Goal: Task Accomplishment & Management: Contribute content

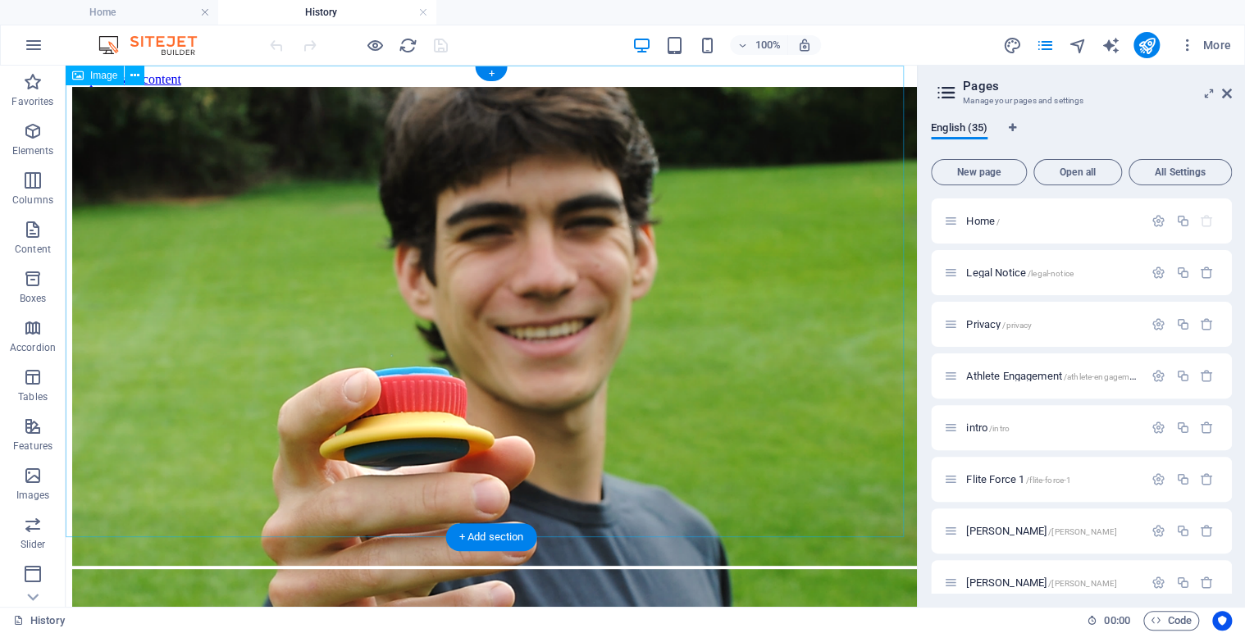
scroll to position [631, 0]
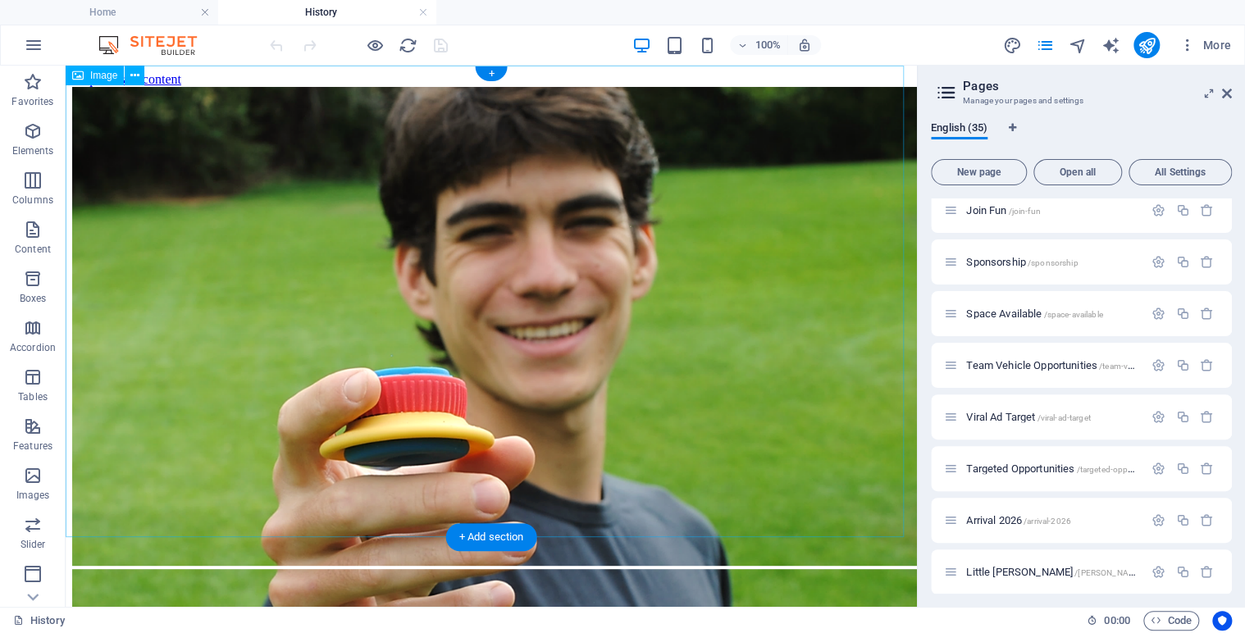
click at [804, 408] on figure at bounding box center [491, 328] width 838 height 482
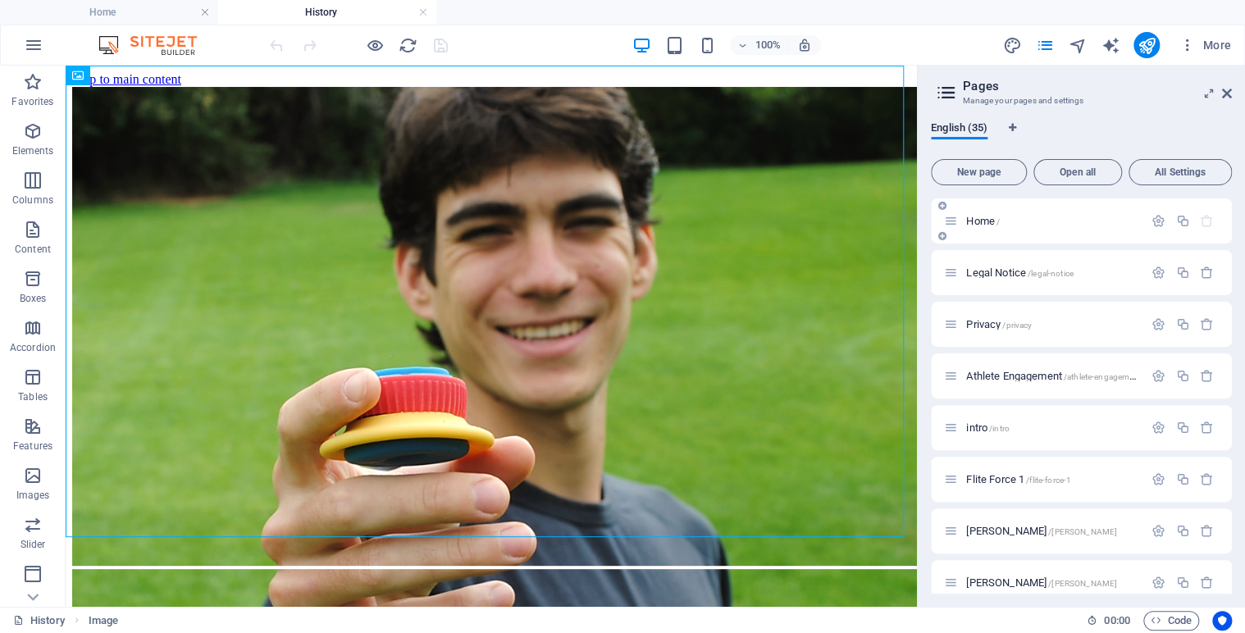
click at [985, 216] on span "Home /" at bounding box center [983, 221] width 34 height 12
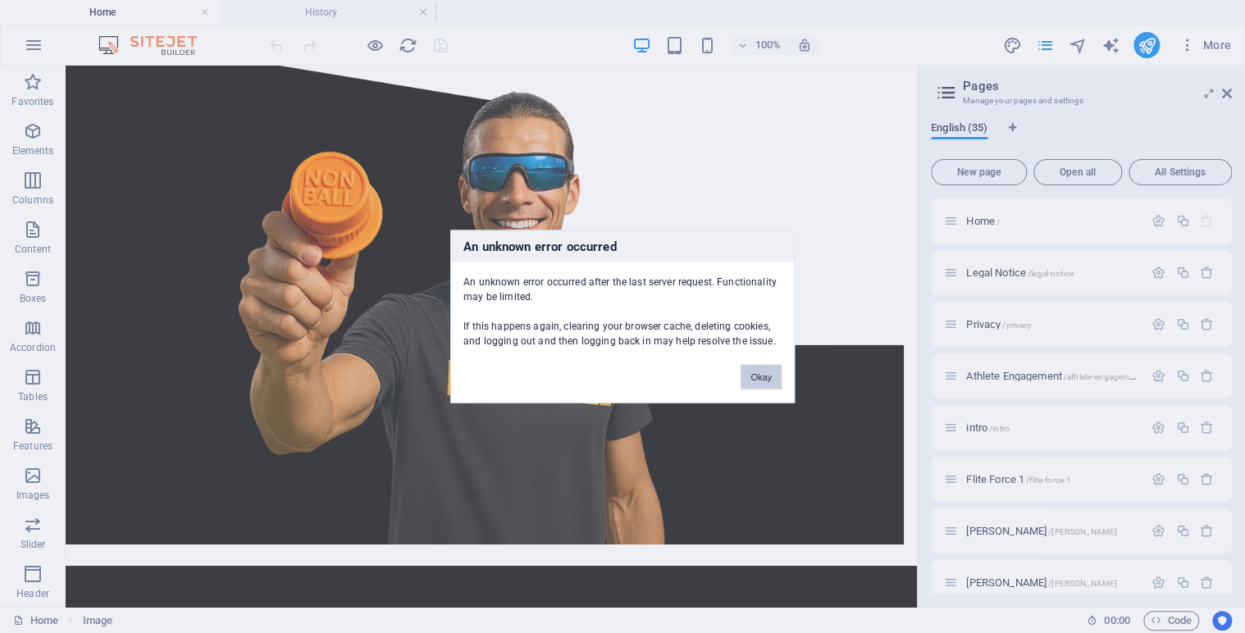
click at [763, 377] on button "Okay" at bounding box center [760, 377] width 41 height 25
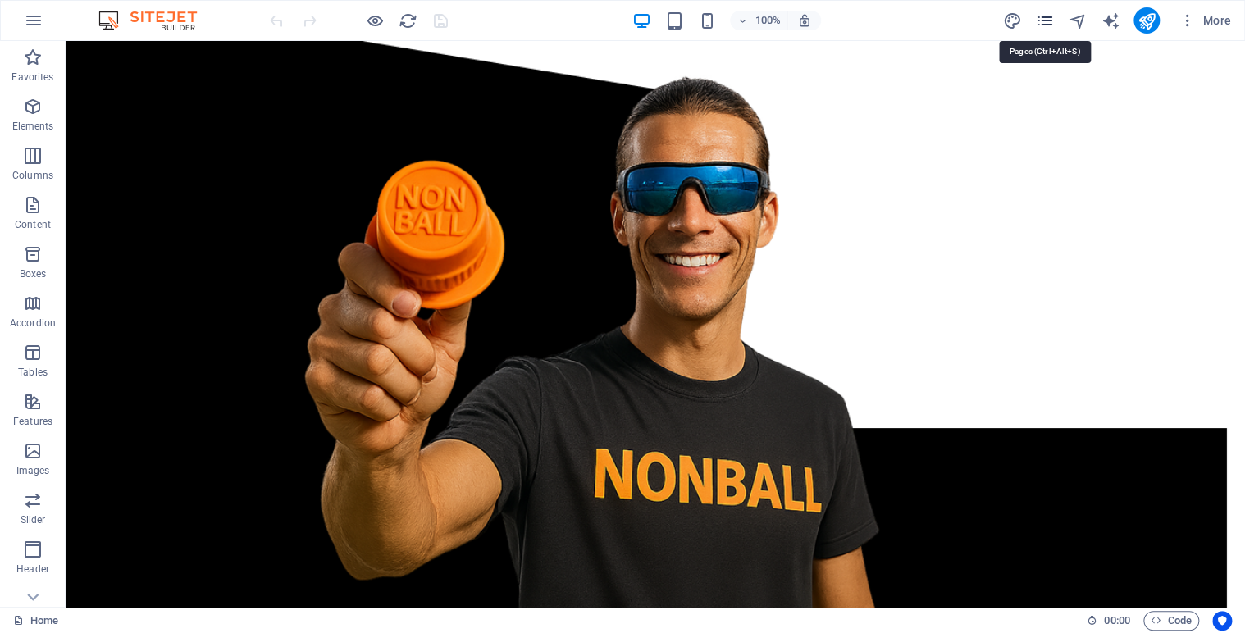
click at [1046, 22] on icon "pages" at bounding box center [1044, 20] width 19 height 19
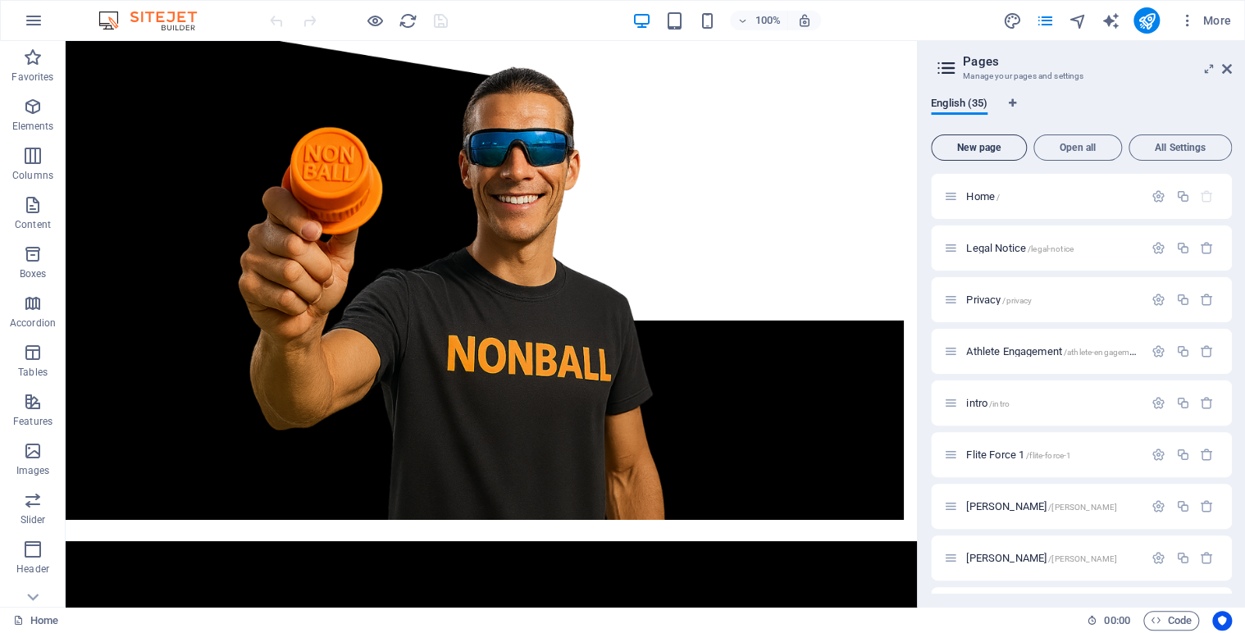
click at [984, 150] on span "New page" at bounding box center [978, 148] width 81 height 10
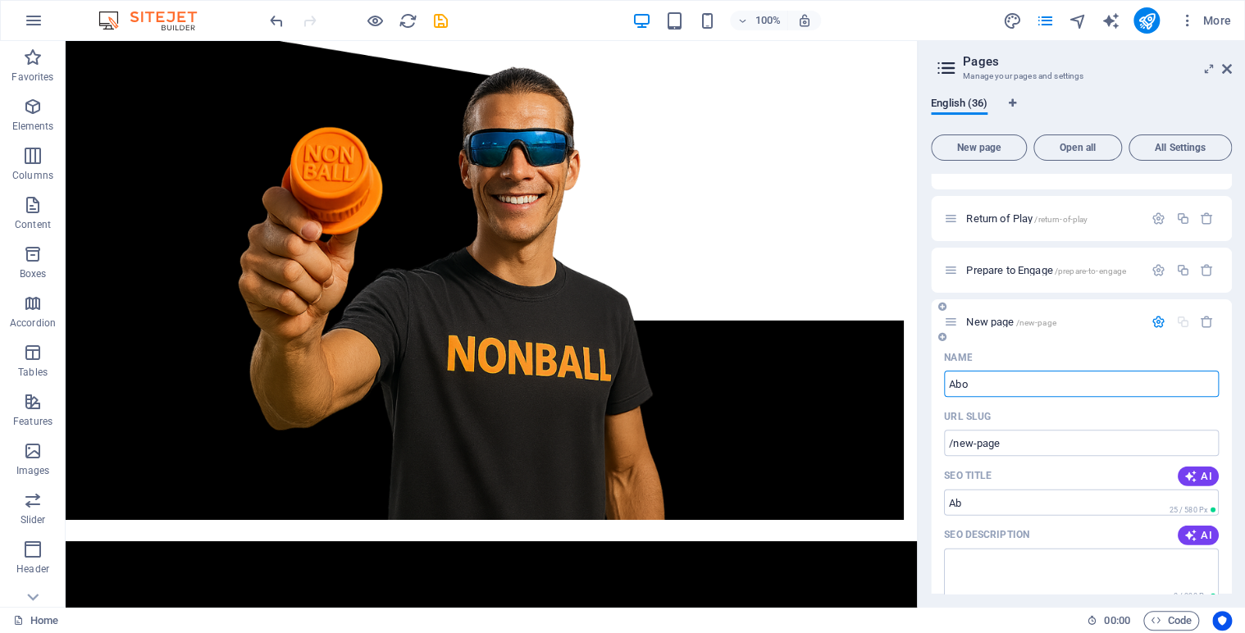
type input "Abou"
type input "/ab"
type input "About Us"
type input "/about"
type input "About Us"
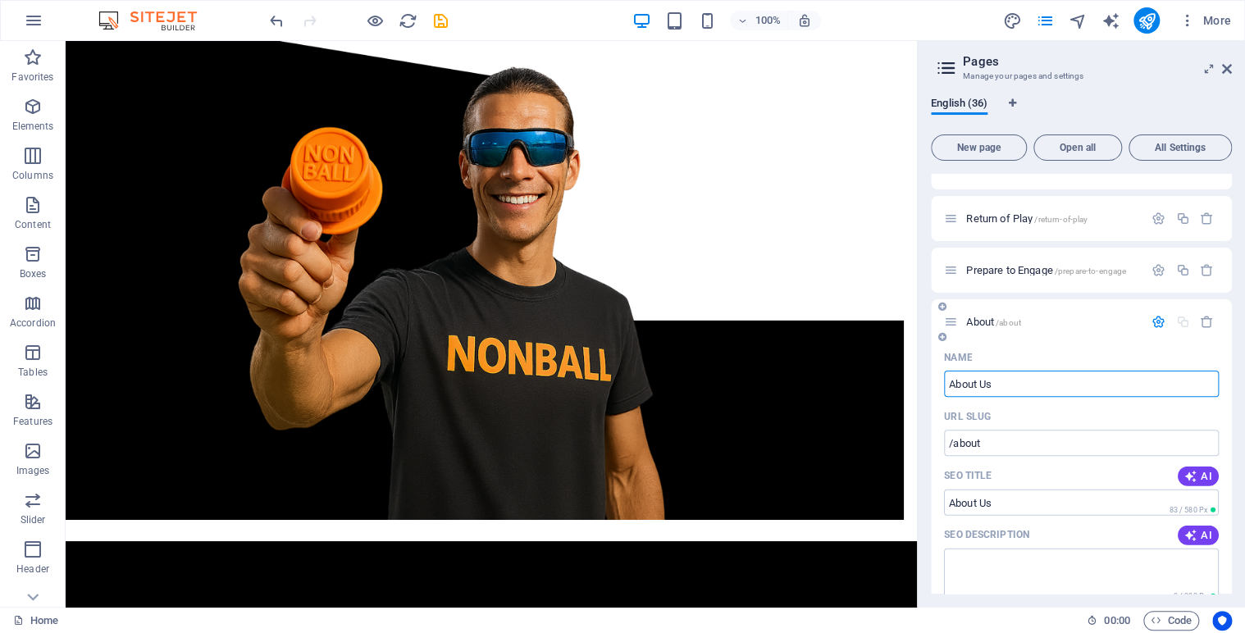
type input "/about-us"
type input "About Us"
click at [1029, 321] on span "/about-us" at bounding box center [1028, 322] width 37 height 9
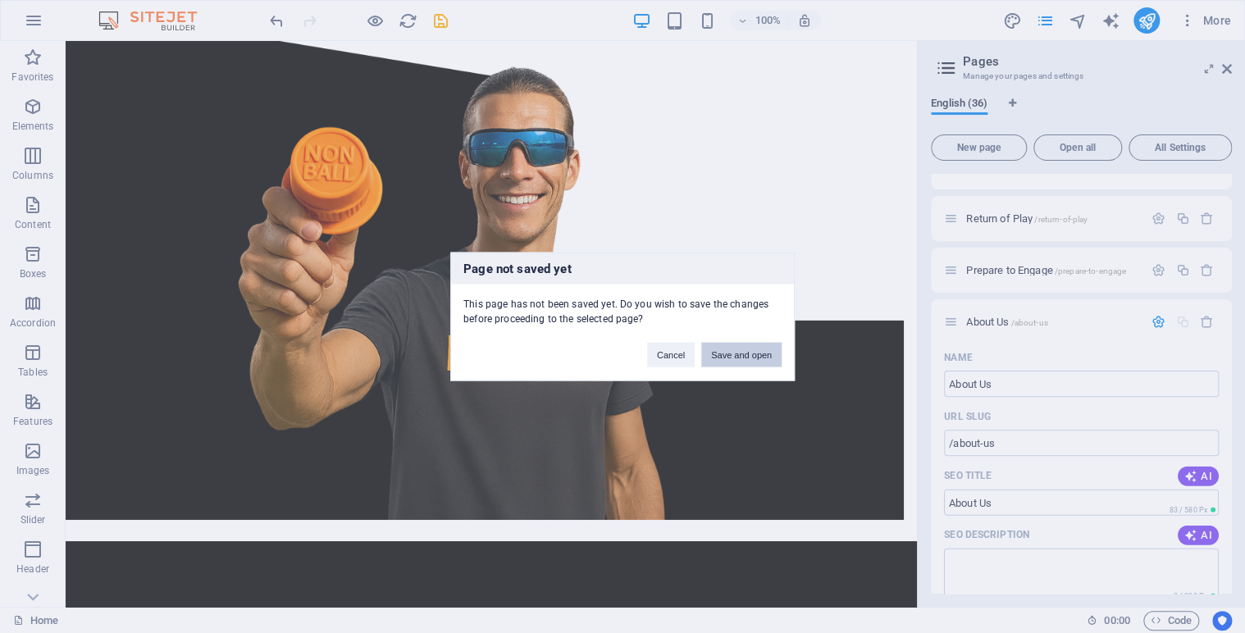
click at [735, 353] on button "Save and open" at bounding box center [741, 355] width 80 height 25
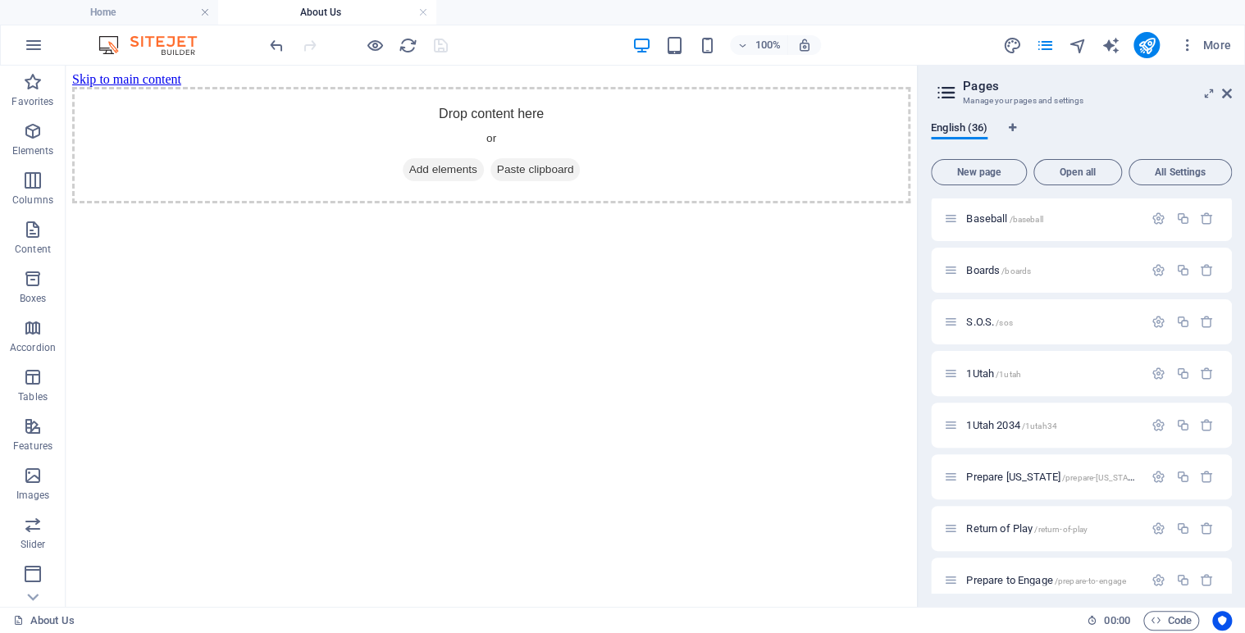
scroll to position [0, 0]
click at [153, 72] on icon at bounding box center [150, 75] width 9 height 17
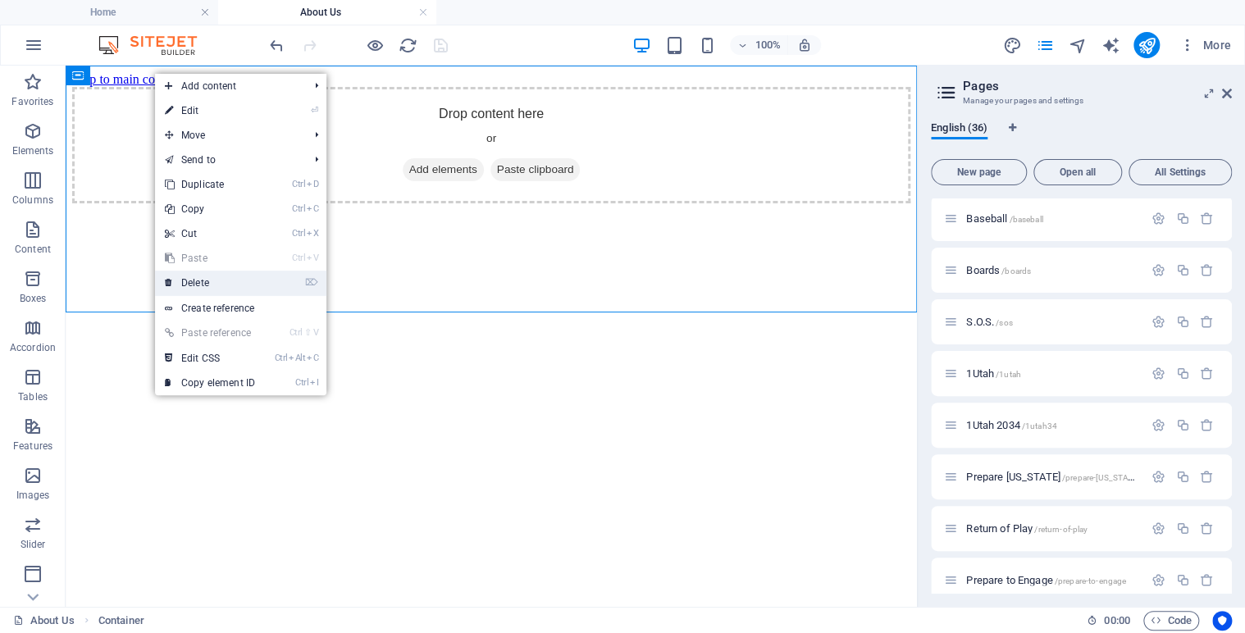
click at [189, 283] on link "⌦ Delete" at bounding box center [210, 283] width 110 height 25
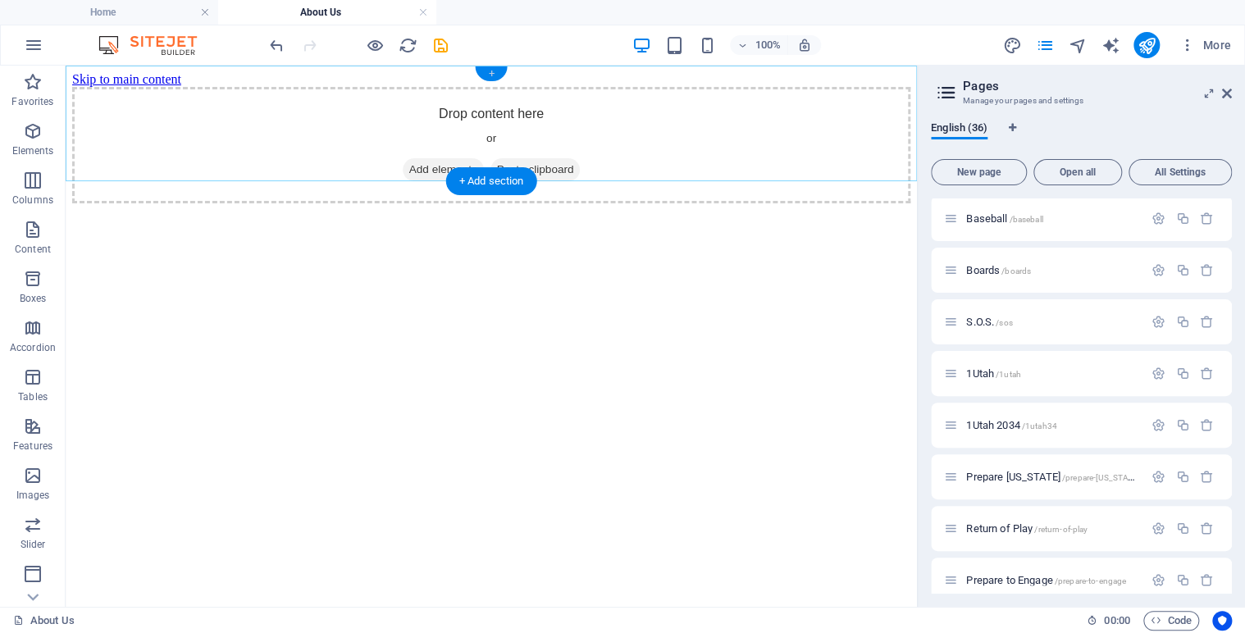
click at [492, 75] on div "+" at bounding box center [491, 73] width 32 height 15
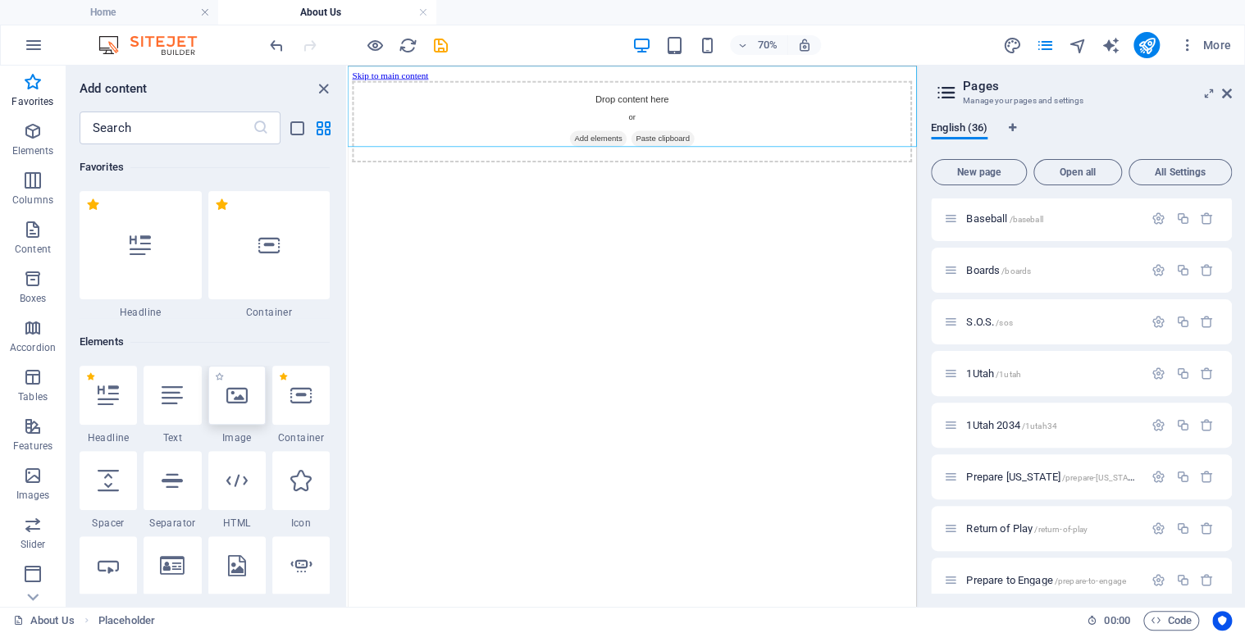
click at [241, 405] on icon at bounding box center [236, 395] width 21 height 21
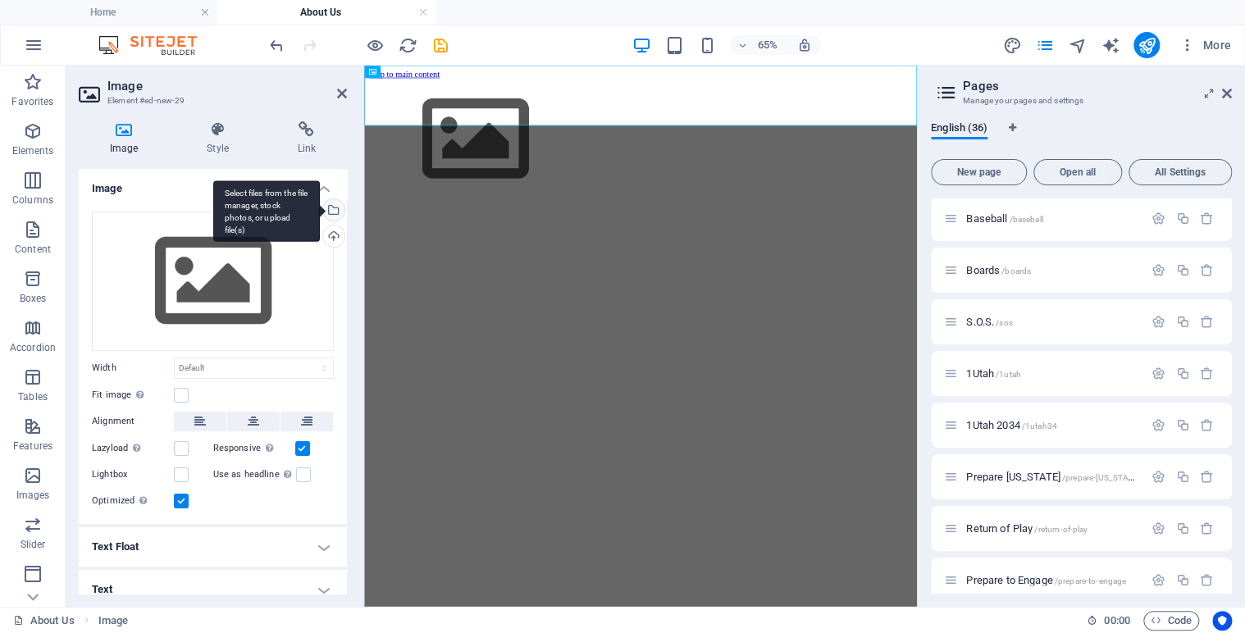
click at [330, 206] on div "Select files from the file manager, stock photos, or upload file(s)" at bounding box center [332, 211] width 25 height 25
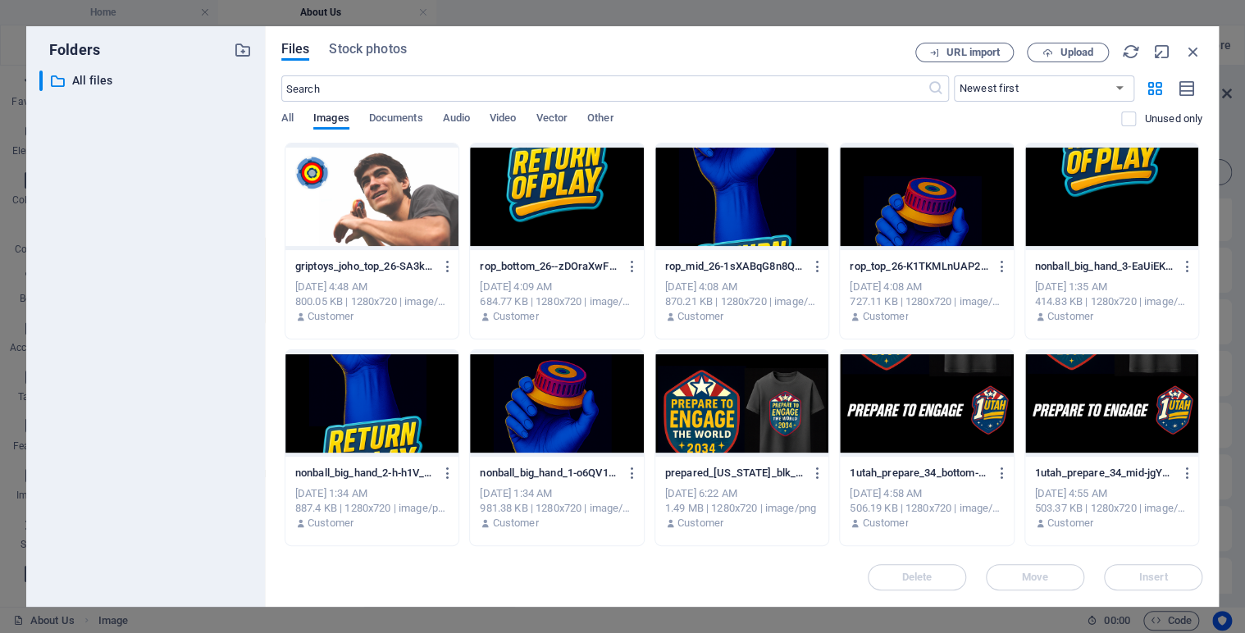
click at [312, 199] on div at bounding box center [371, 197] width 173 height 107
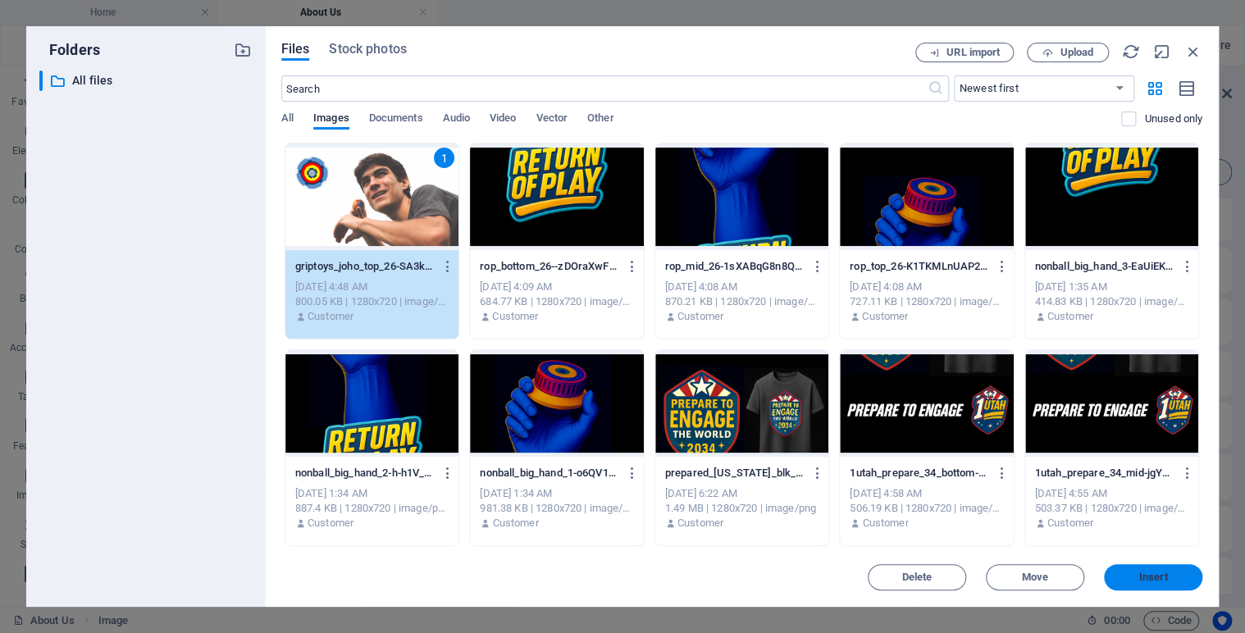
click at [1139, 575] on span "Insert" at bounding box center [1153, 577] width 29 height 10
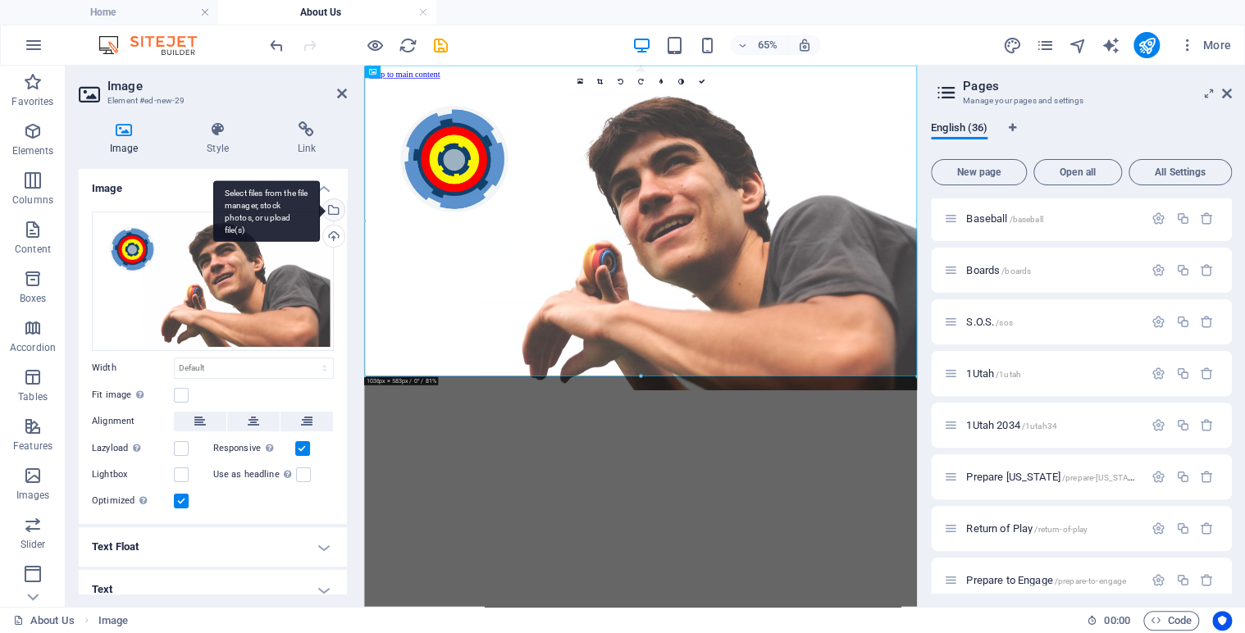
click at [334, 207] on div "Select files from the file manager, stock photos, or upload file(s)" at bounding box center [332, 211] width 25 height 25
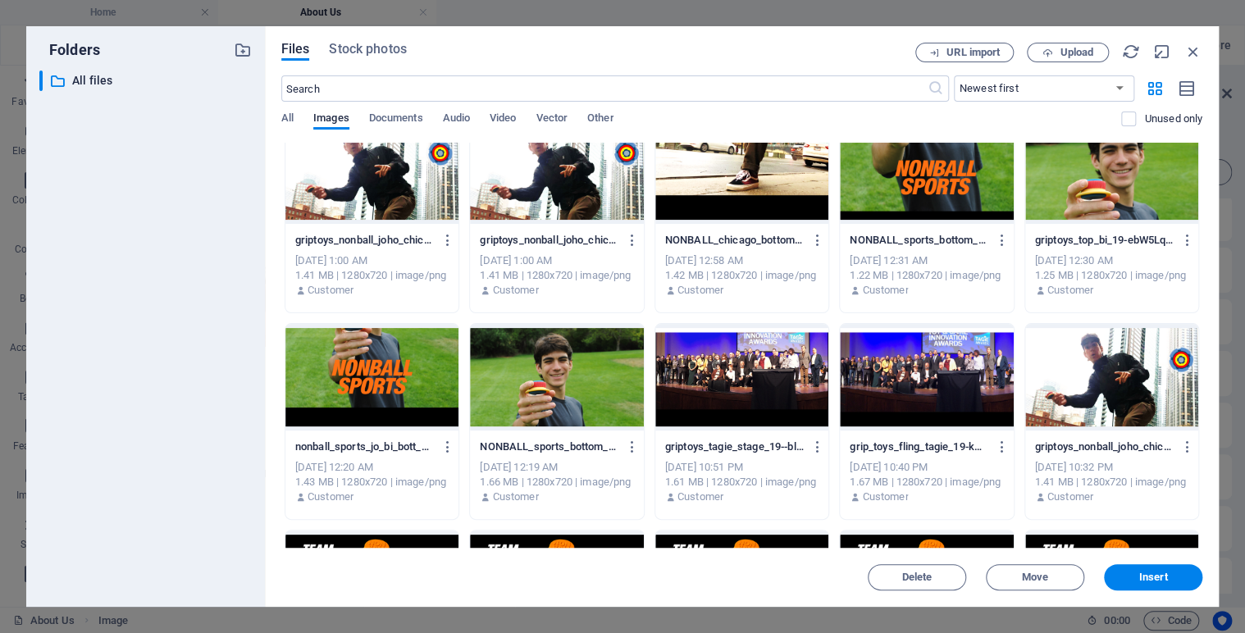
scroll to position [1718, 0]
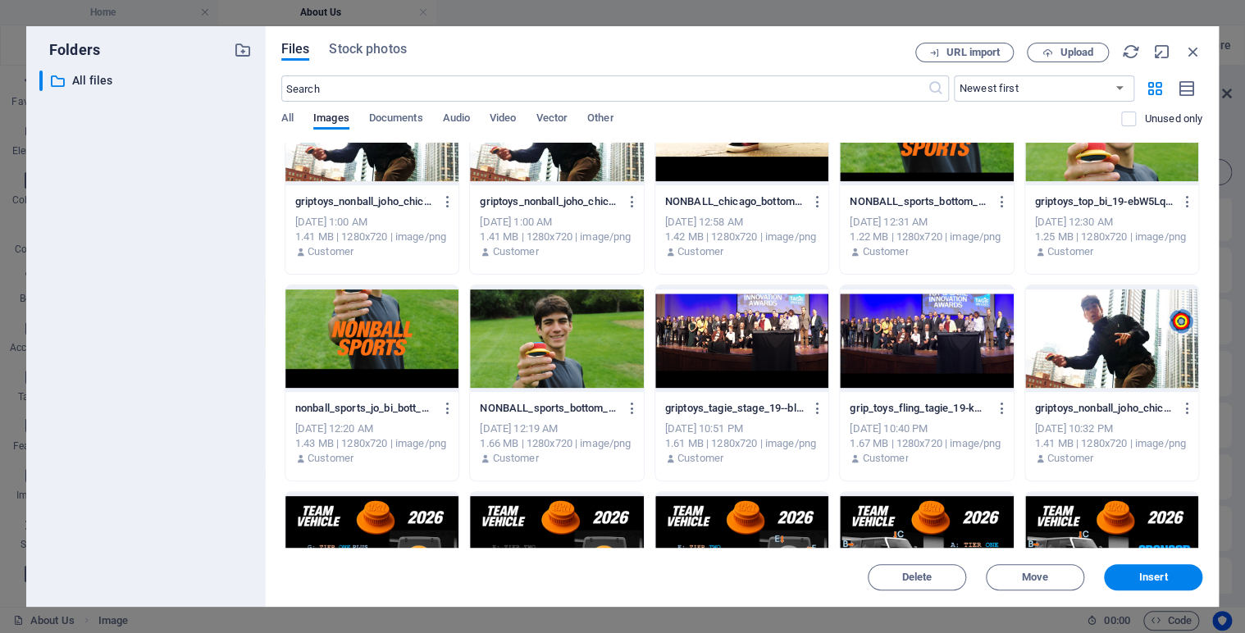
click at [554, 337] on div at bounding box center [556, 338] width 173 height 107
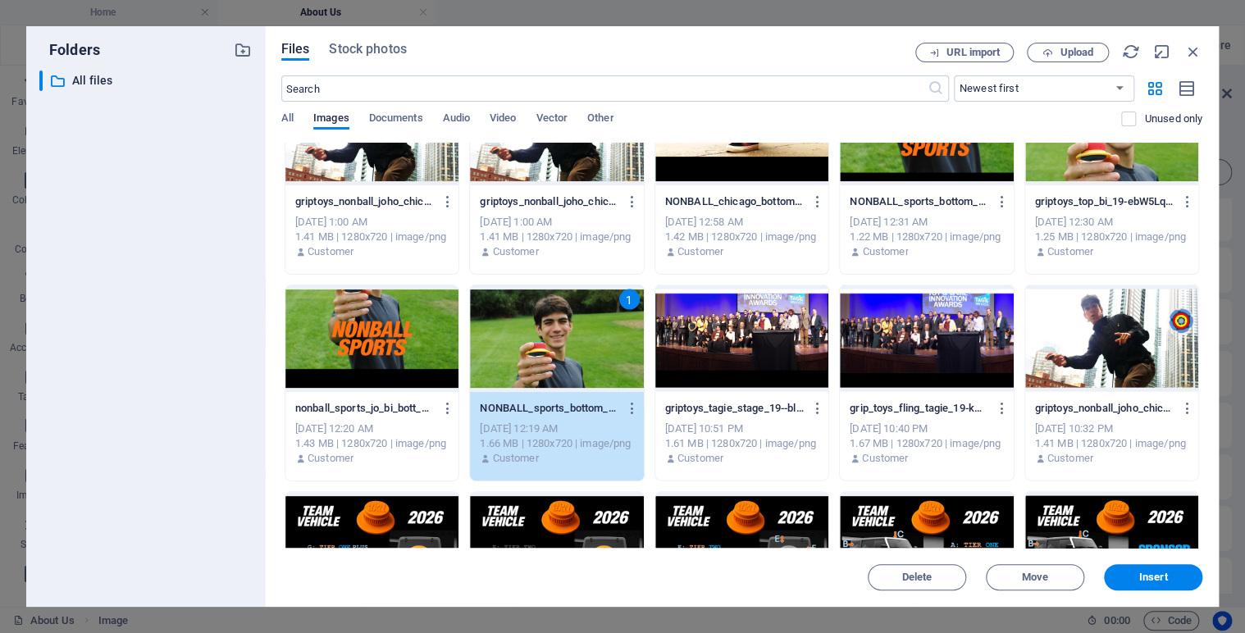
click at [345, 308] on div at bounding box center [371, 338] width 173 height 107
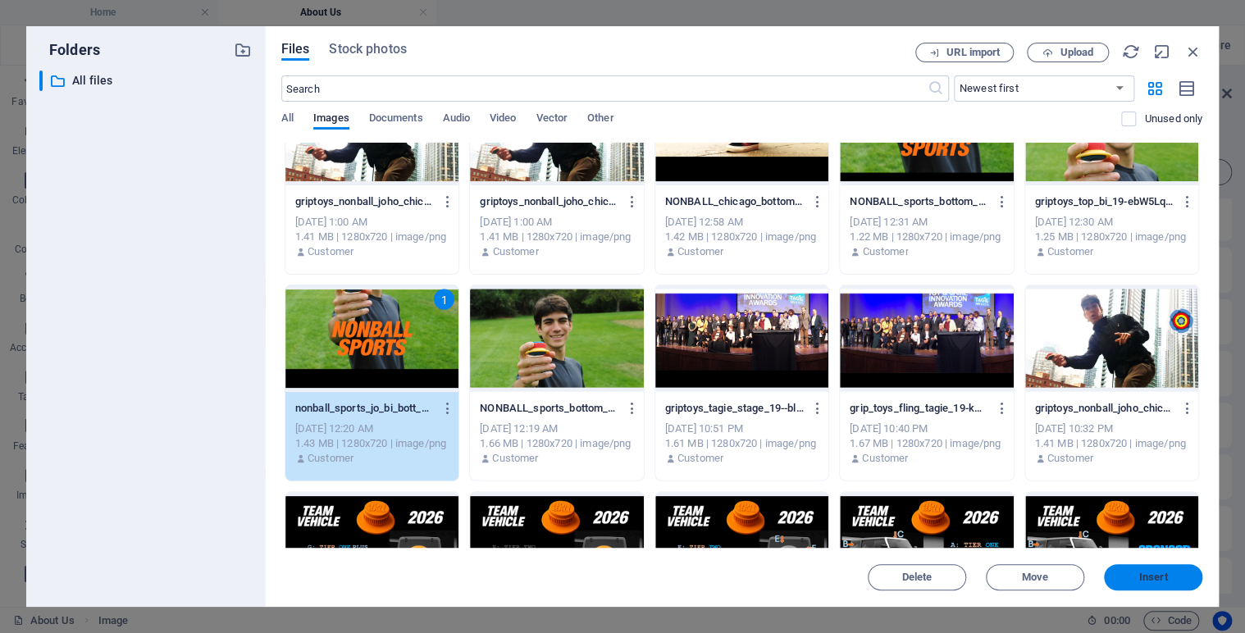
click at [1148, 572] on span "Insert" at bounding box center [1153, 577] width 29 height 10
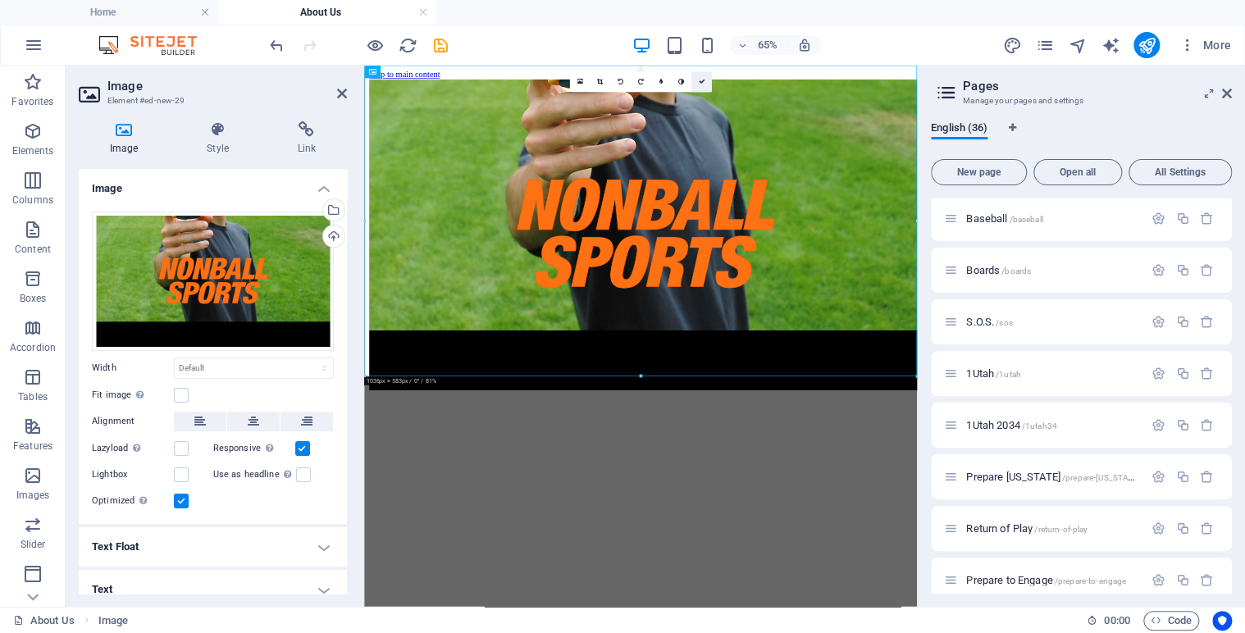
click at [703, 84] on link at bounding box center [700, 82] width 21 height 21
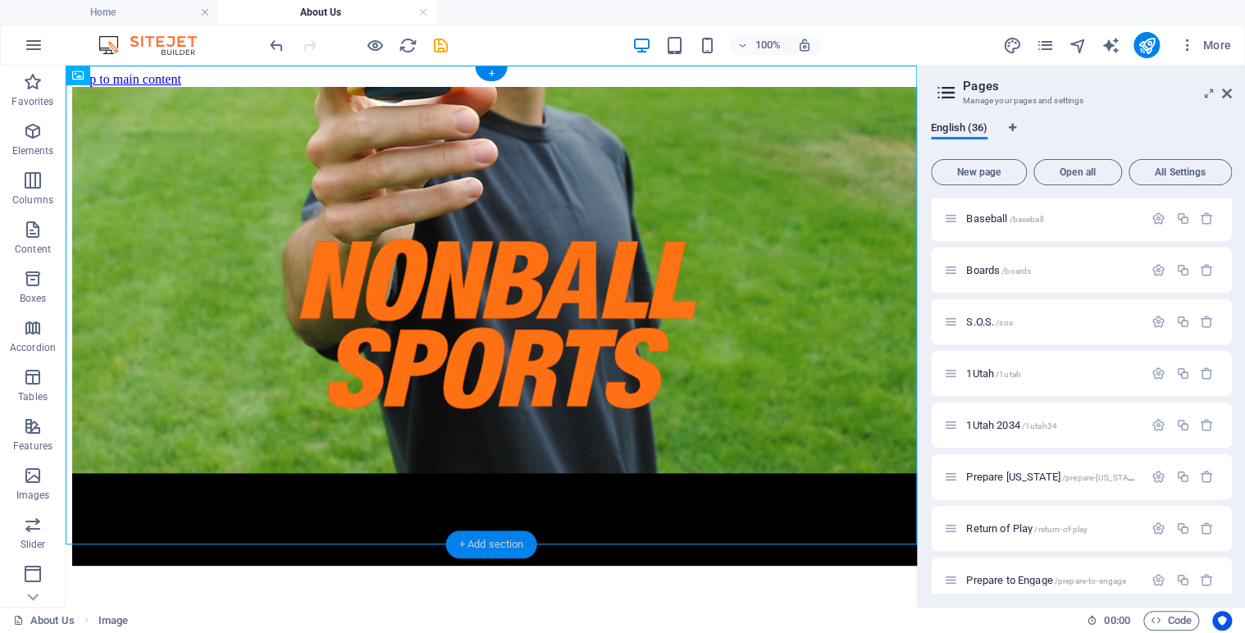
click at [456, 540] on div "+ Add section" at bounding box center [491, 545] width 91 height 28
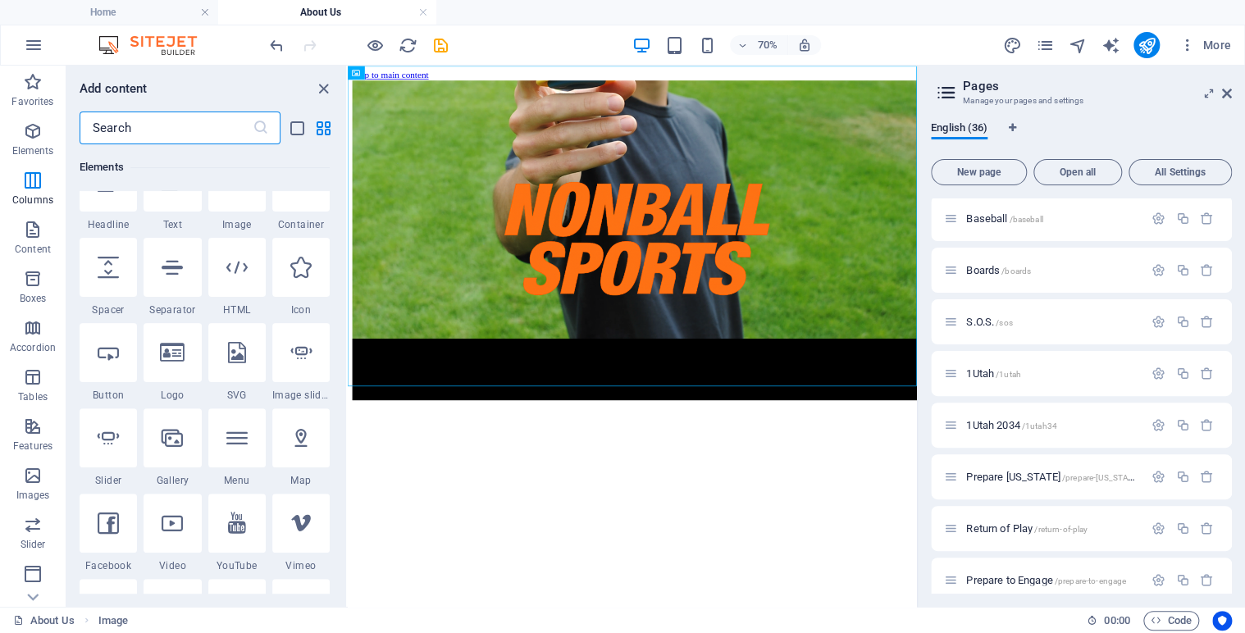
scroll to position [0, 0]
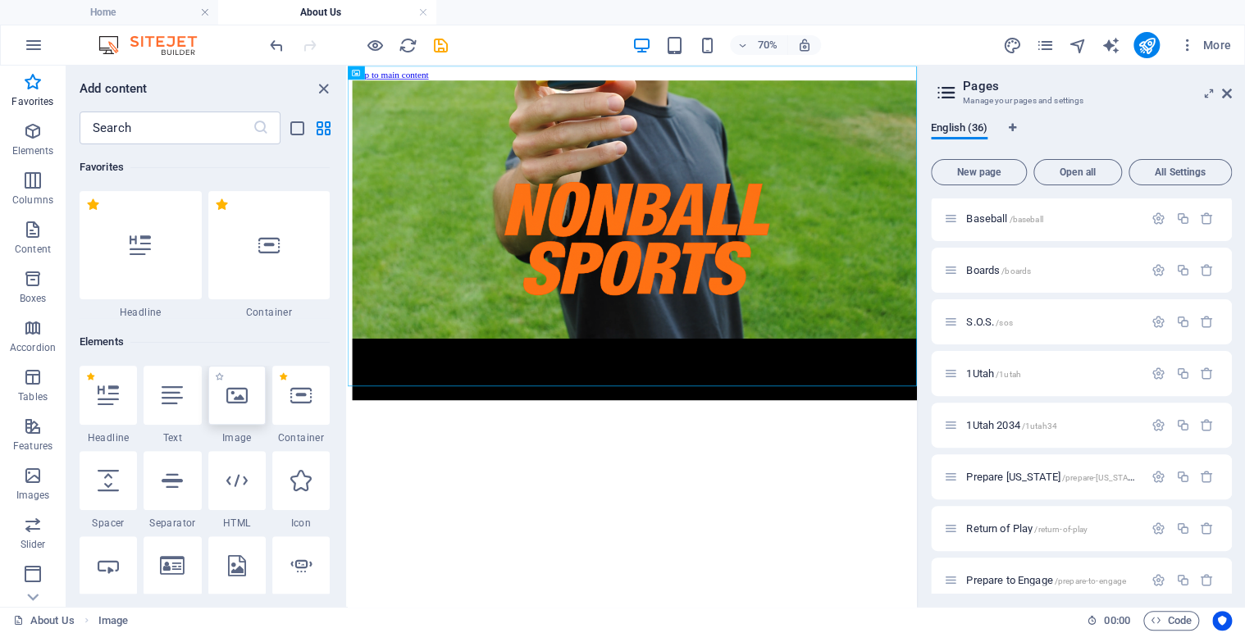
click at [239, 398] on icon at bounding box center [236, 395] width 21 height 21
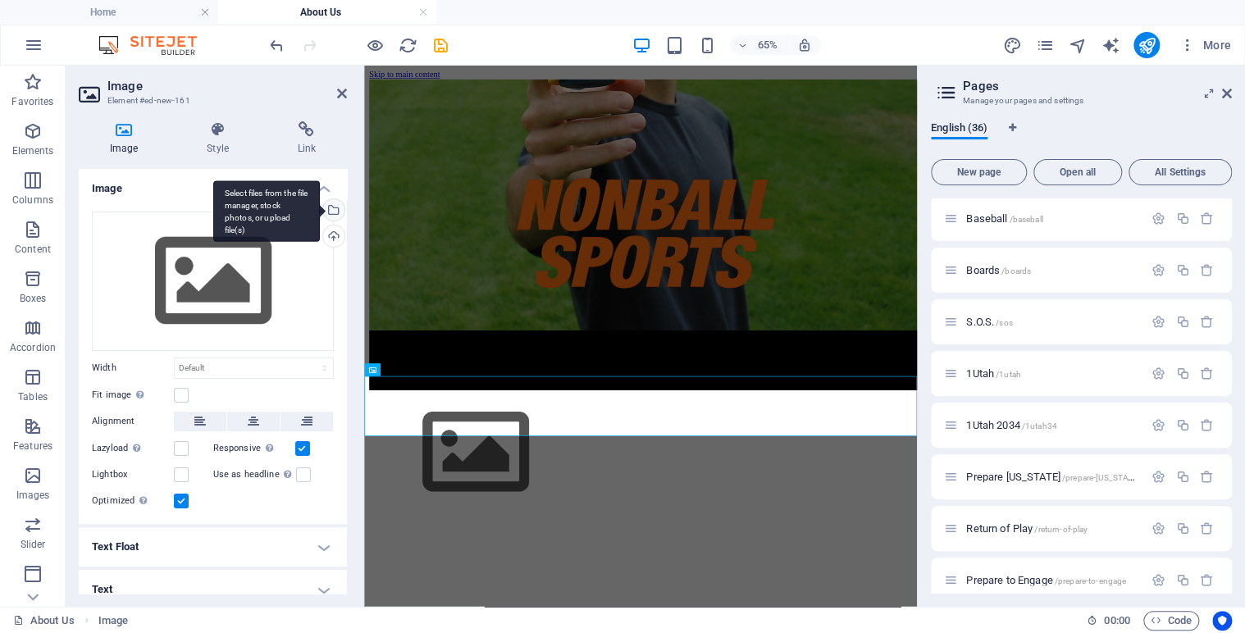
click at [320, 206] on div "Select files from the file manager, stock photos, or upload file(s)" at bounding box center [266, 211] width 107 height 62
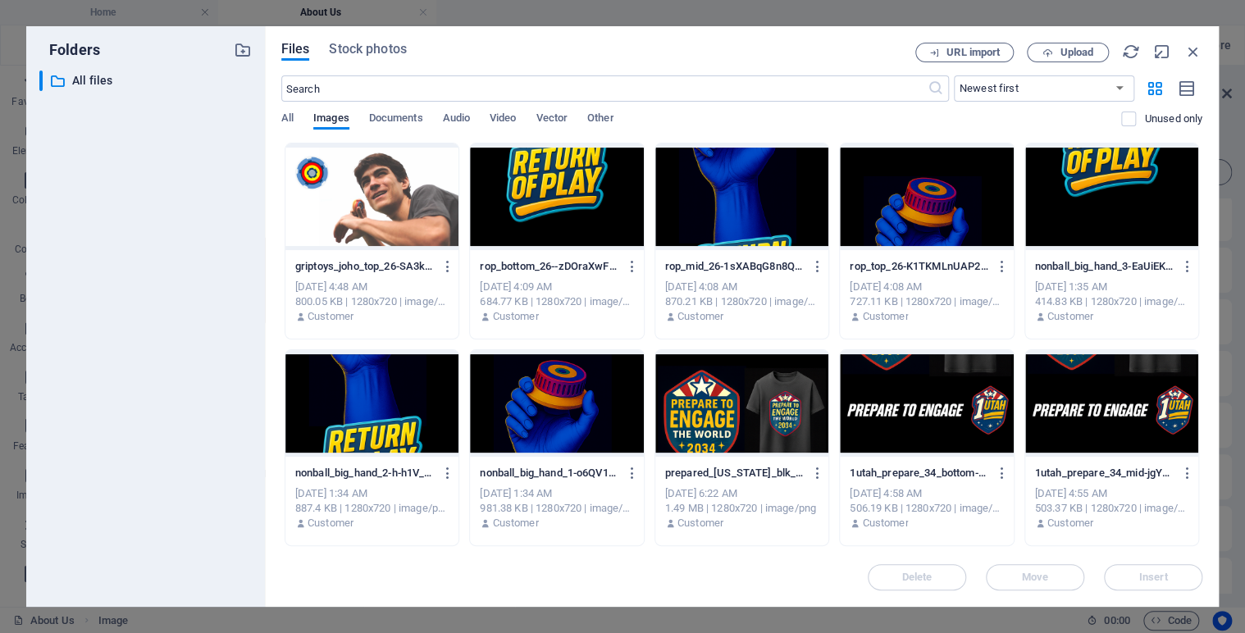
drag, startPoint x: 1201, startPoint y: 235, endPoint x: 1192, endPoint y: 314, distance: 79.3
click at [1192, 314] on div "Files Stock photos URL import Upload ​ Newest first Oldest first Name (A-Z) Nam…" at bounding box center [742, 316] width 954 height 581
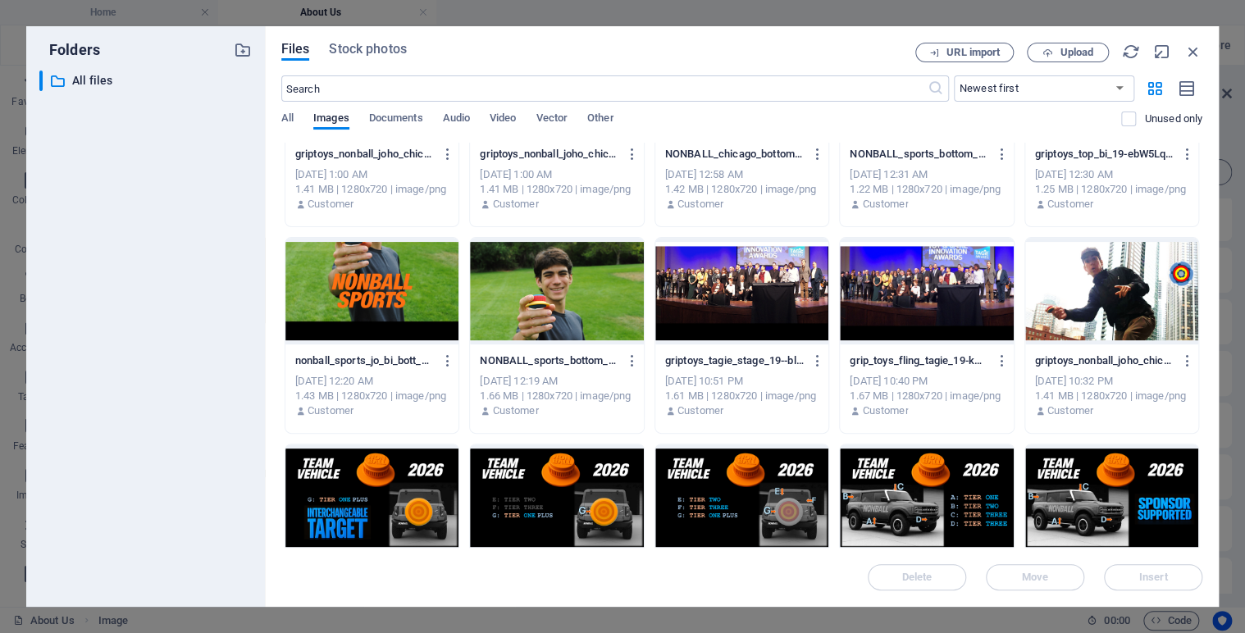
scroll to position [1772, 0]
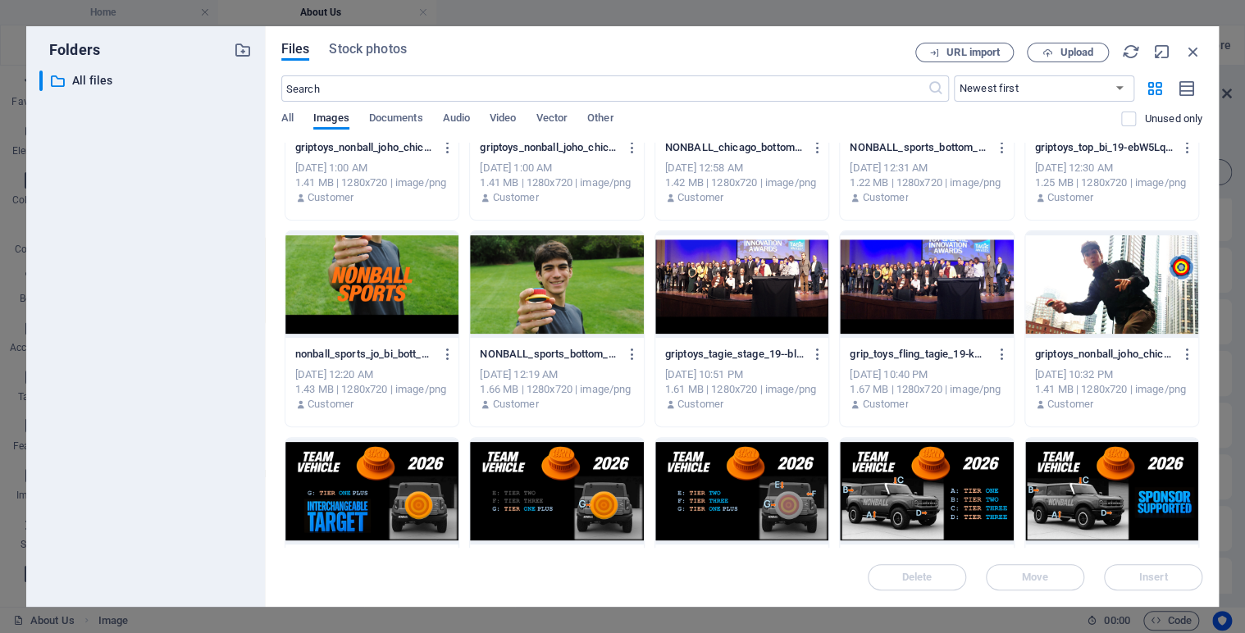
click at [576, 291] on div at bounding box center [556, 284] width 173 height 107
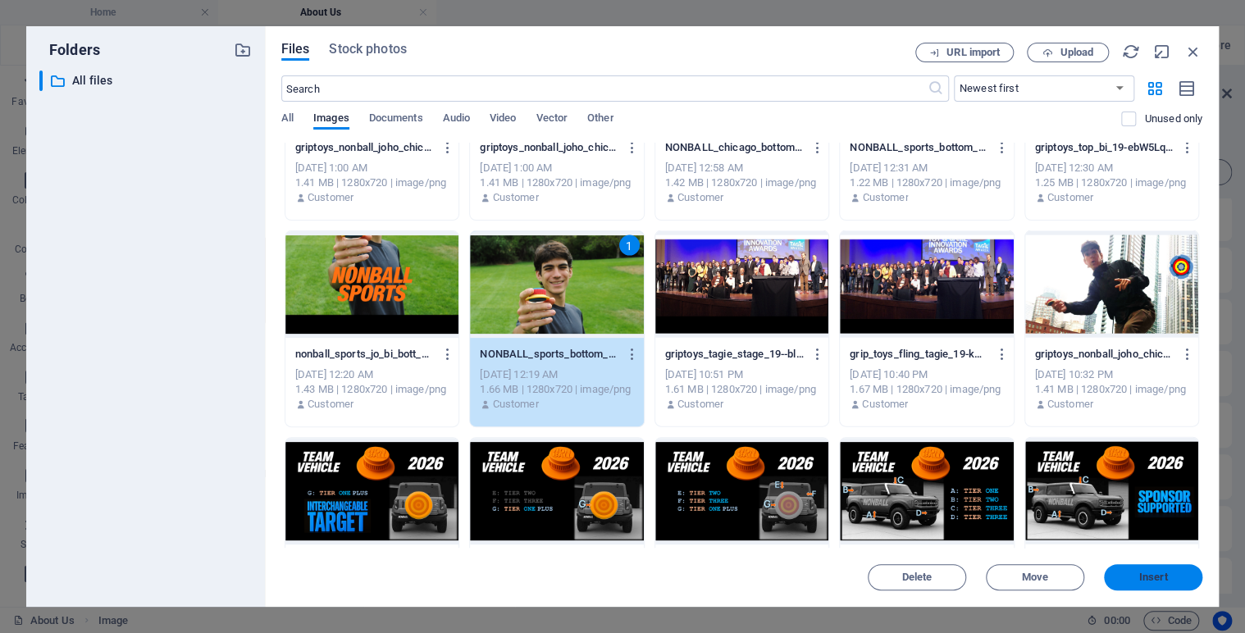
click at [1149, 576] on span "Insert" at bounding box center [1153, 577] width 29 height 10
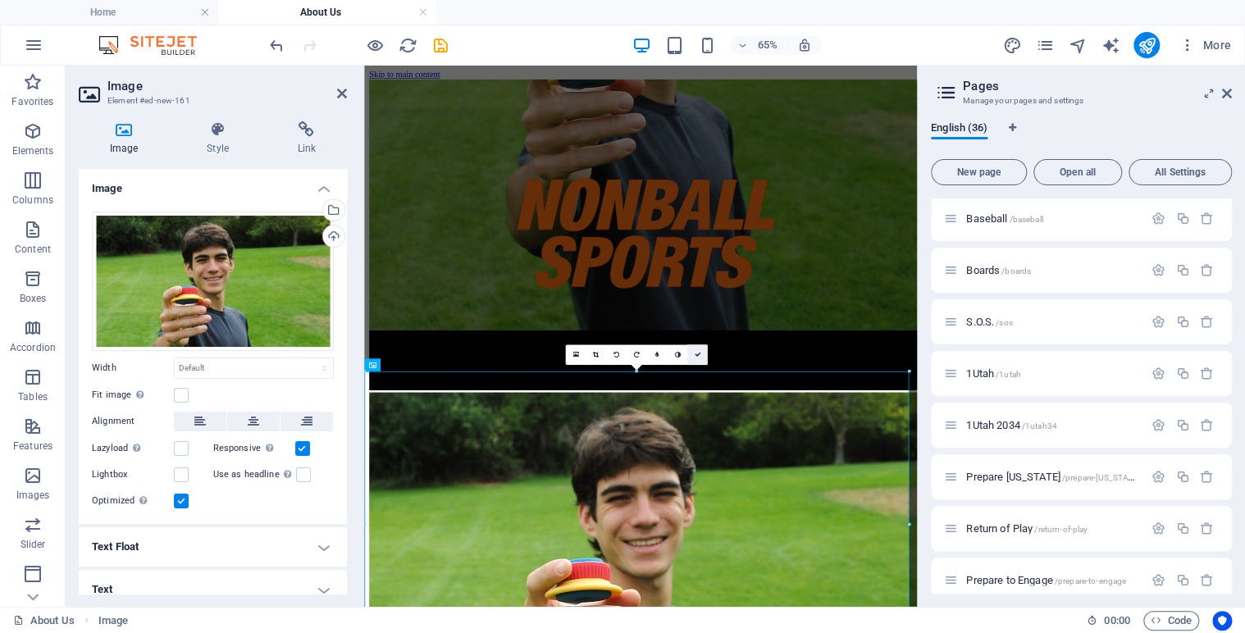
click at [699, 353] on link at bounding box center [697, 355] width 21 height 21
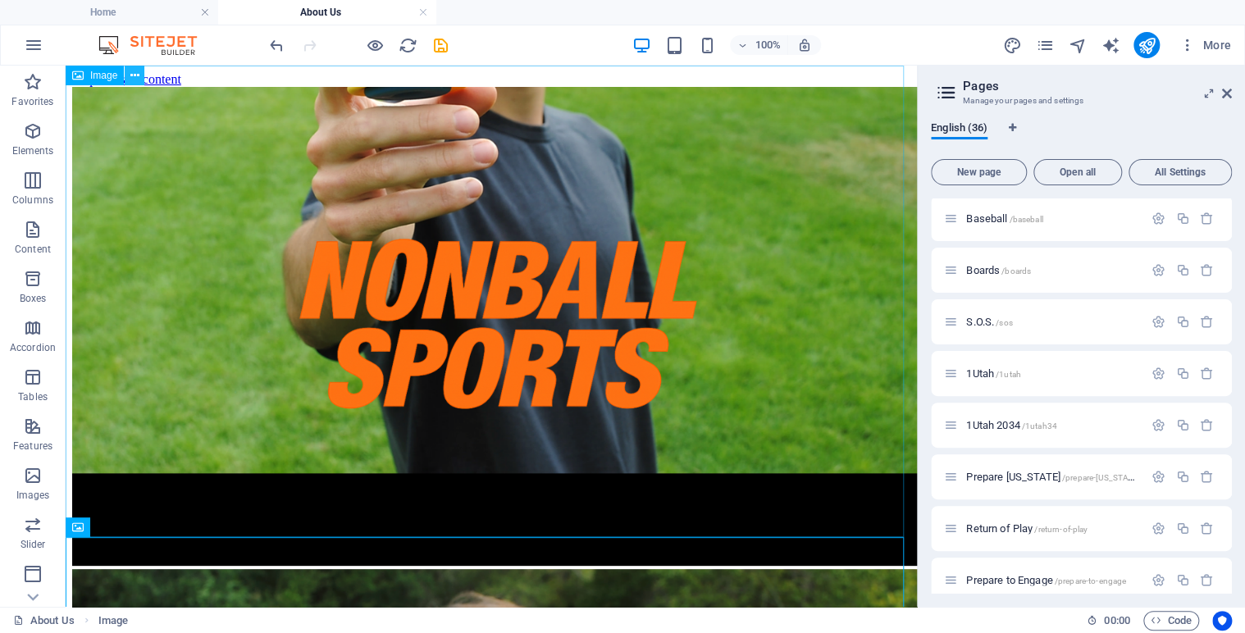
click at [136, 71] on icon at bounding box center [134, 75] width 9 height 17
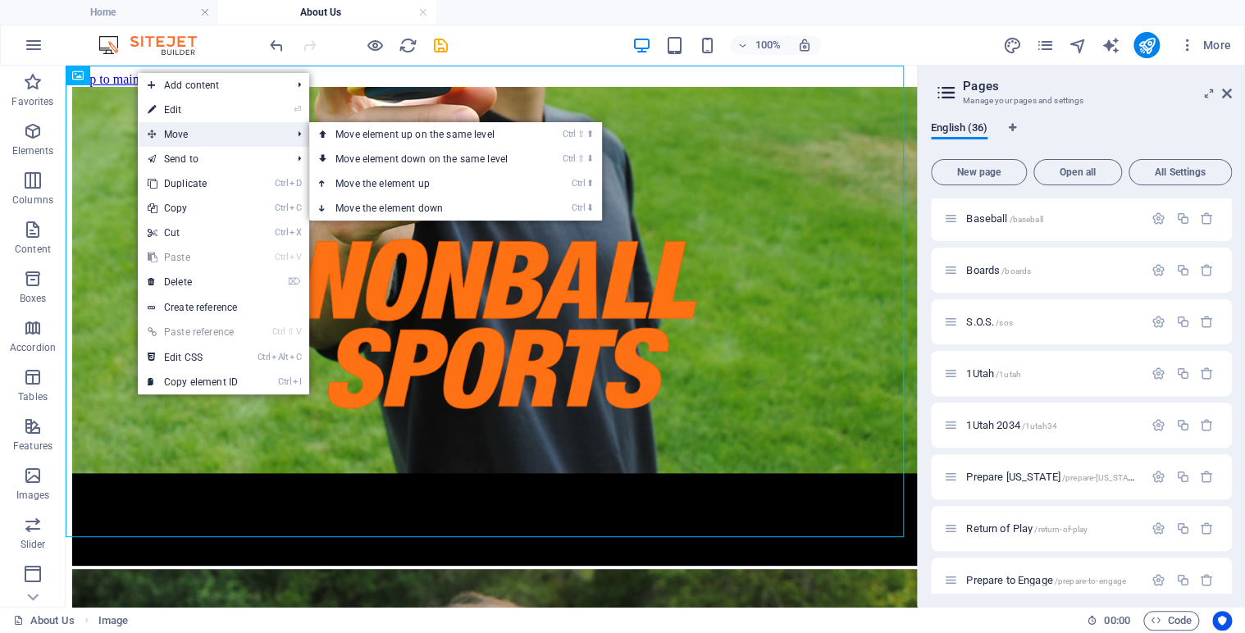
click at [179, 131] on span "Move" at bounding box center [211, 134] width 147 height 25
click at [390, 206] on link "Ctrl ⬇ Move the element down" at bounding box center [424, 208] width 231 height 25
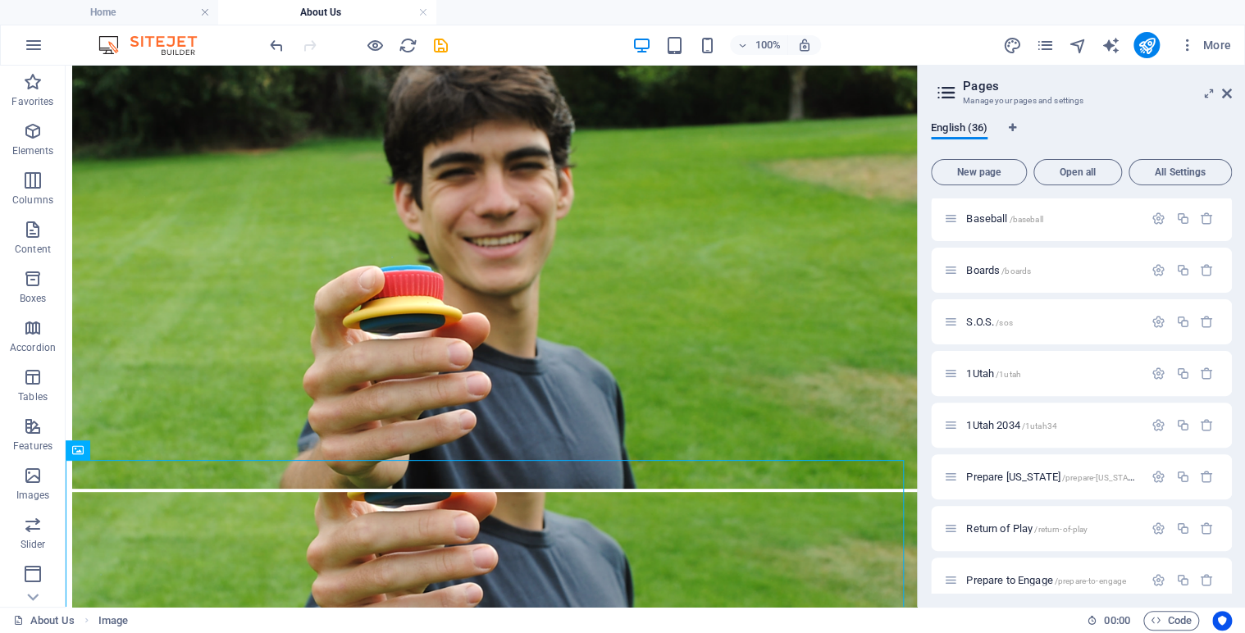
scroll to position [0, 0]
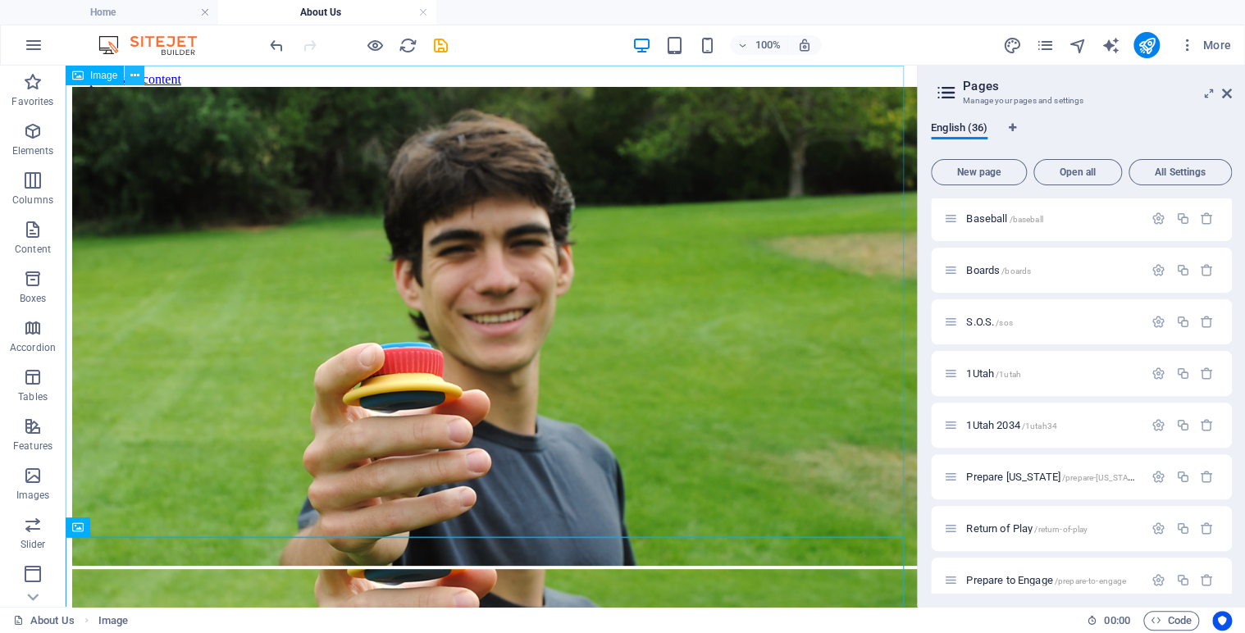
click at [134, 72] on icon at bounding box center [134, 75] width 9 height 17
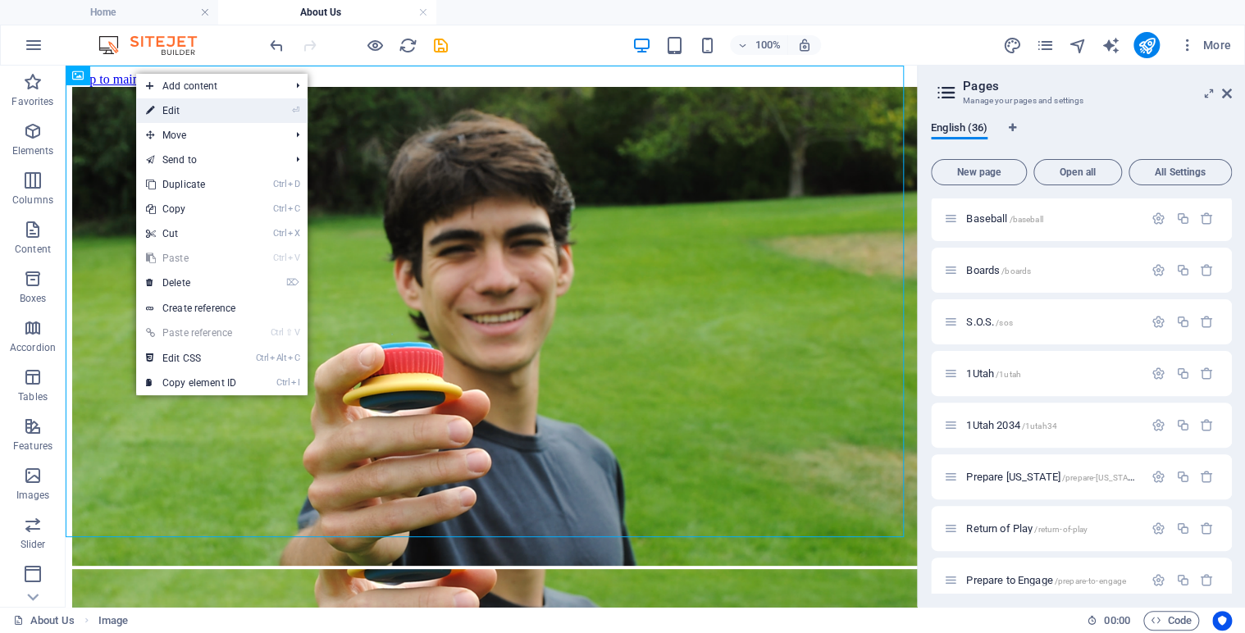
click at [174, 104] on link "⏎ Edit" at bounding box center [191, 110] width 110 height 25
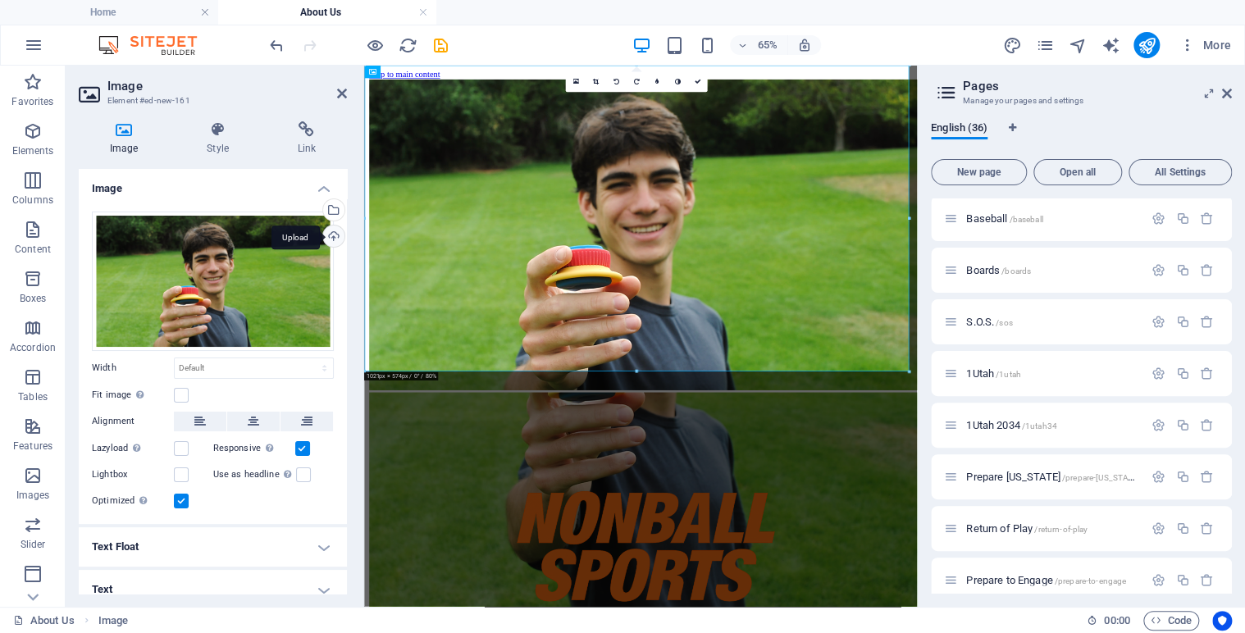
click at [334, 235] on div "Upload" at bounding box center [332, 238] width 25 height 25
click at [331, 208] on div "Select files from the file manager, stock photos, or upload file(s)" at bounding box center [332, 211] width 25 height 25
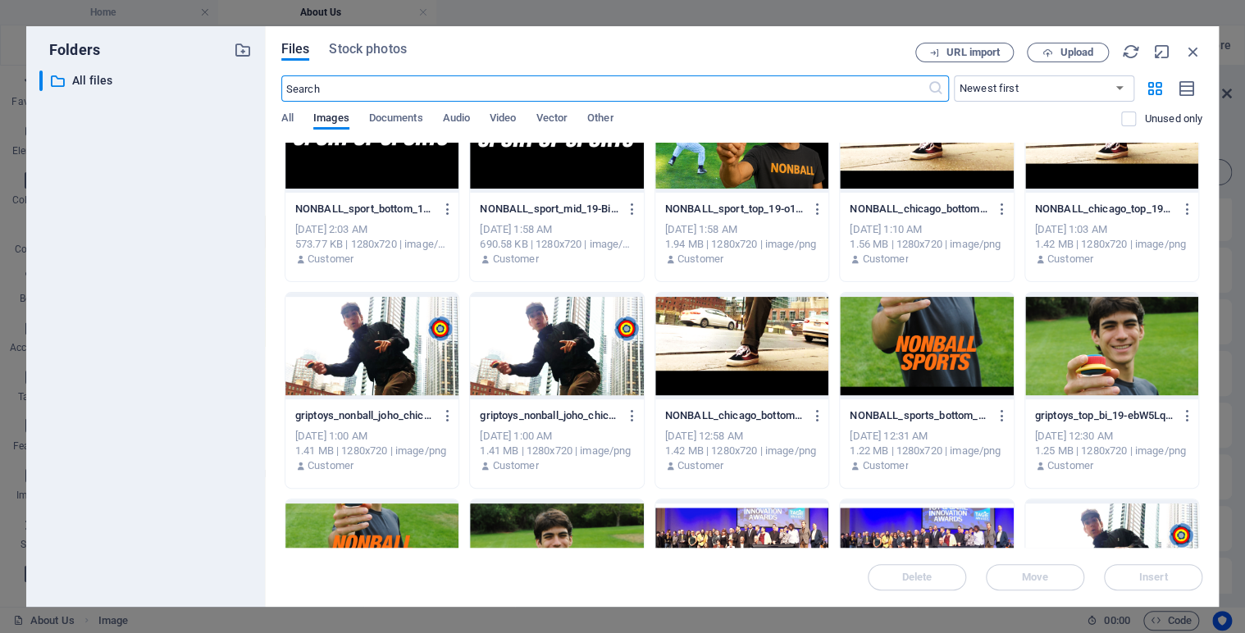
scroll to position [1512, 0]
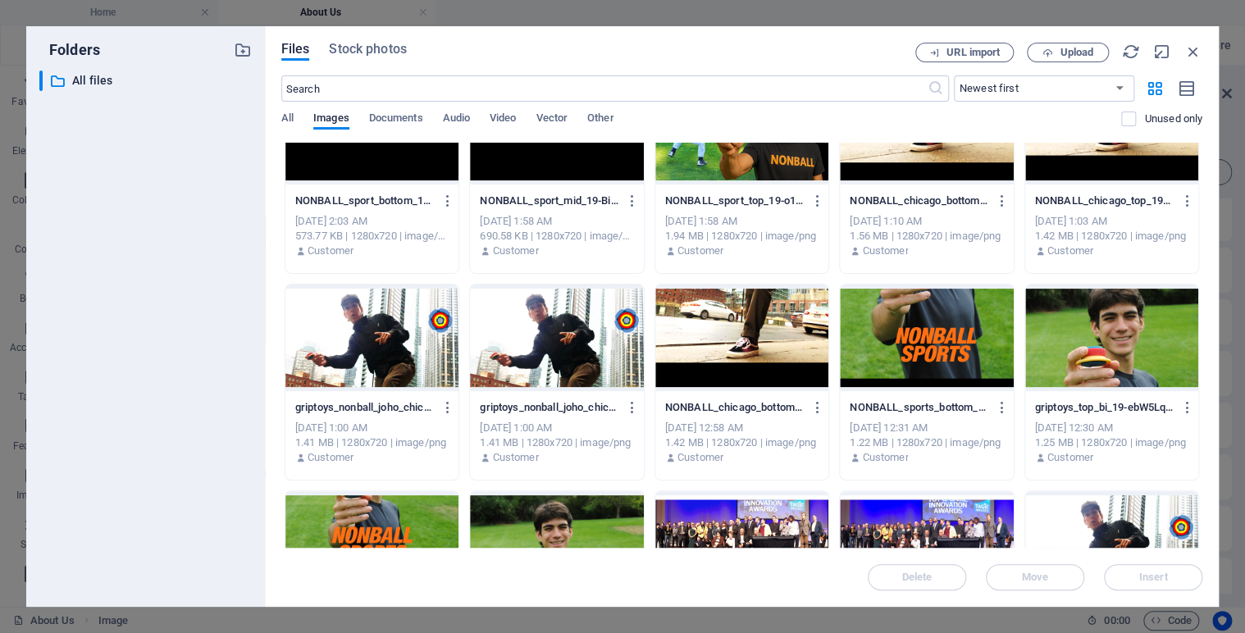
click at [1082, 357] on div at bounding box center [1111, 338] width 173 height 107
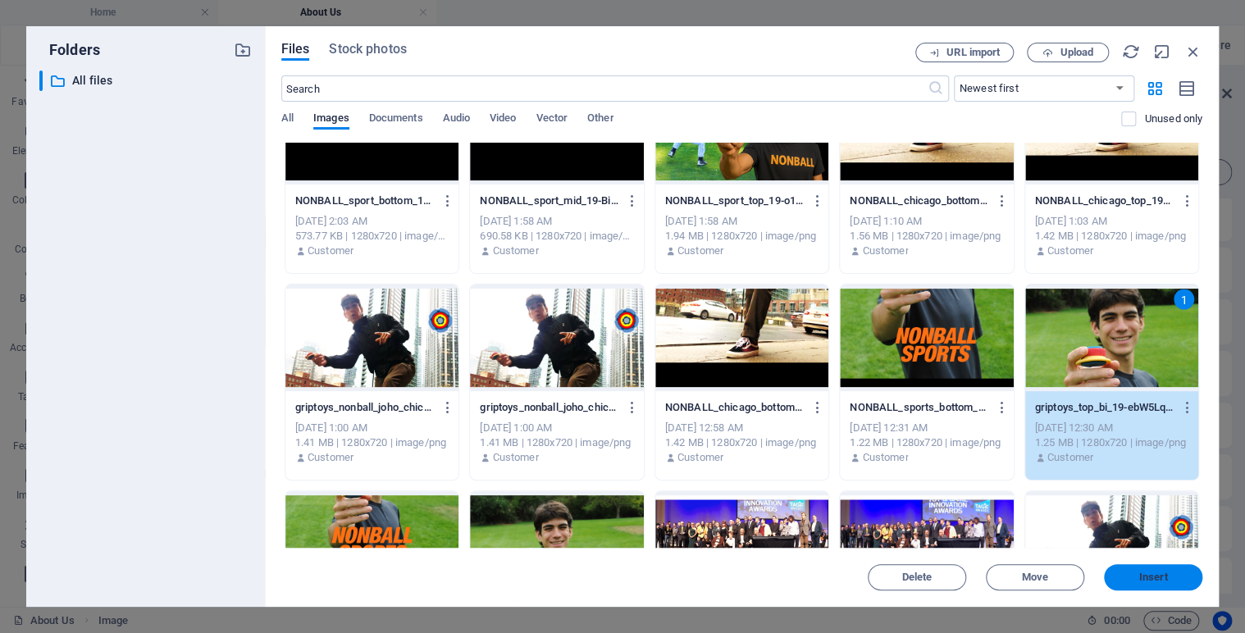
click at [1137, 575] on span "Insert" at bounding box center [1152, 577] width 85 height 10
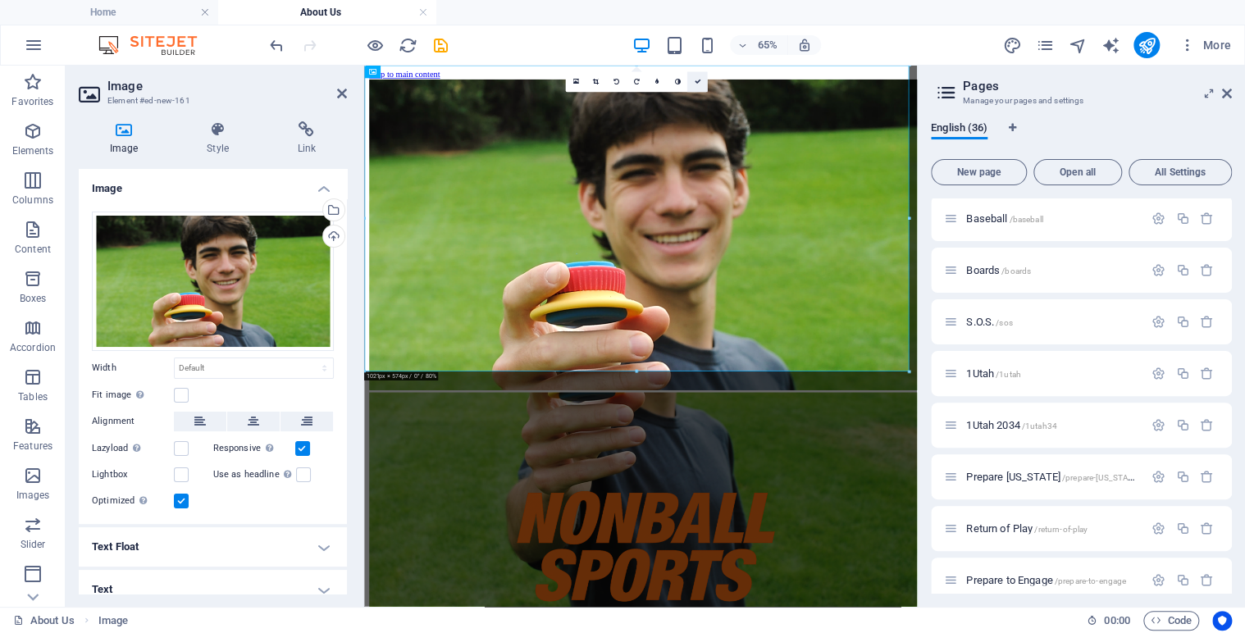
click at [696, 72] on link at bounding box center [697, 82] width 21 height 21
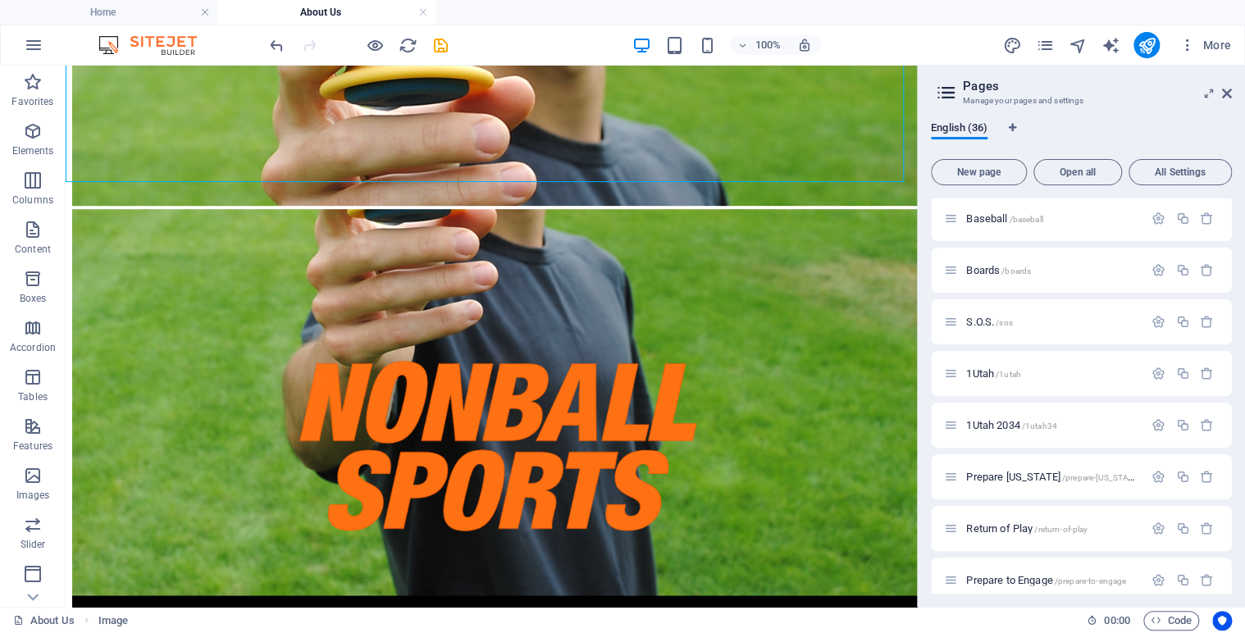
scroll to position [367, 0]
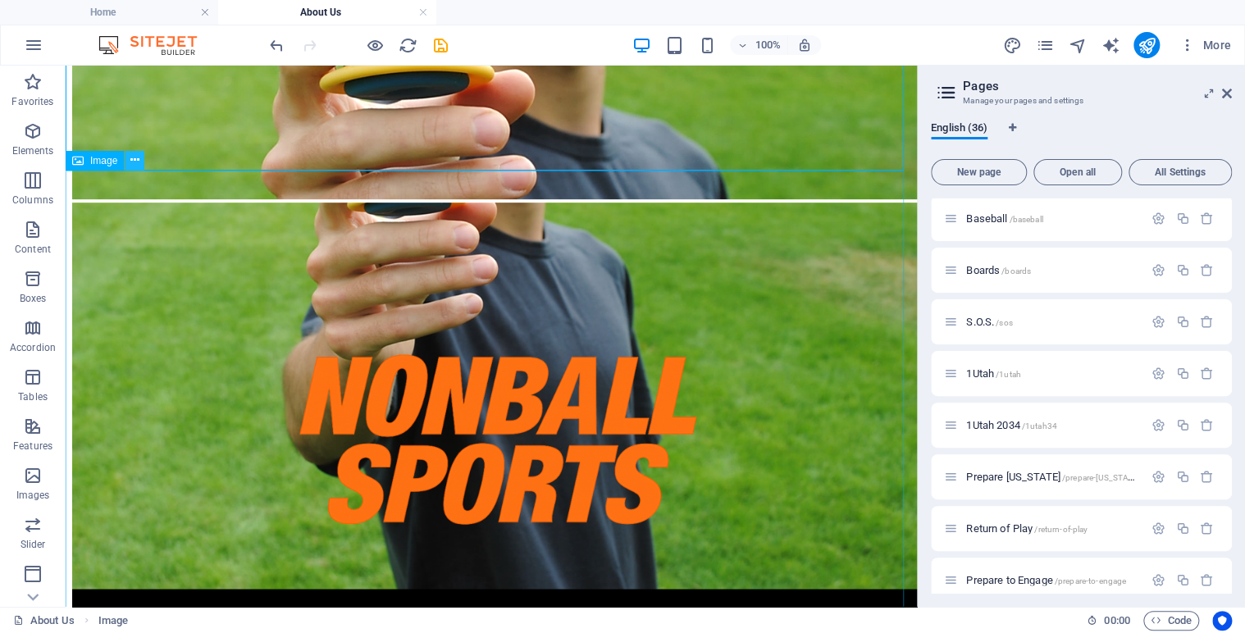
click at [137, 162] on icon at bounding box center [134, 160] width 9 height 17
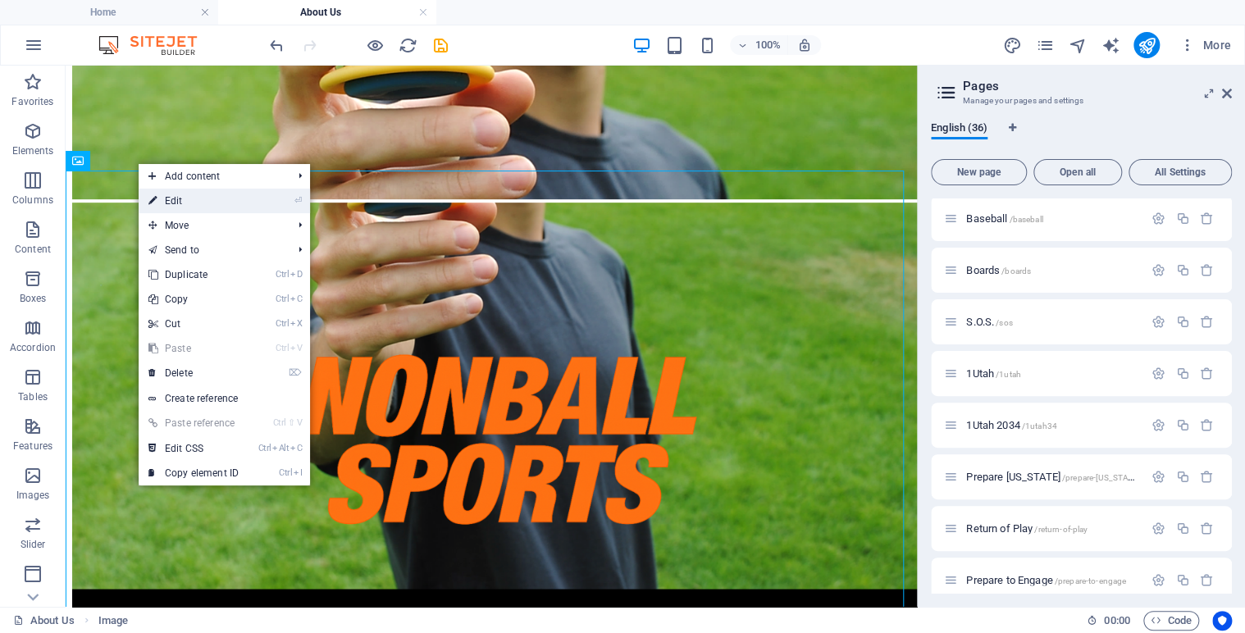
click at [180, 199] on link "⏎ Edit" at bounding box center [194, 201] width 110 height 25
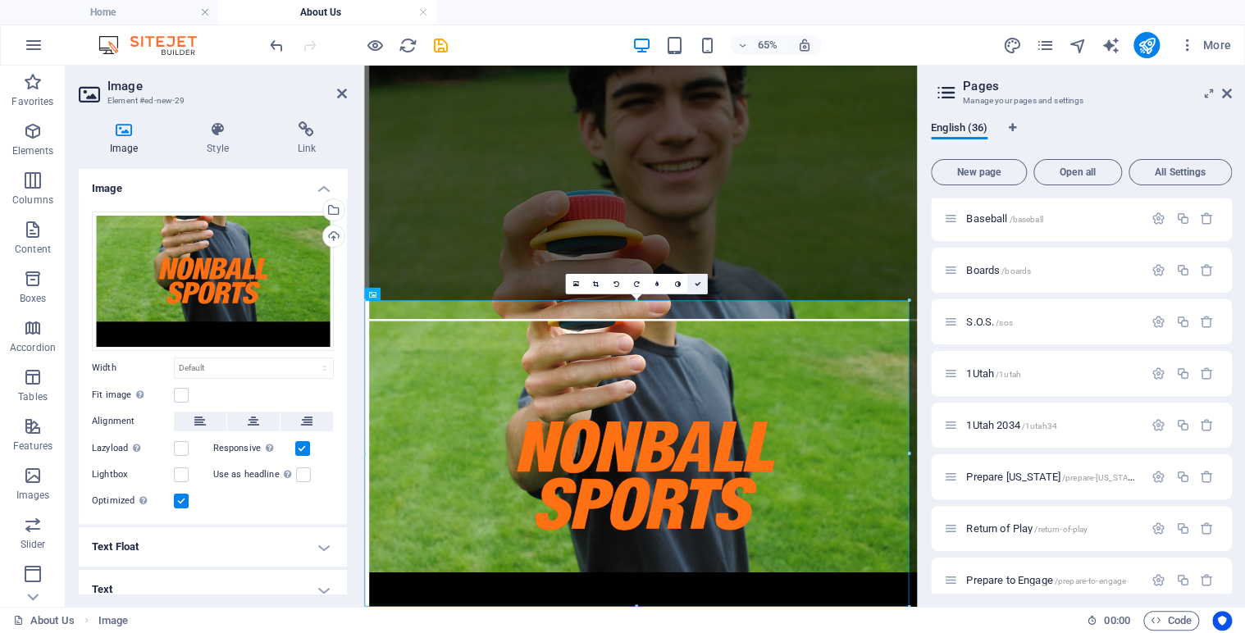
click at [697, 285] on icon at bounding box center [697, 283] width 7 height 7
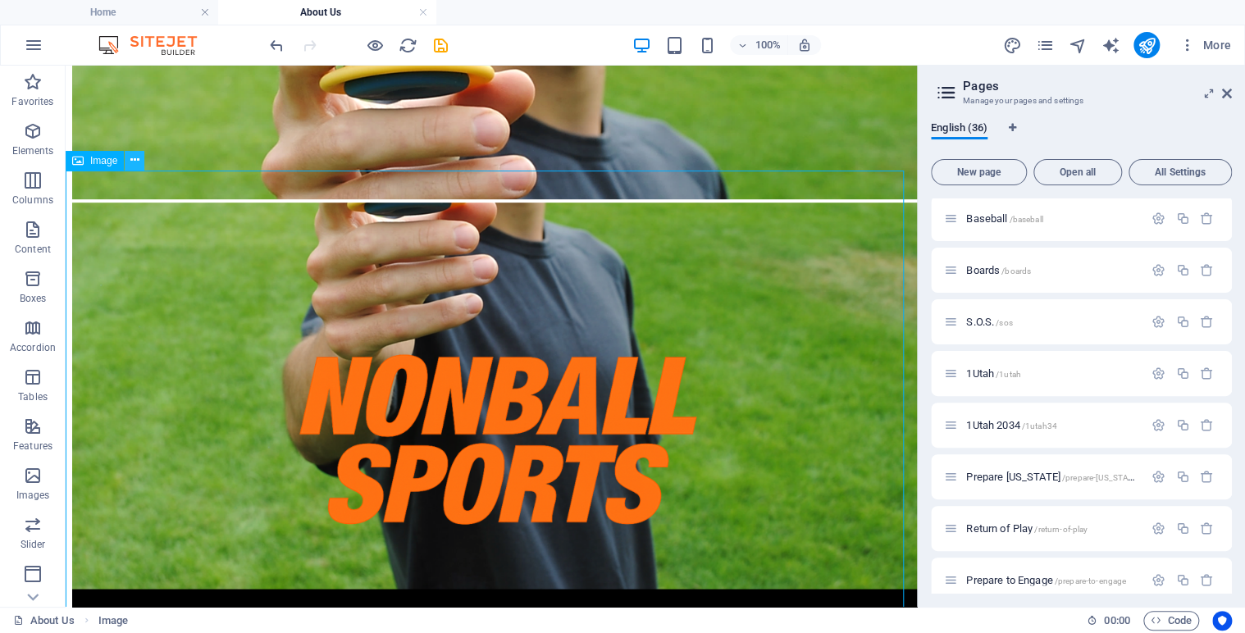
click at [139, 161] on button at bounding box center [135, 161] width 20 height 20
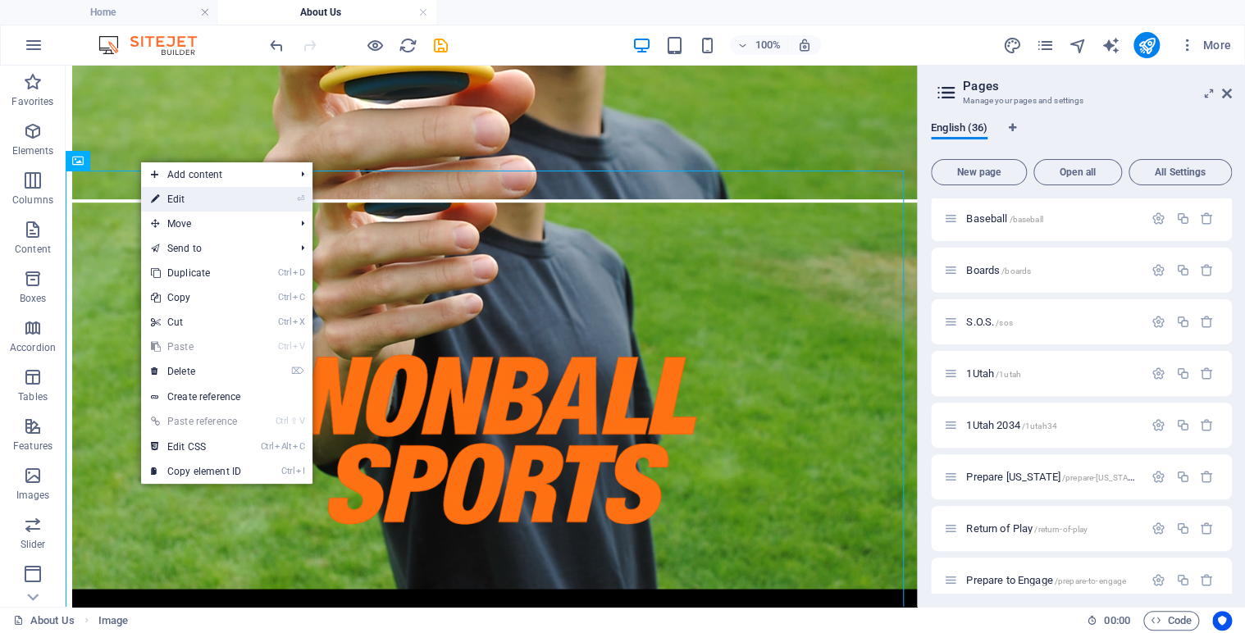
click at [189, 203] on link "⏎ Edit" at bounding box center [196, 199] width 110 height 25
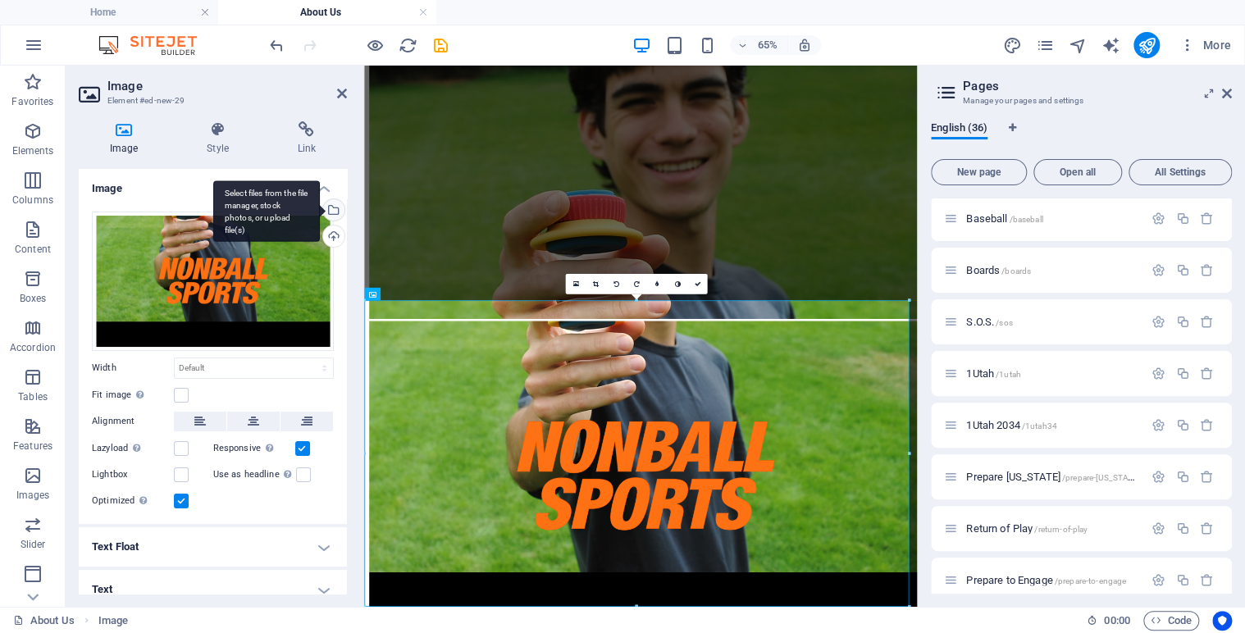
click at [330, 209] on div "Select files from the file manager, stock photos, or upload file(s)" at bounding box center [332, 211] width 25 height 25
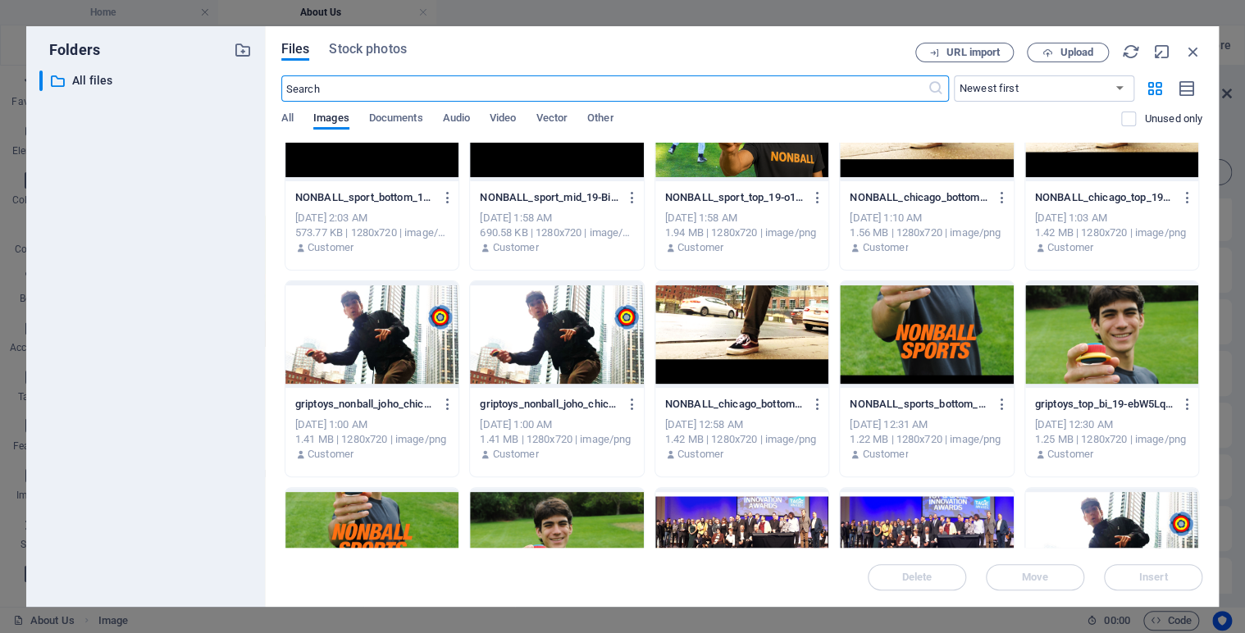
scroll to position [1544, 0]
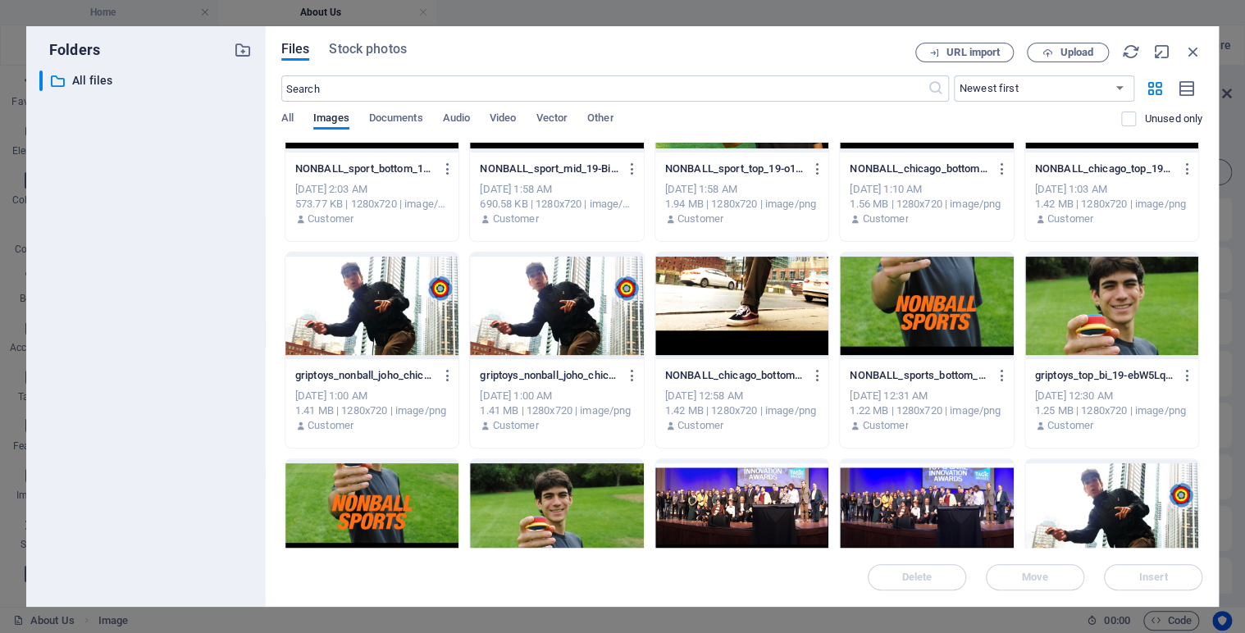
click at [1069, 304] on div at bounding box center [1111, 306] width 173 height 107
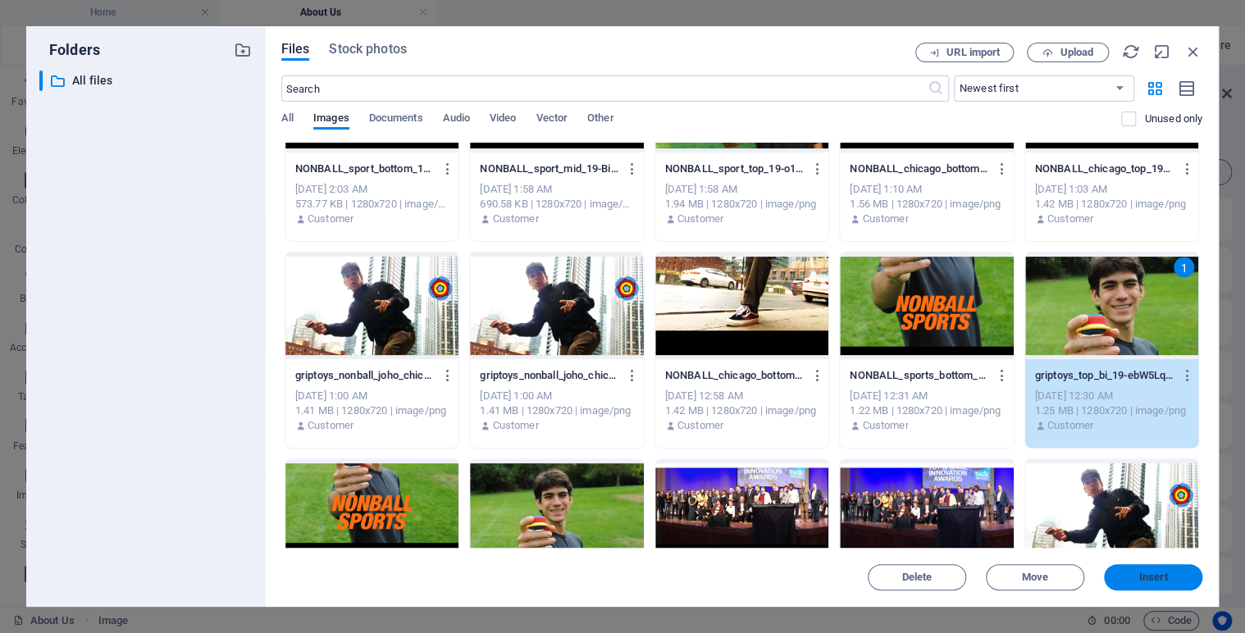
click at [1136, 571] on button "Insert" at bounding box center [1153, 577] width 98 height 26
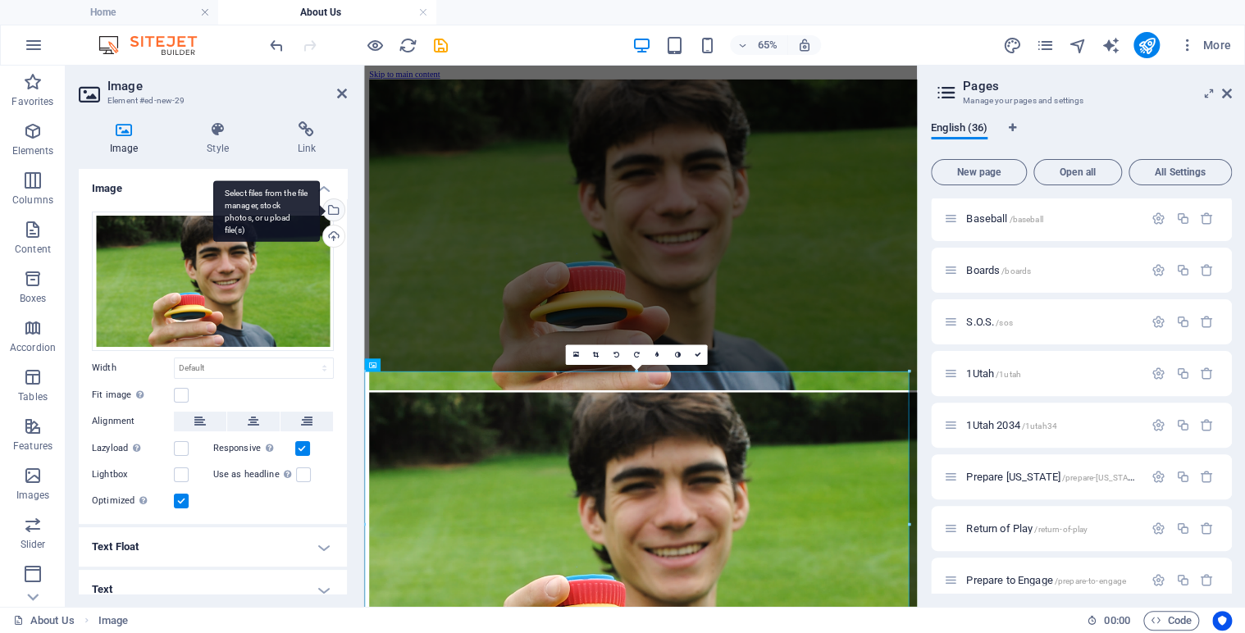
click at [332, 214] on div "Select files from the file manager, stock photos, or upload file(s)" at bounding box center [332, 211] width 25 height 25
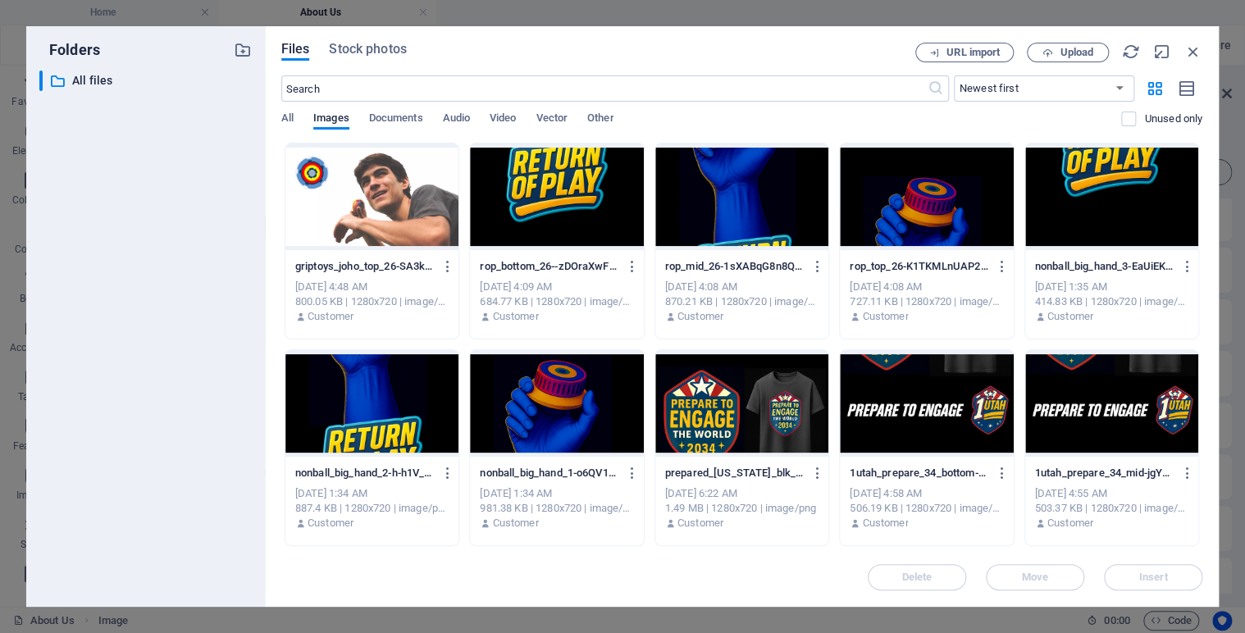
drag, startPoint x: 1197, startPoint y: 241, endPoint x: 1197, endPoint y: 319, distance: 77.9
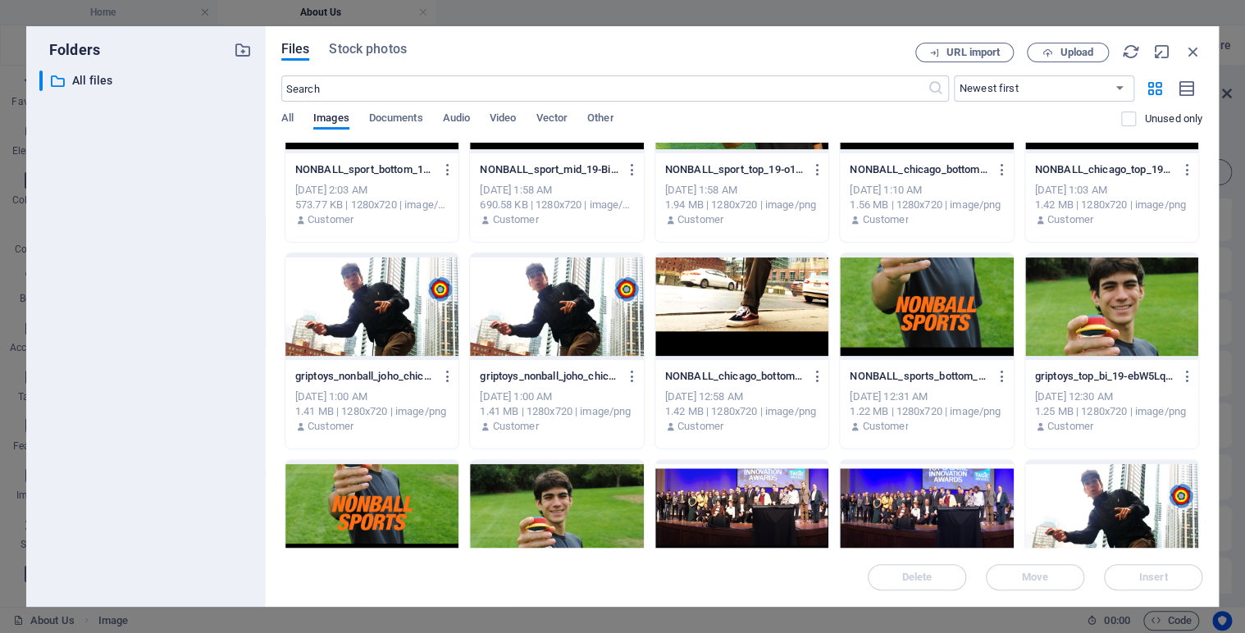
scroll to position [1532, 0]
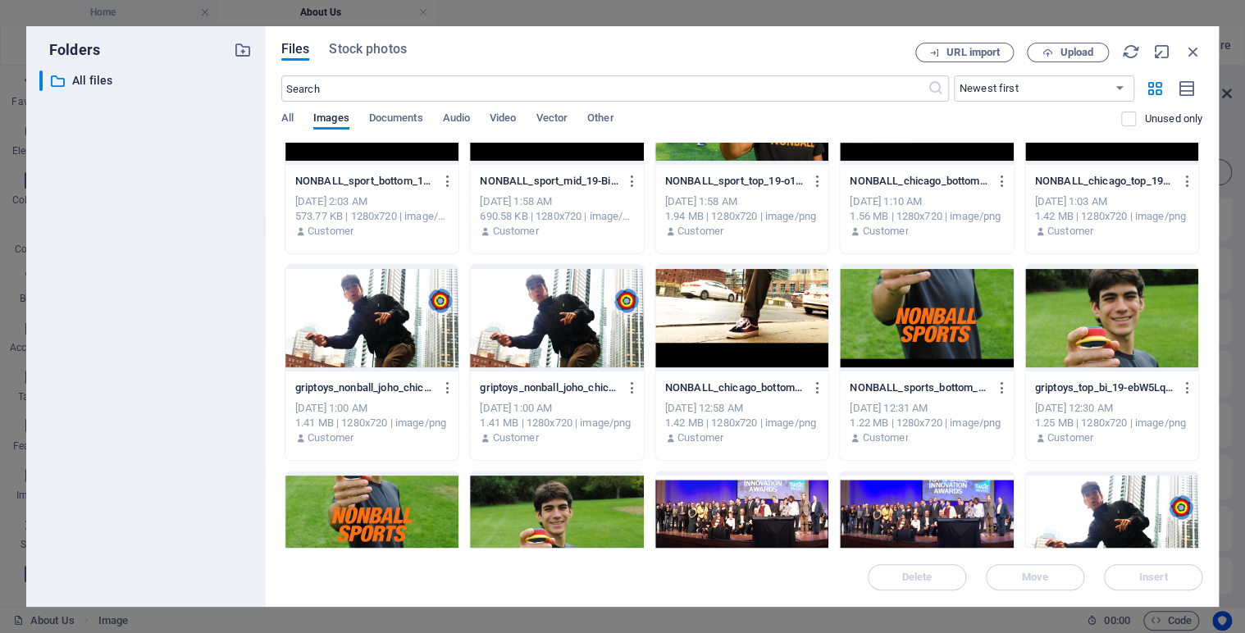
click at [937, 307] on div at bounding box center [926, 318] width 173 height 107
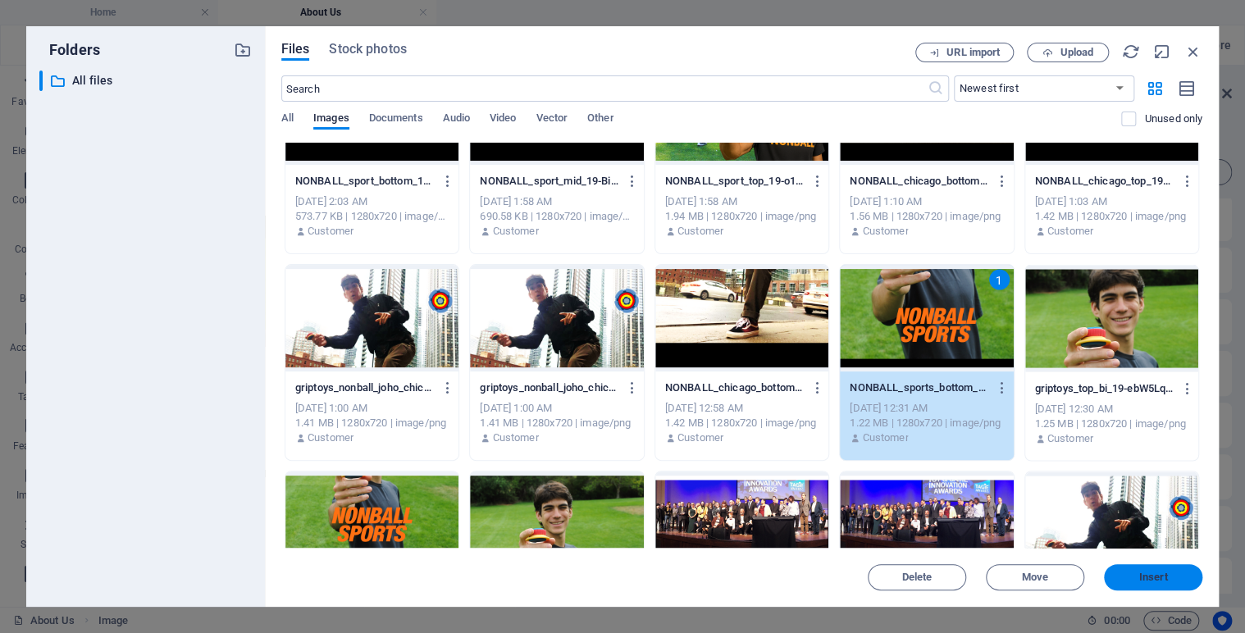
click at [1154, 569] on button "Insert" at bounding box center [1153, 577] width 98 height 26
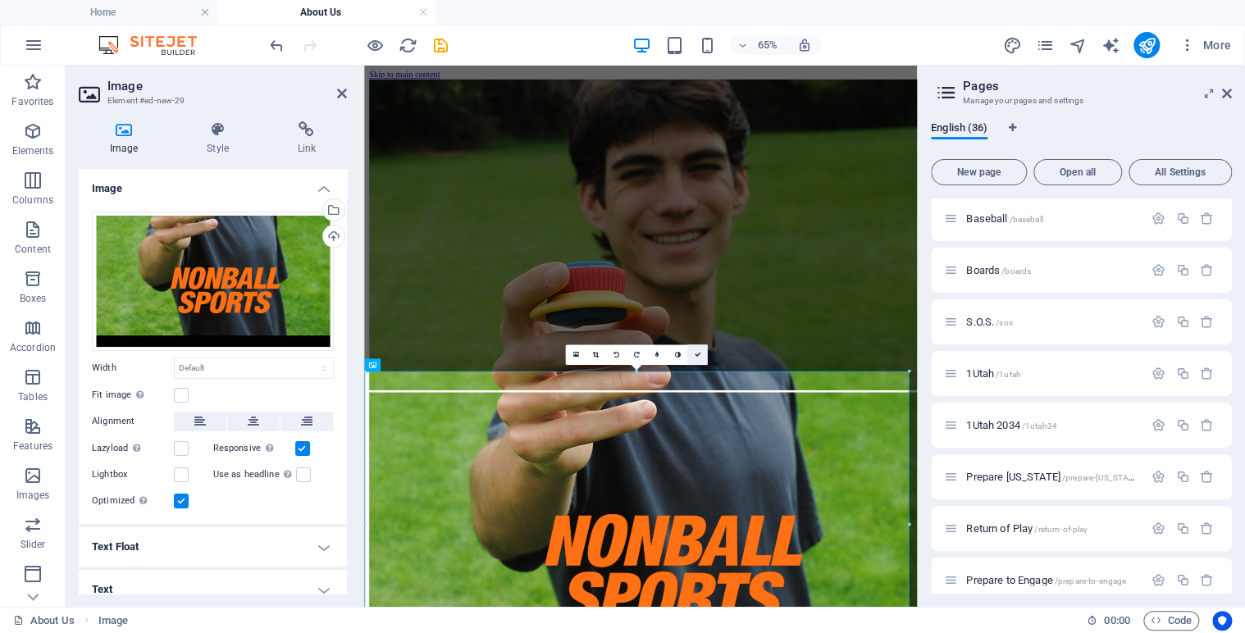
click at [696, 357] on icon at bounding box center [697, 355] width 7 height 7
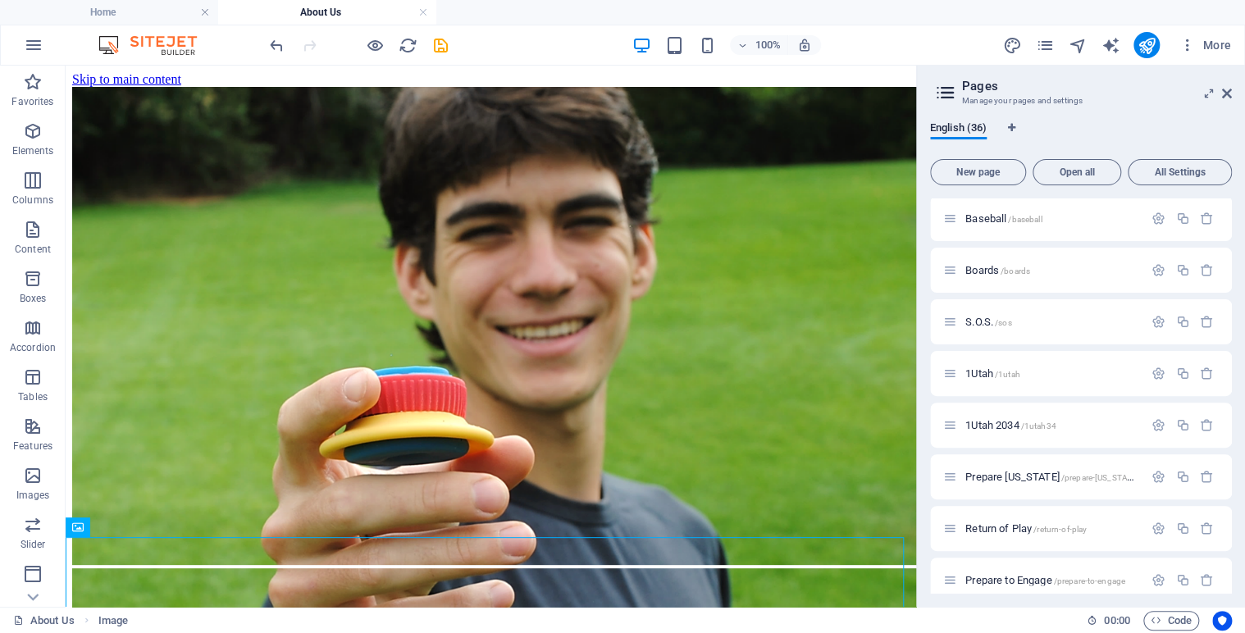
drag, startPoint x: 917, startPoint y: 308, endPoint x: 912, endPoint y: 367, distance: 59.2
click at [912, 367] on div "Home About Us Favorites Elements Columns Content Boxes Accordion Tables Feature…" at bounding box center [622, 336] width 1245 height 541
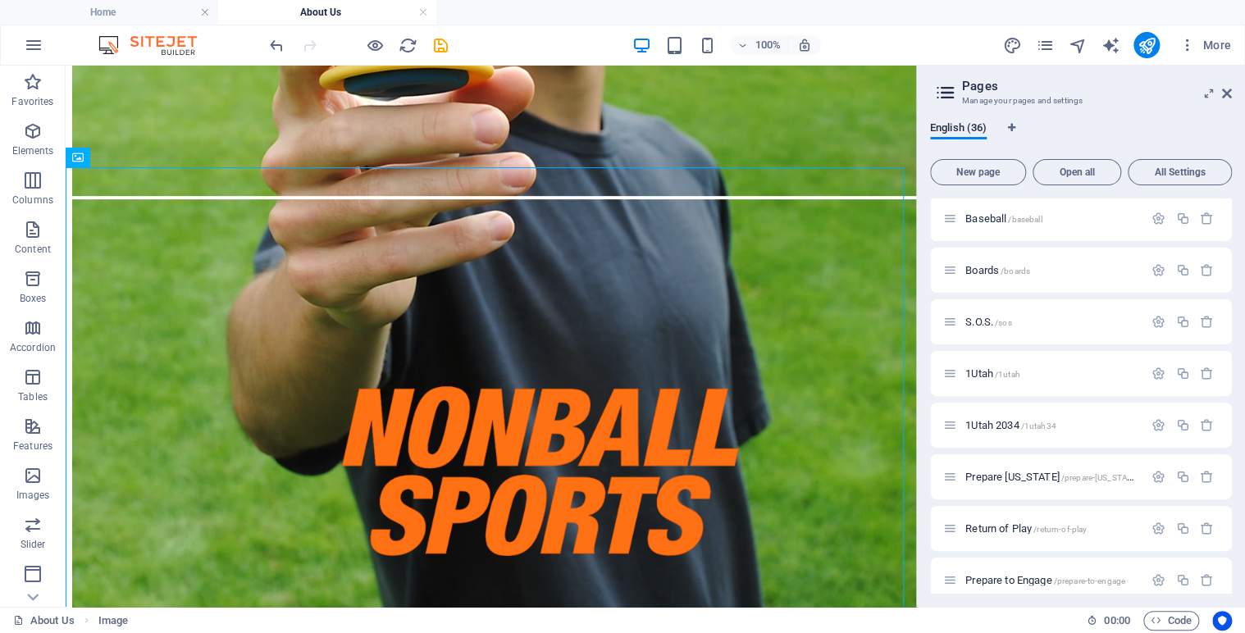
scroll to position [401, 0]
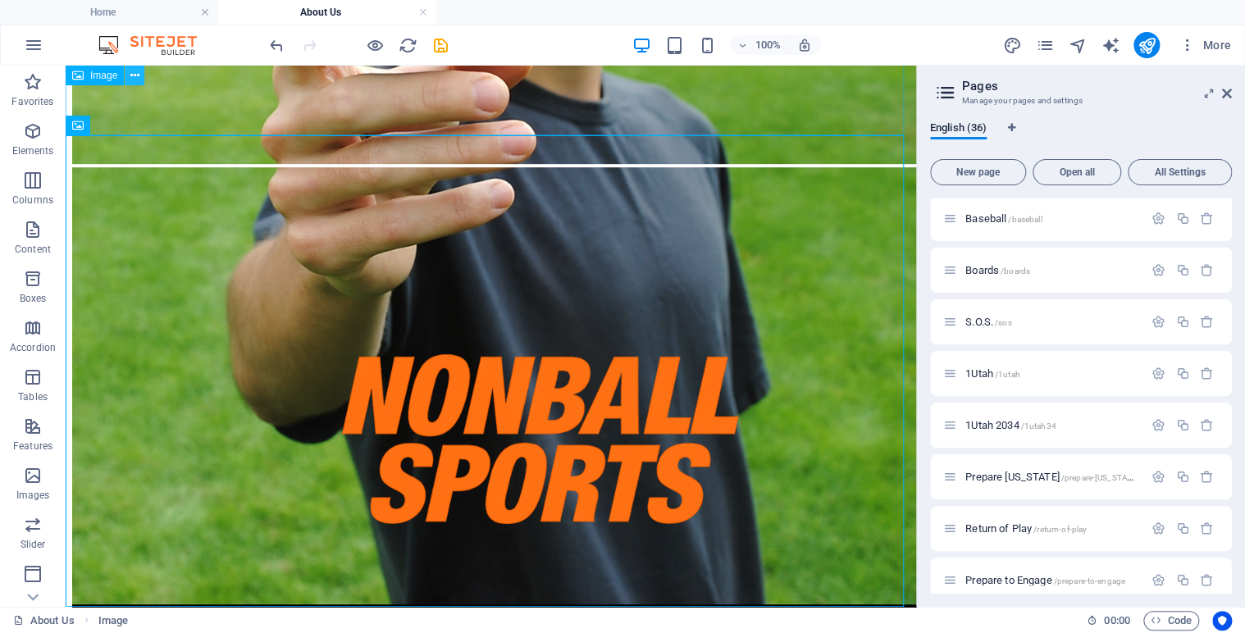
click at [134, 75] on icon at bounding box center [134, 75] width 9 height 17
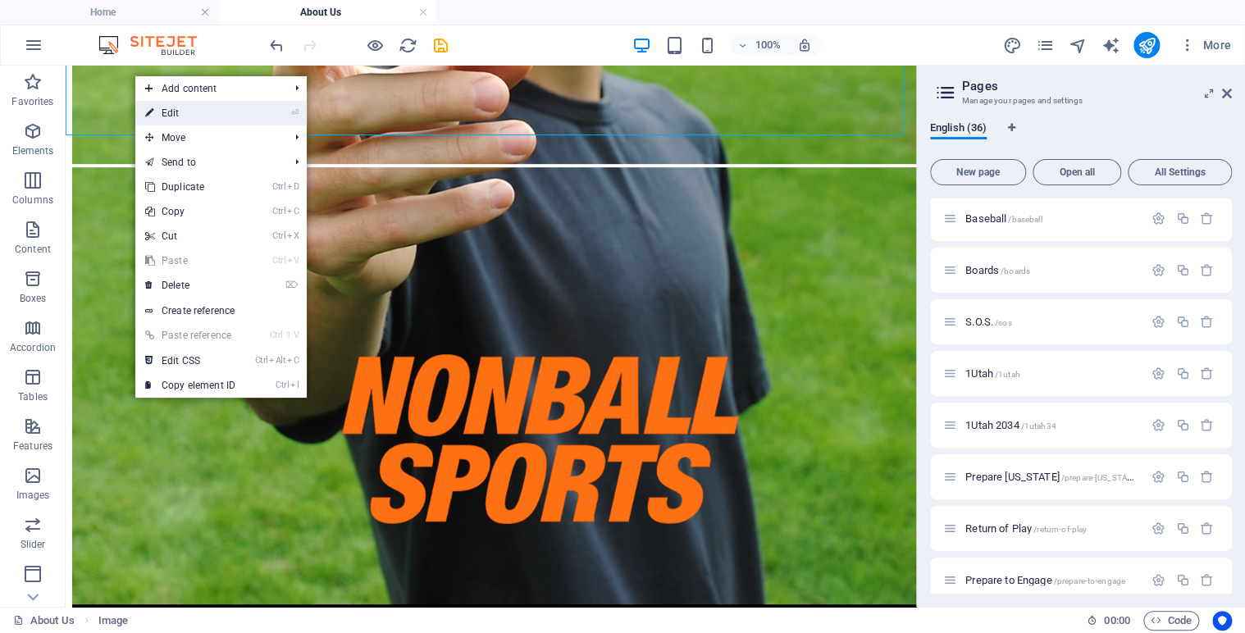
click at [171, 113] on link "⏎ Edit" at bounding box center [190, 113] width 110 height 25
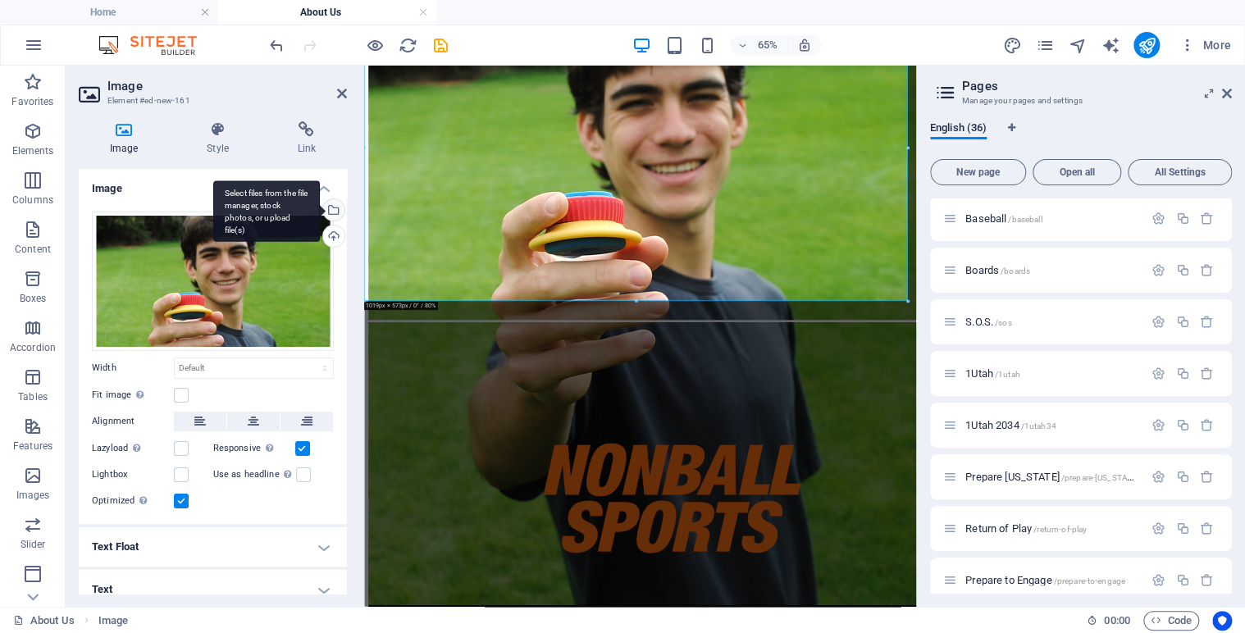
click at [330, 208] on div "Select files from the file manager, stock photos, or upload file(s)" at bounding box center [332, 211] width 25 height 25
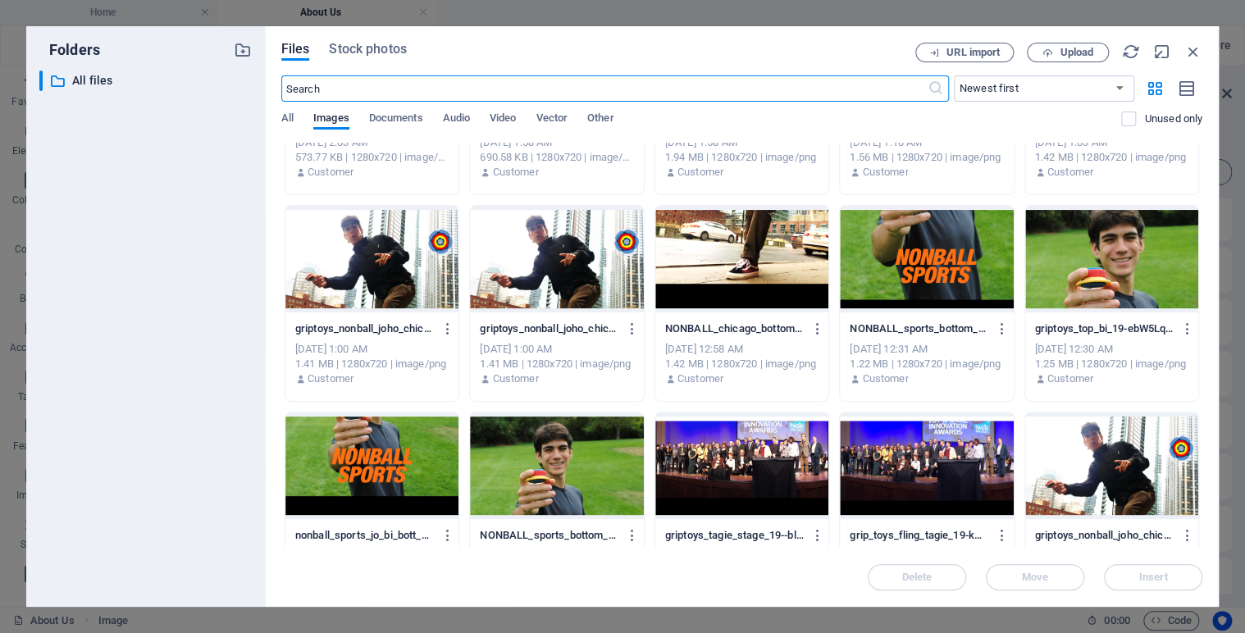
scroll to position [1565, 0]
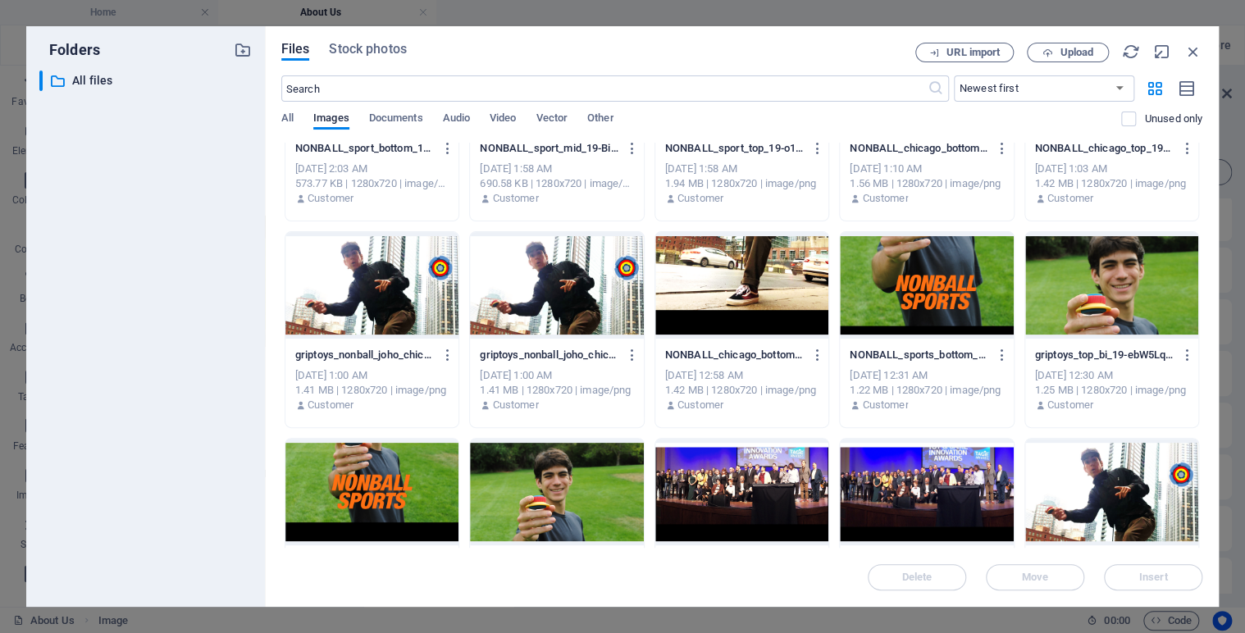
click at [1197, 318] on div "griptoys_joho_top_26-SA3k2MkjeUDZCeA7HIYLgQ.png griptoys_joho_top_26-SA3k2MkjeU…" at bounding box center [741, 639] width 921 height 4123
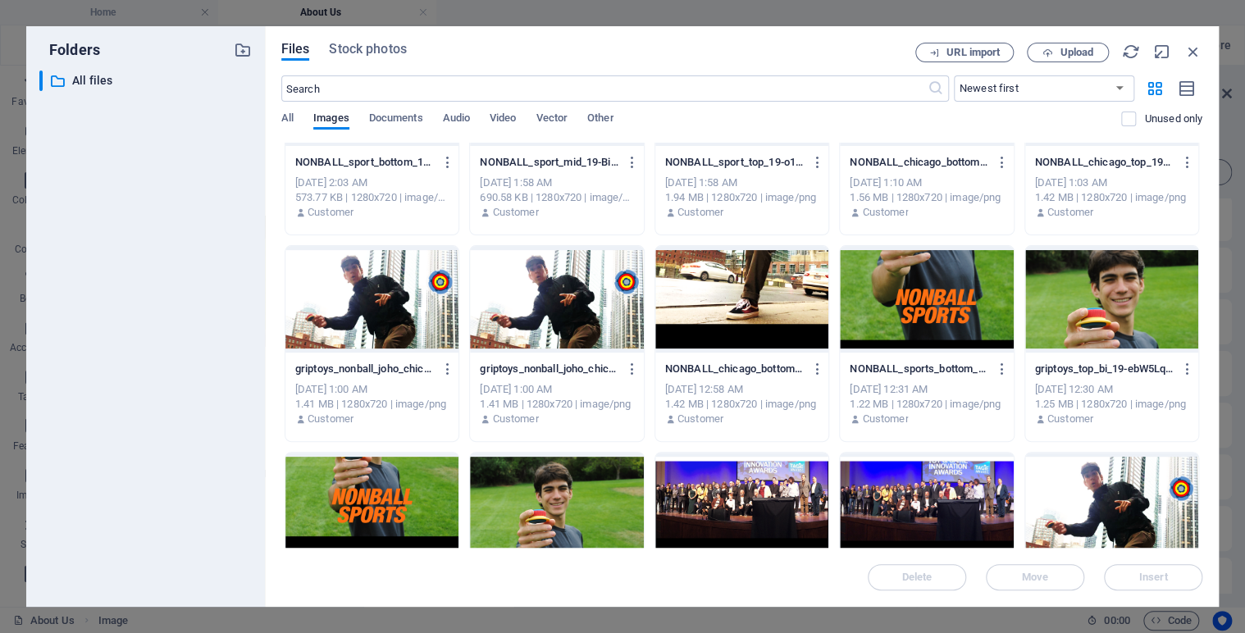
scroll to position [1531, 0]
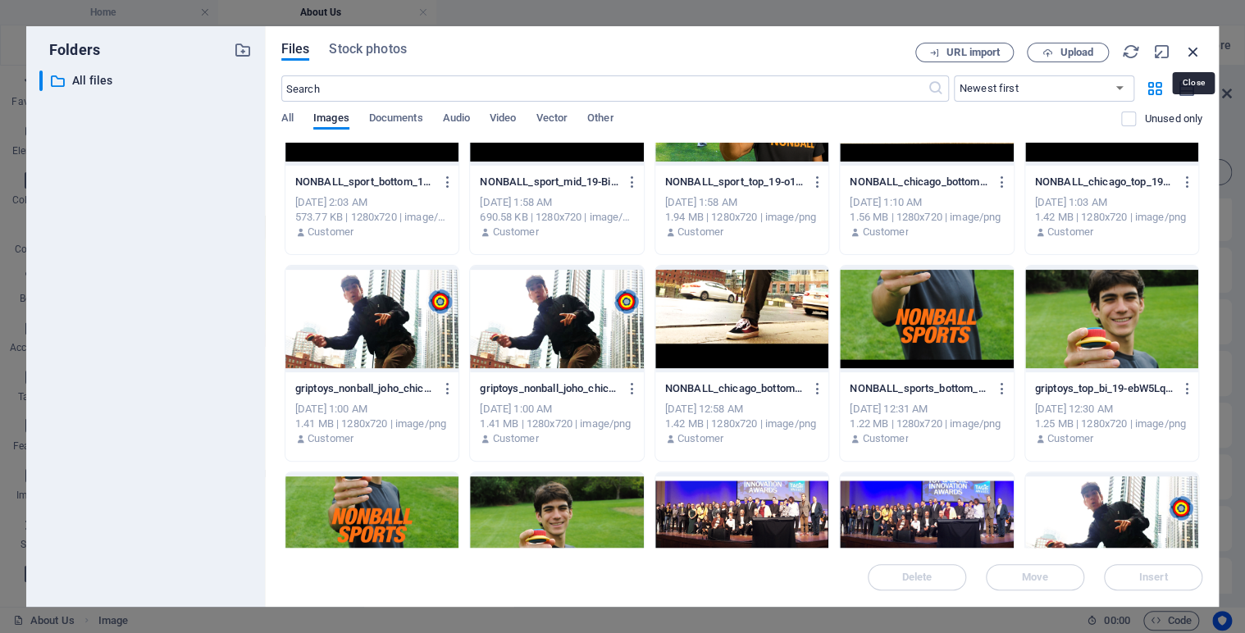
click at [1193, 46] on icon "button" at bounding box center [1193, 52] width 18 height 18
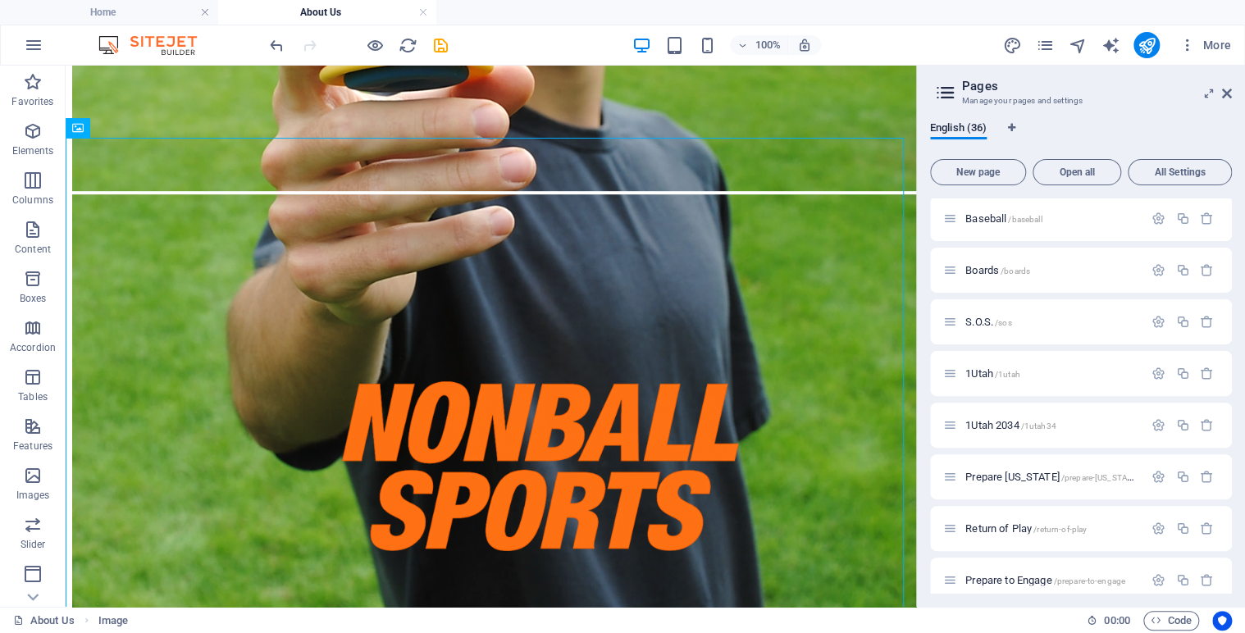
scroll to position [401, 0]
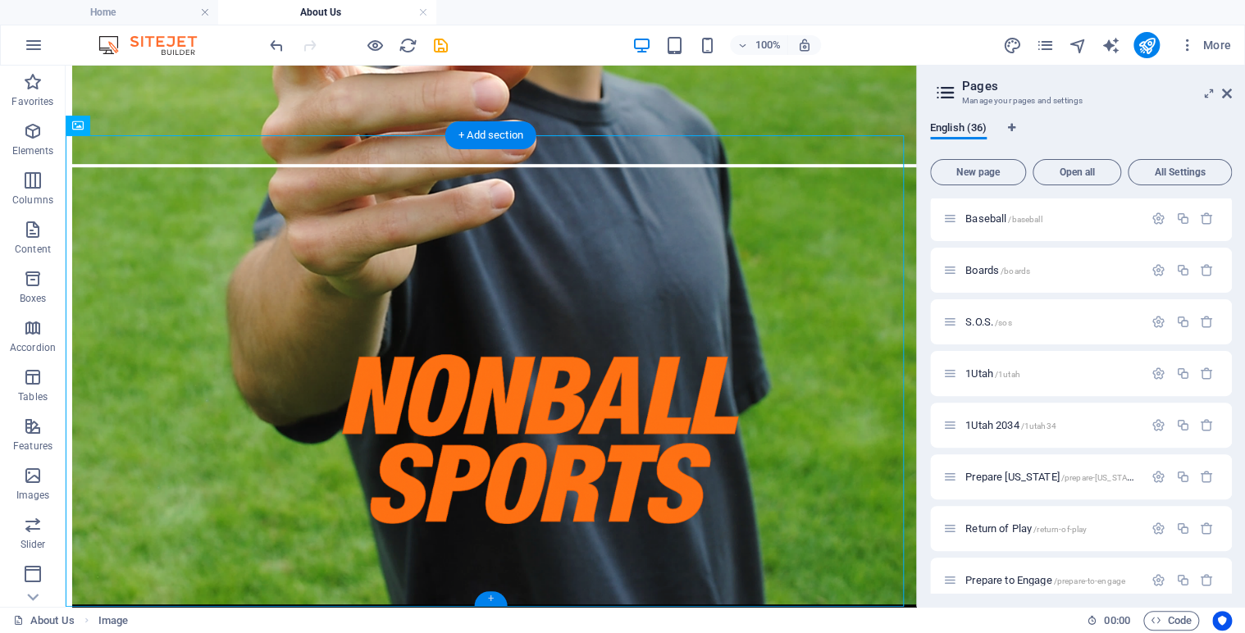
click at [495, 599] on div "+" at bounding box center [491, 598] width 32 height 15
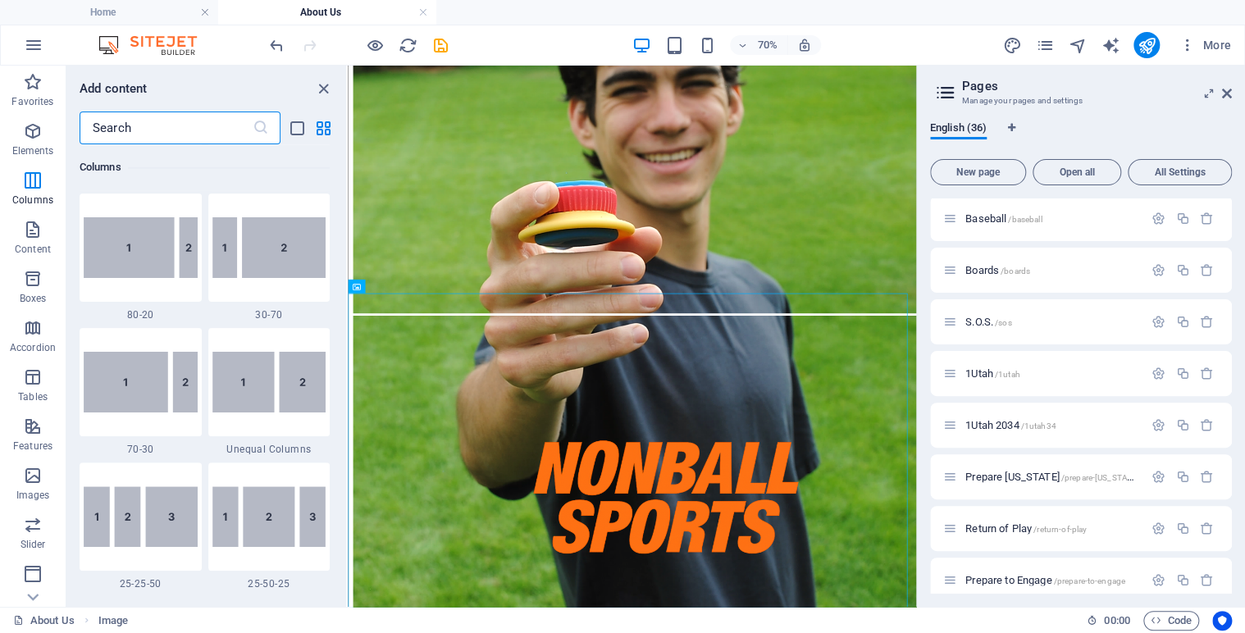
scroll to position [0, 0]
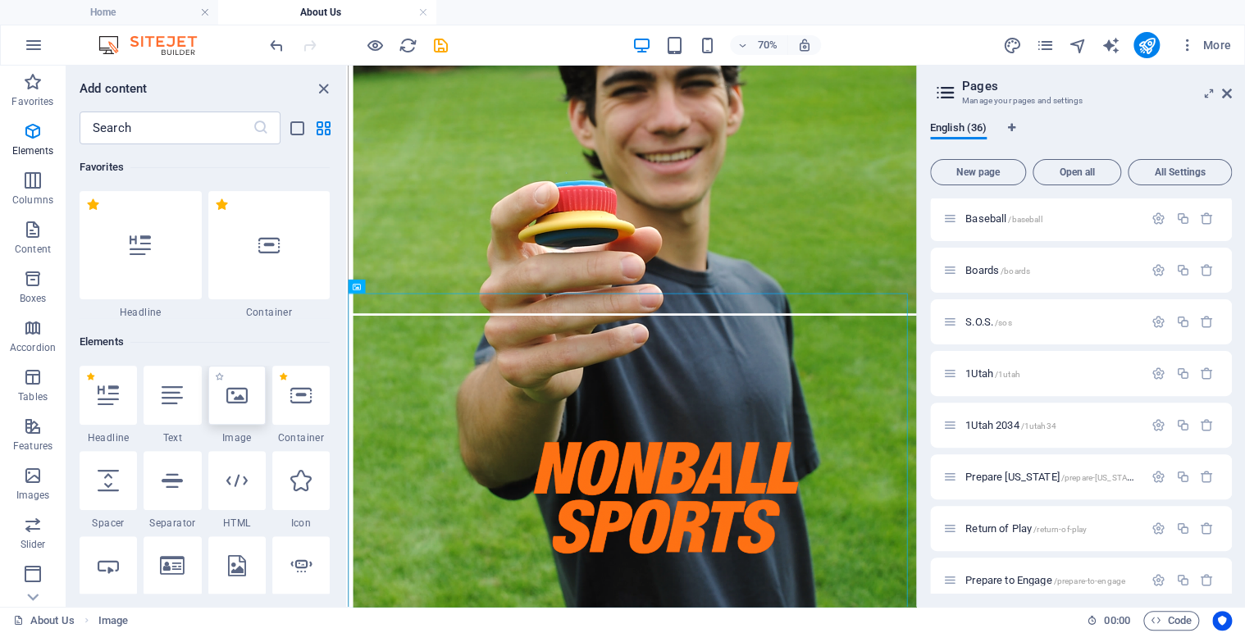
click at [239, 399] on icon at bounding box center [236, 395] width 21 height 21
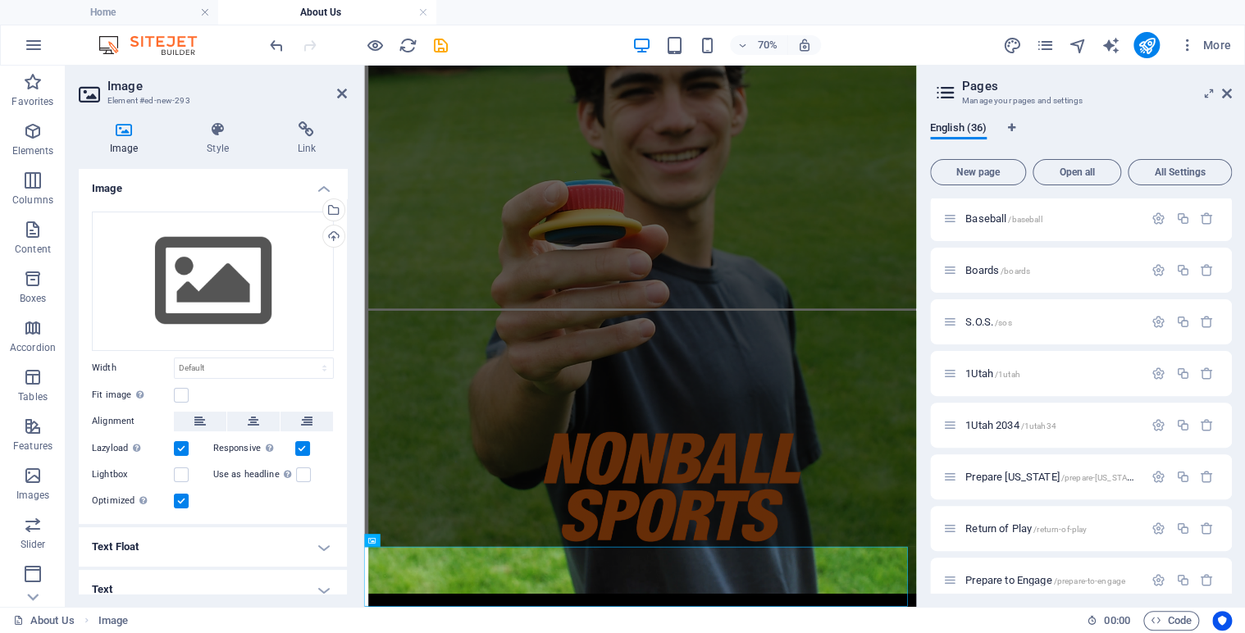
scroll to position [200, 0]
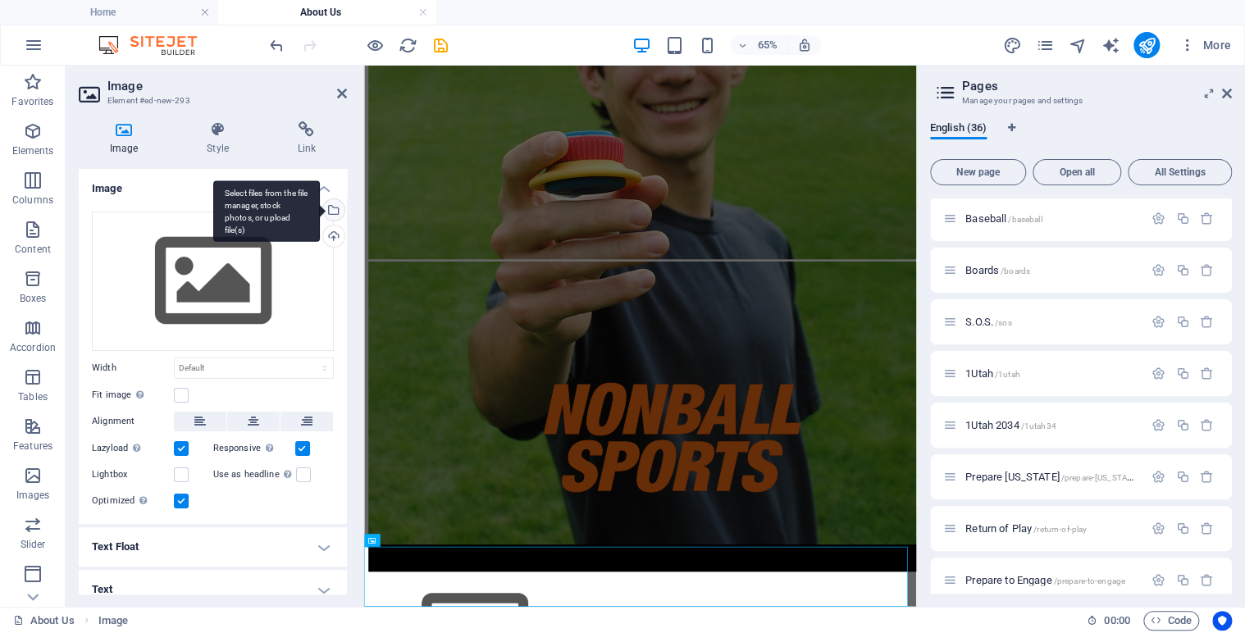
click at [331, 204] on div "Select files from the file manager, stock photos, or upload file(s)" at bounding box center [332, 211] width 25 height 25
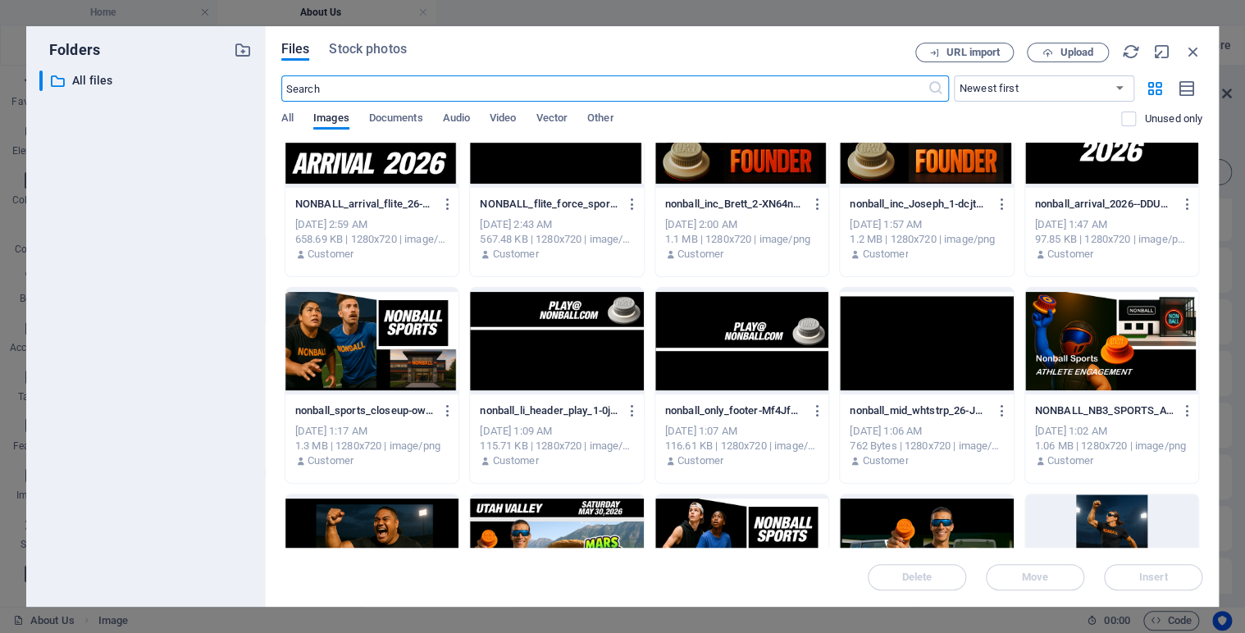
scroll to position [2962, 0]
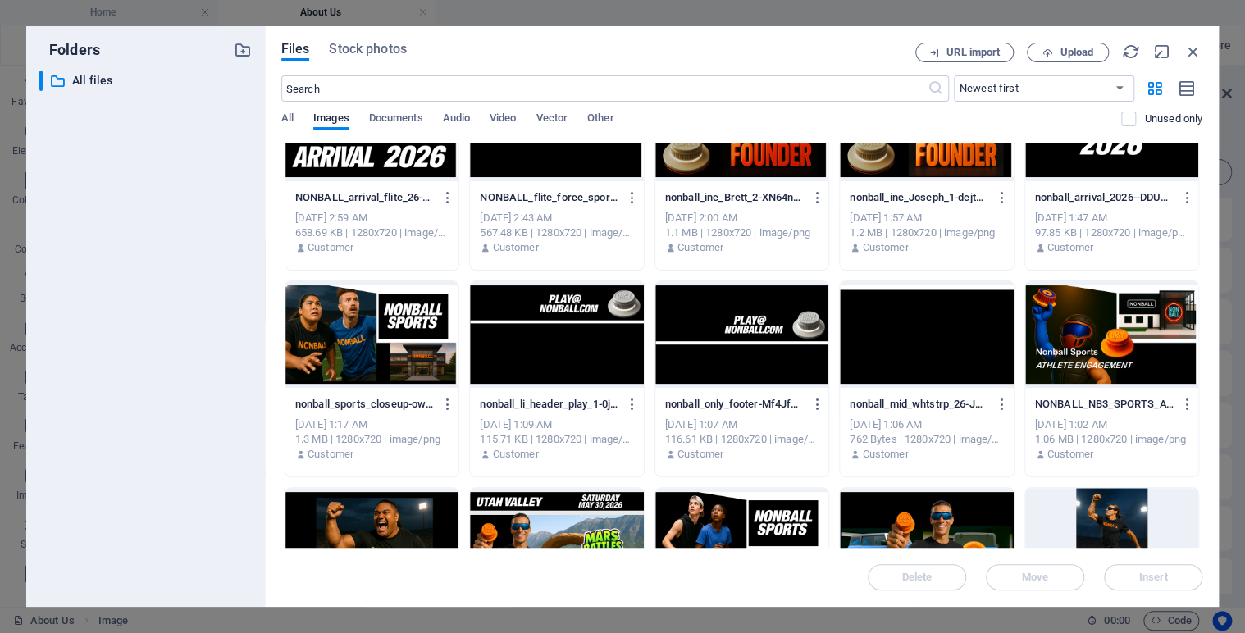
click at [744, 329] on div at bounding box center [741, 334] width 173 height 107
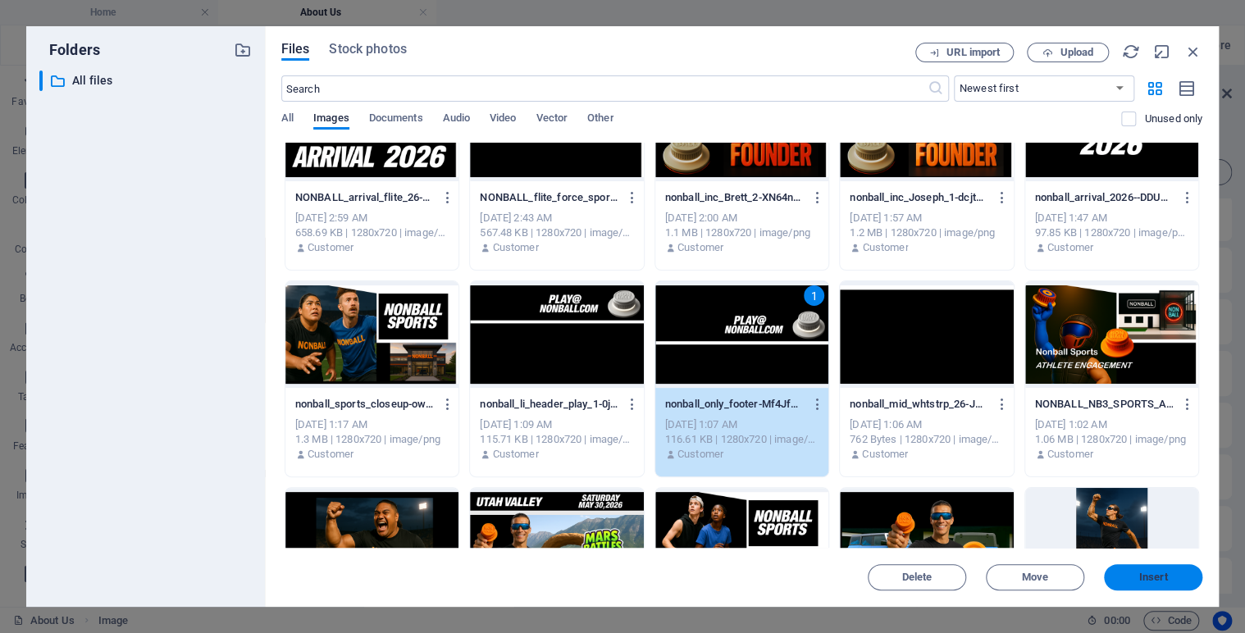
click at [1137, 580] on span "Insert" at bounding box center [1152, 577] width 85 height 10
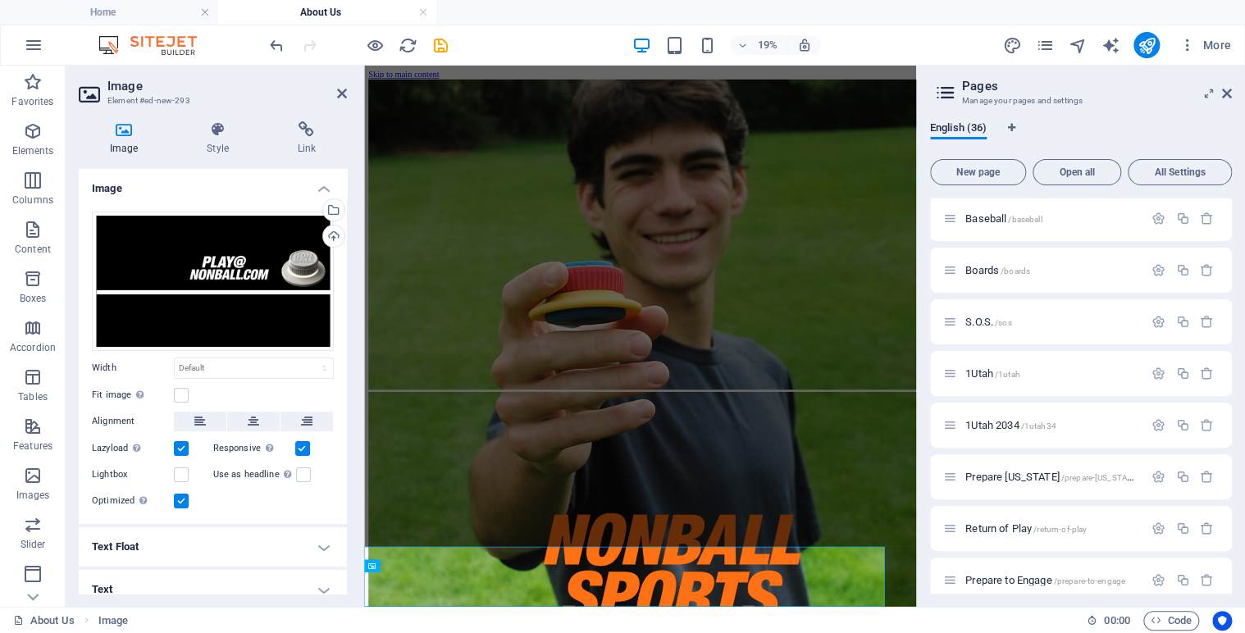
scroll to position [160, 0]
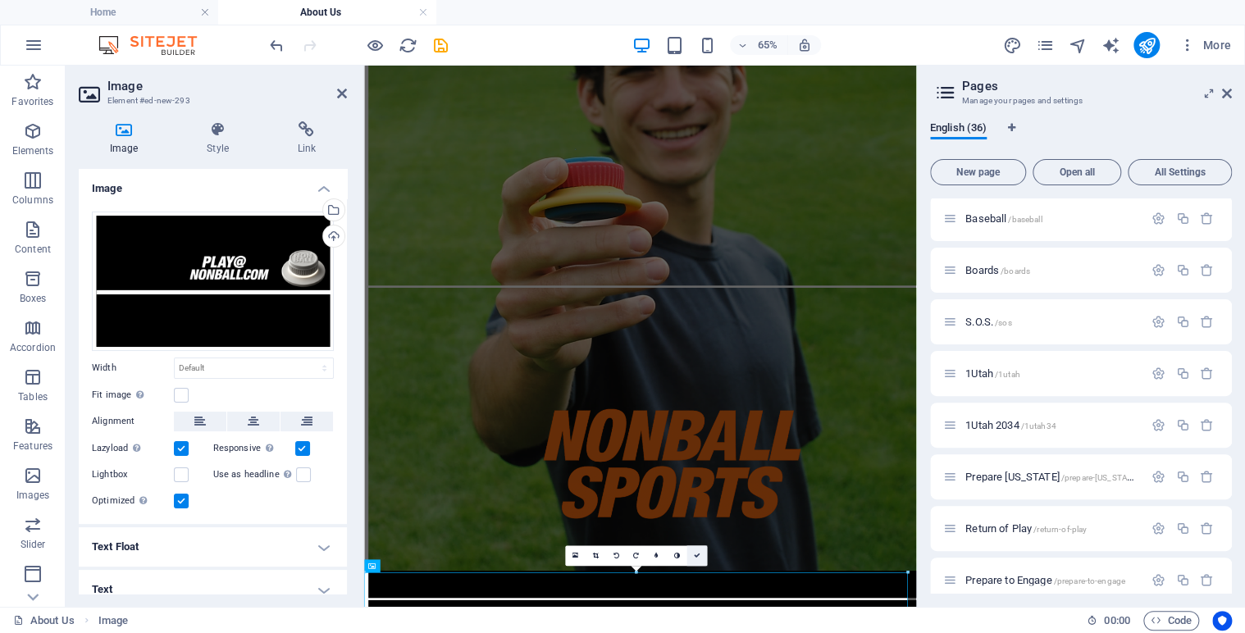
click at [702, 556] on link at bounding box center [696, 556] width 21 height 21
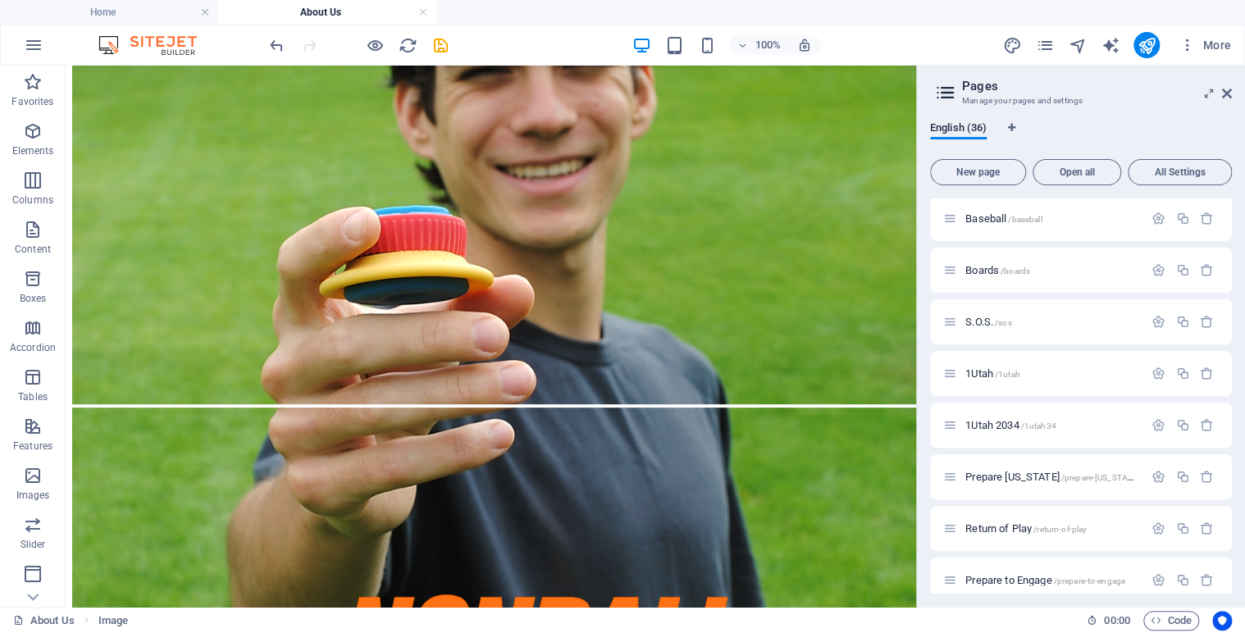
scroll to position [0, 0]
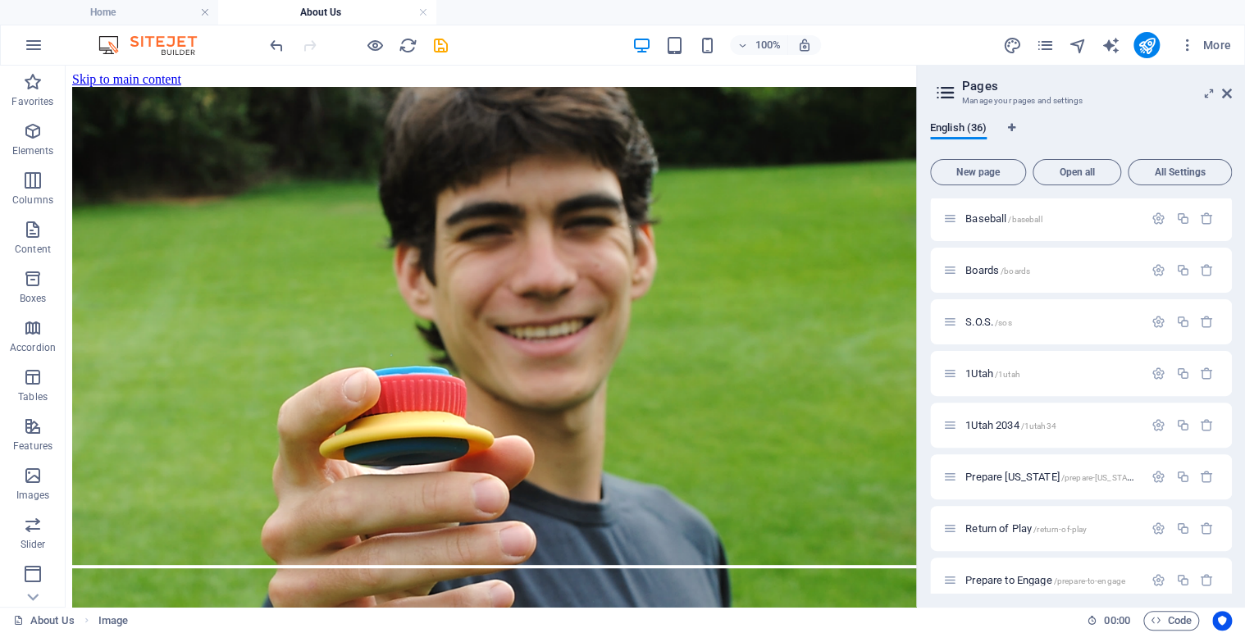
drag, startPoint x: 906, startPoint y: 419, endPoint x: 964, endPoint y: 94, distance: 329.9
click at [275, 210] on figure at bounding box center [490, 327] width 837 height 481
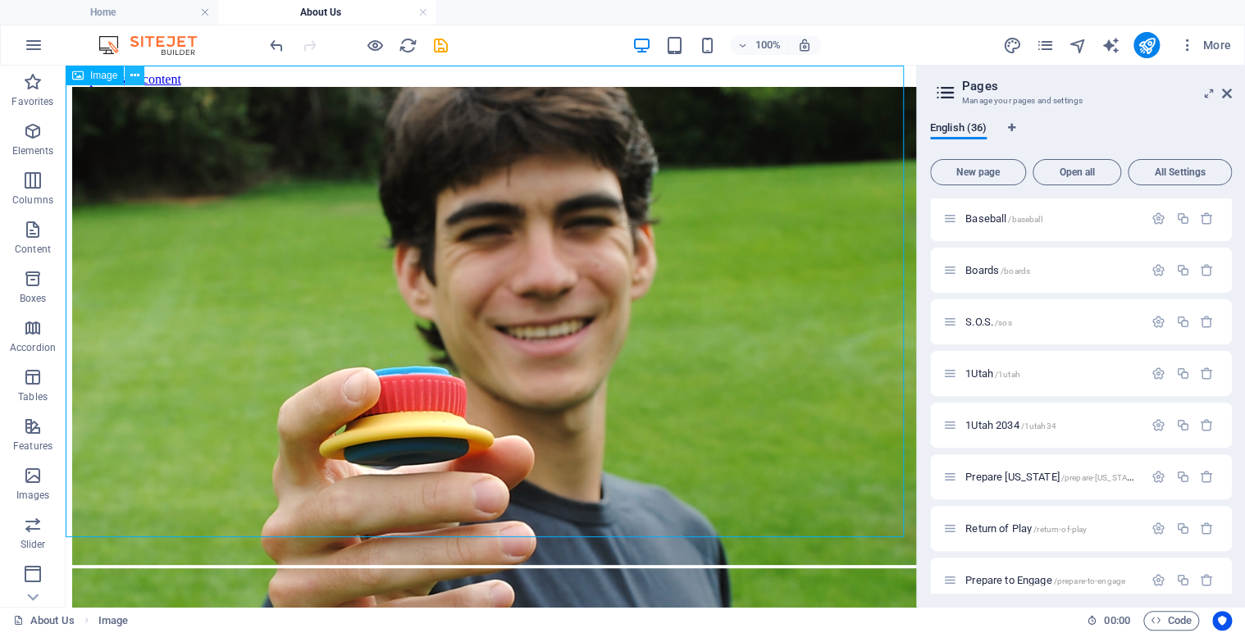
click at [137, 79] on icon at bounding box center [134, 75] width 9 height 17
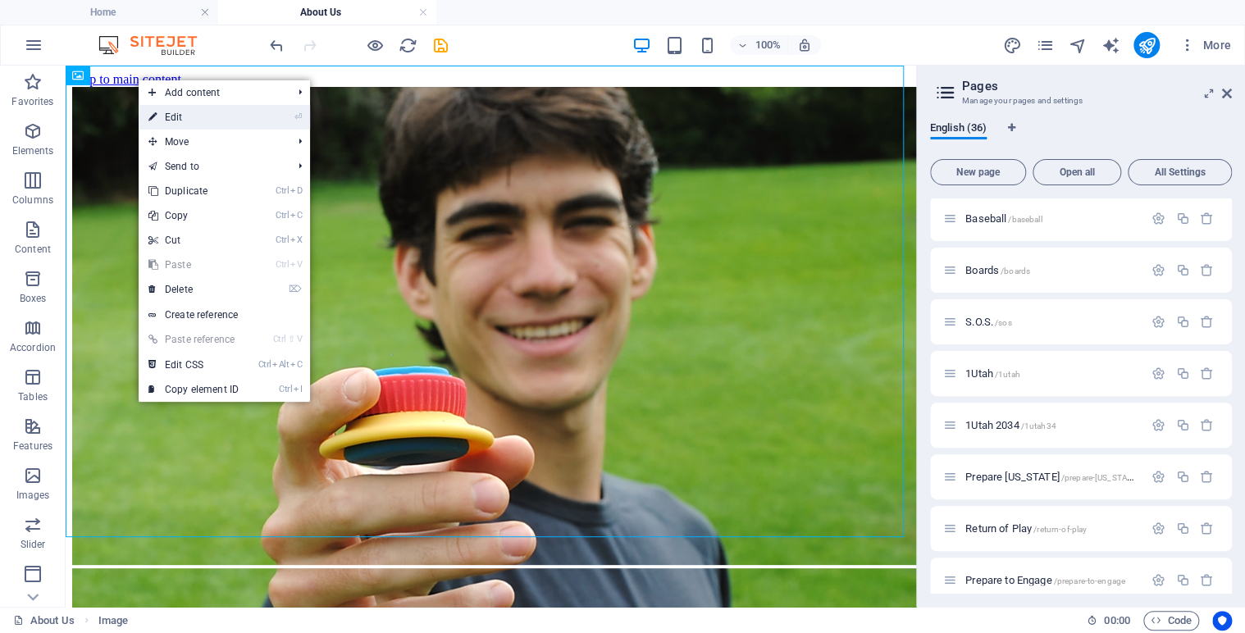
click at [181, 112] on link "⏎ Edit" at bounding box center [194, 117] width 110 height 25
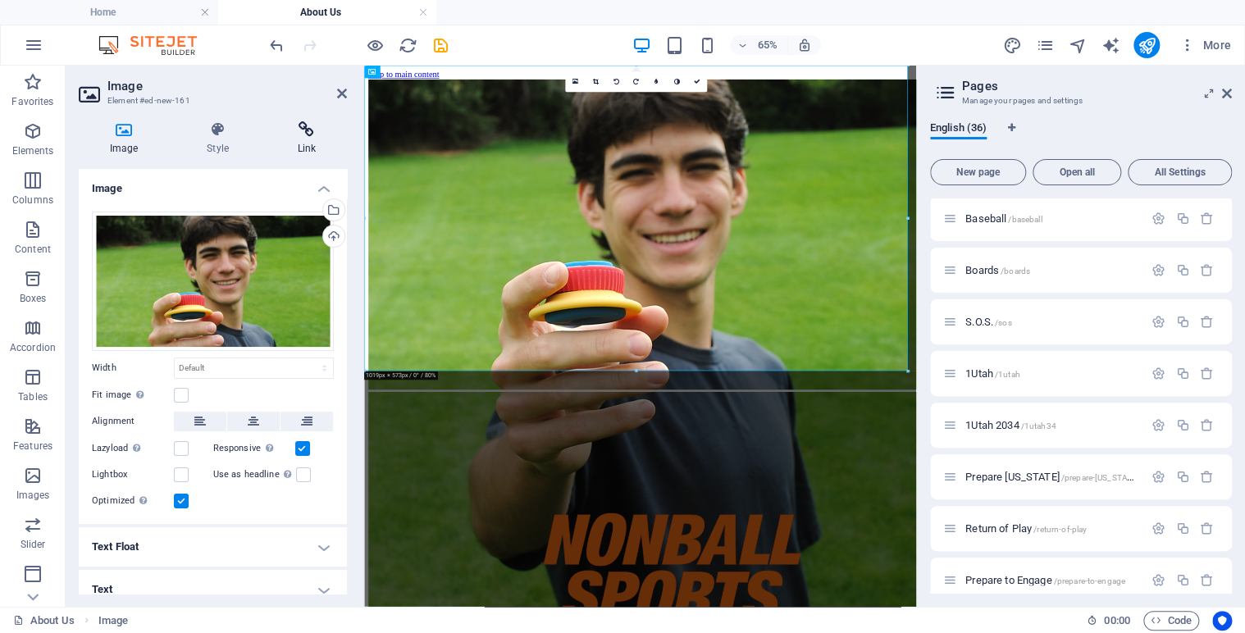
click at [308, 132] on icon at bounding box center [307, 129] width 80 height 16
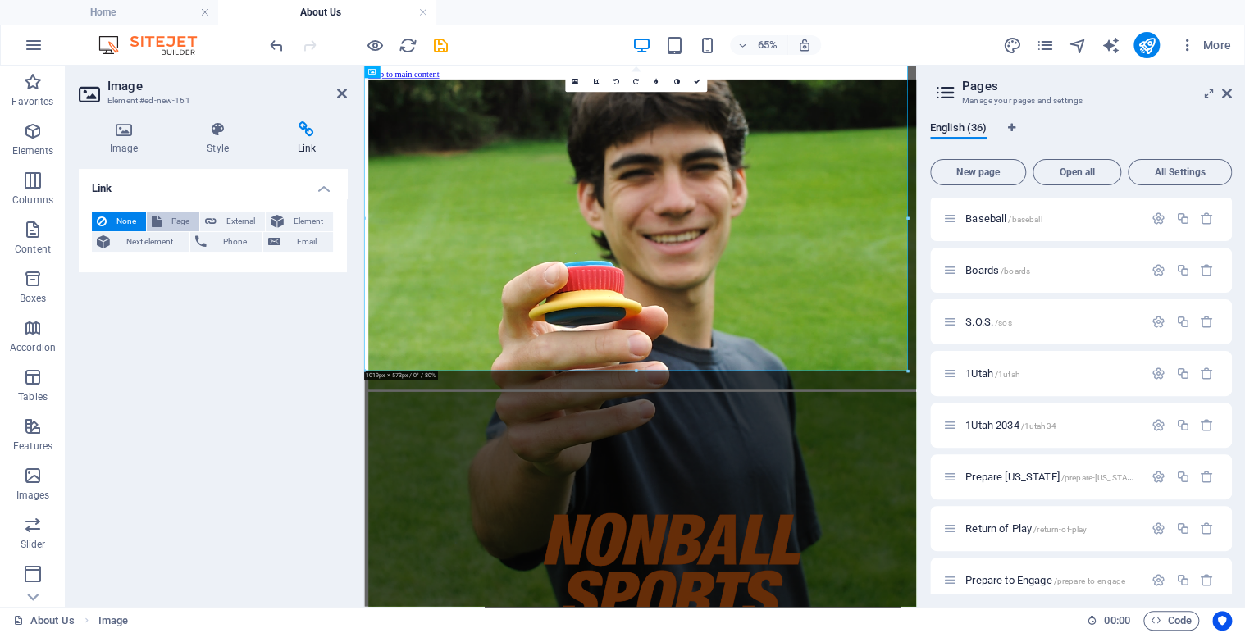
click at [177, 218] on span "Page" at bounding box center [180, 222] width 28 height 20
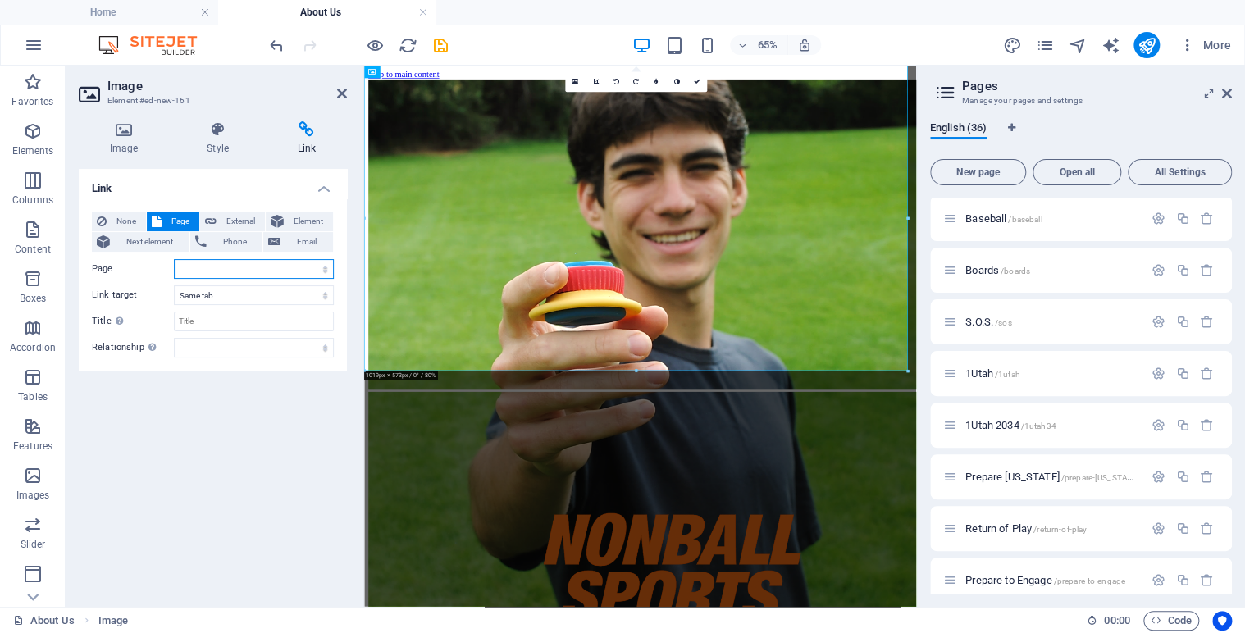
click at [321, 269] on select "Home Legal Notice Privacy Athlete Engagement intro Flite Force 1 [PERSON_NAME] …" at bounding box center [254, 269] width 160 height 20
select select "21"
click at [174, 259] on select "Home Legal Notice Privacy Athlete Engagement intro Flite Force 1 [PERSON_NAME] …" at bounding box center [254, 269] width 160 height 20
click at [314, 262] on select "Home Legal Notice Privacy Athlete Engagement intro Flite Force 1 [PERSON_NAME] …" at bounding box center [254, 269] width 160 height 20
click at [696, 76] on link at bounding box center [696, 82] width 21 height 21
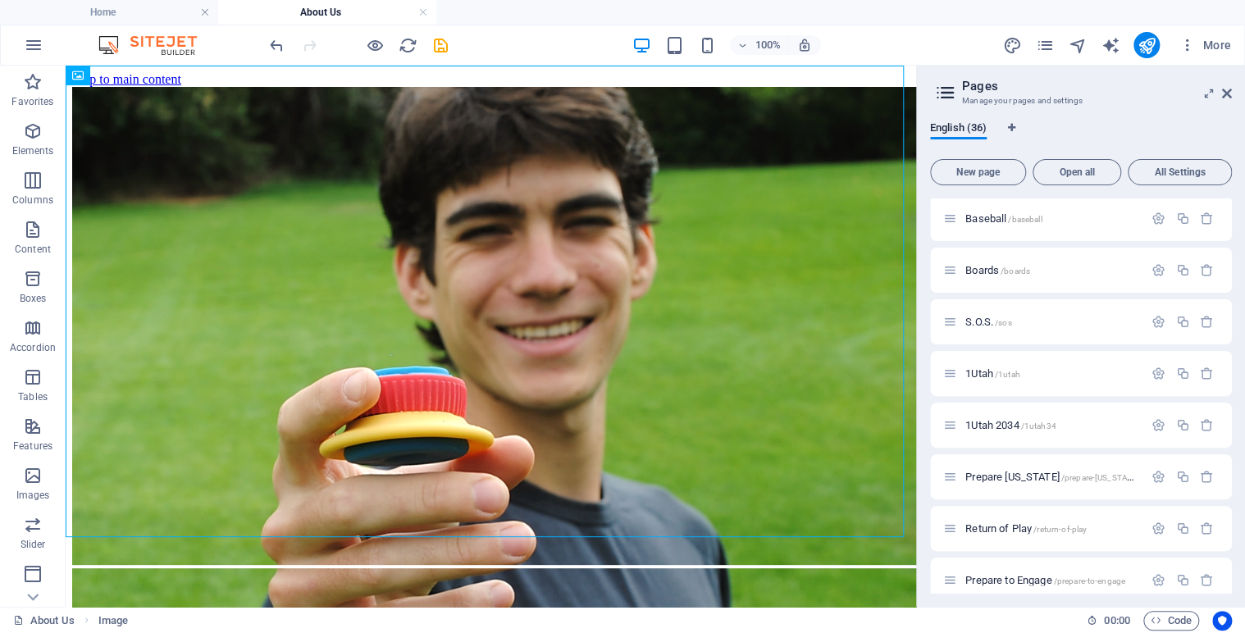
click at [1228, 564] on div "Home / Legal Notice /legal-notice Privacy /privacy Athlete Engagement /athlete-…" at bounding box center [1081, 395] width 302 height 395
click at [985, 224] on span "Home /" at bounding box center [982, 221] width 34 height 12
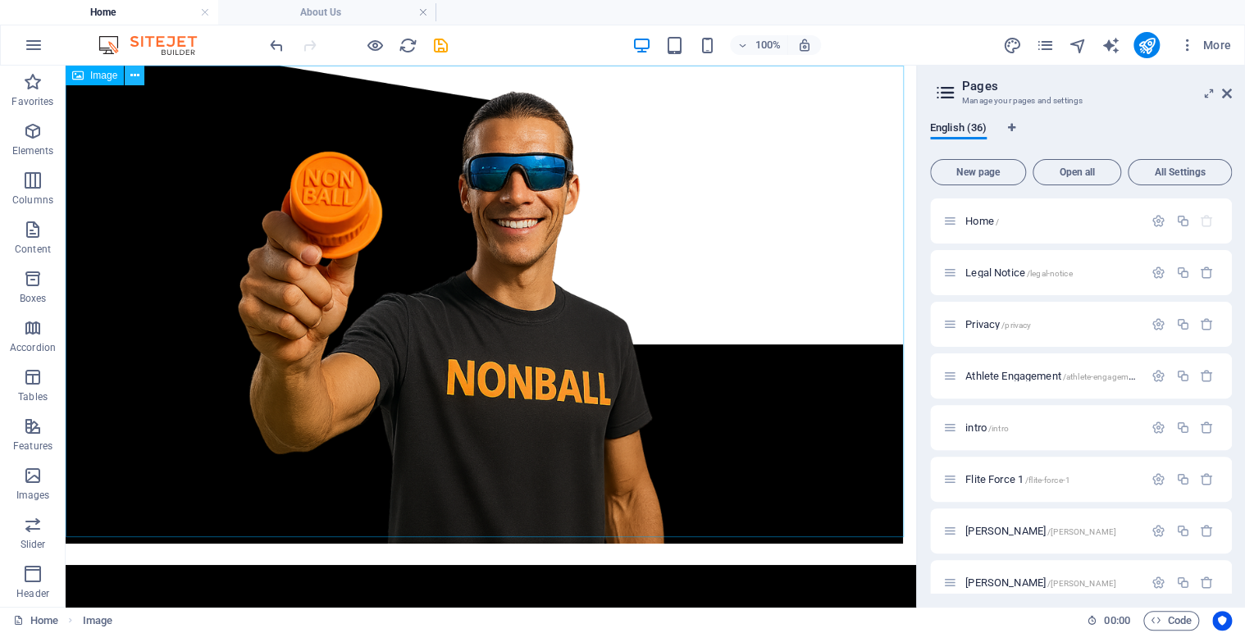
click at [139, 79] on icon at bounding box center [134, 75] width 9 height 17
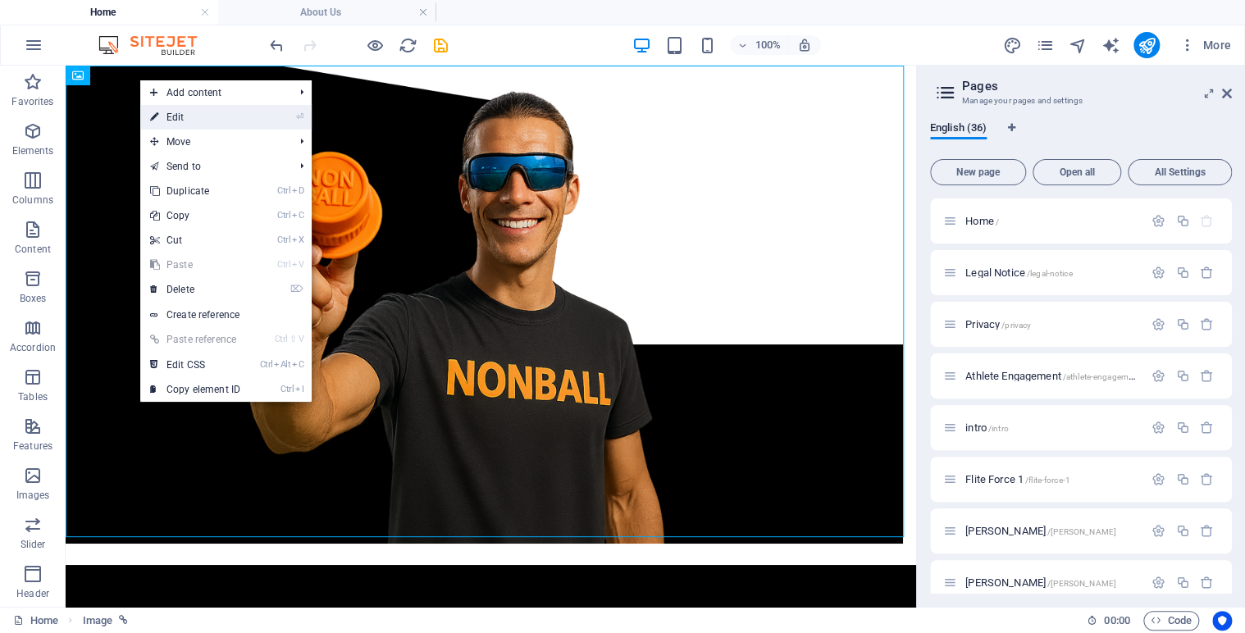
click at [180, 115] on link "⏎ Edit" at bounding box center [195, 117] width 110 height 25
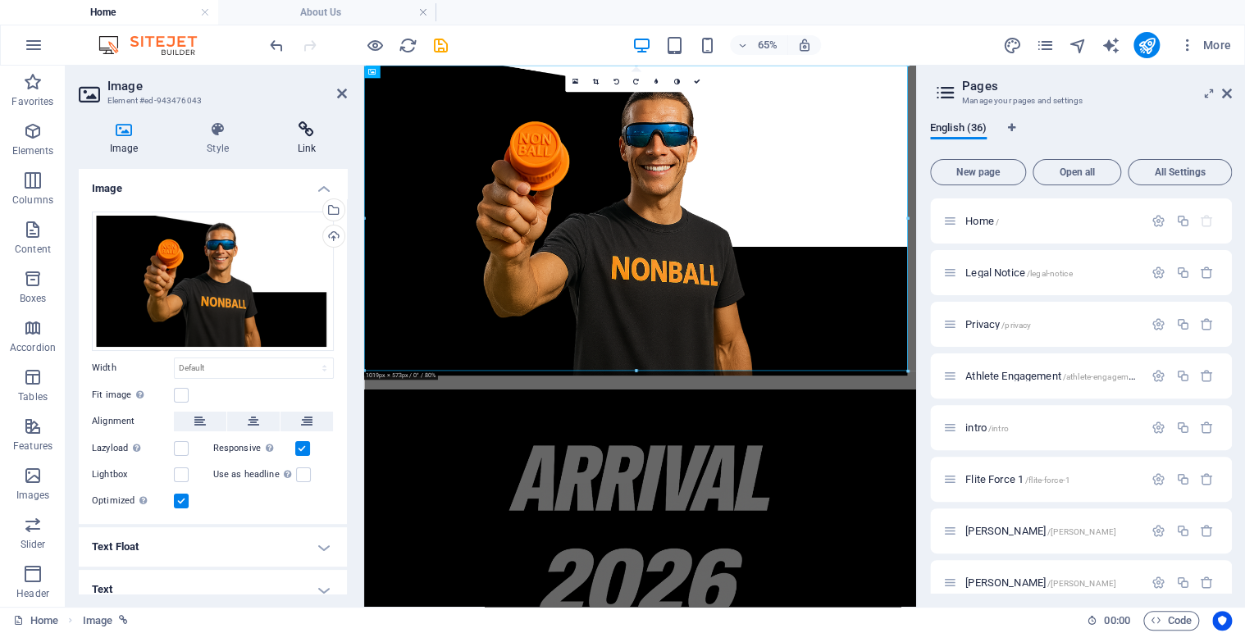
click at [301, 134] on icon at bounding box center [307, 129] width 80 height 16
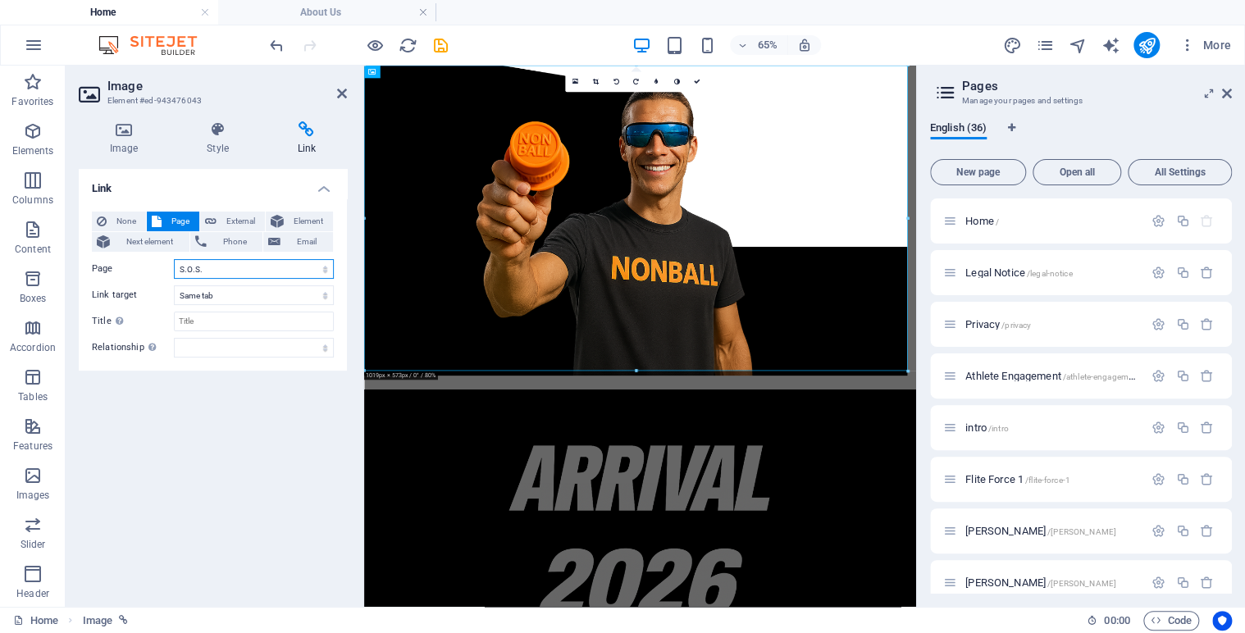
click at [224, 267] on select "Home Legal Notice Privacy Athlete Engagement intro Flite Force 1 [PERSON_NAME] …" at bounding box center [254, 269] width 160 height 20
select select "35"
click at [174, 259] on select "Home Legal Notice Privacy Athlete Engagement intro Flite Force 1 [PERSON_NAME] …" at bounding box center [254, 269] width 160 height 20
click at [695, 84] on icon at bounding box center [696, 82] width 7 height 7
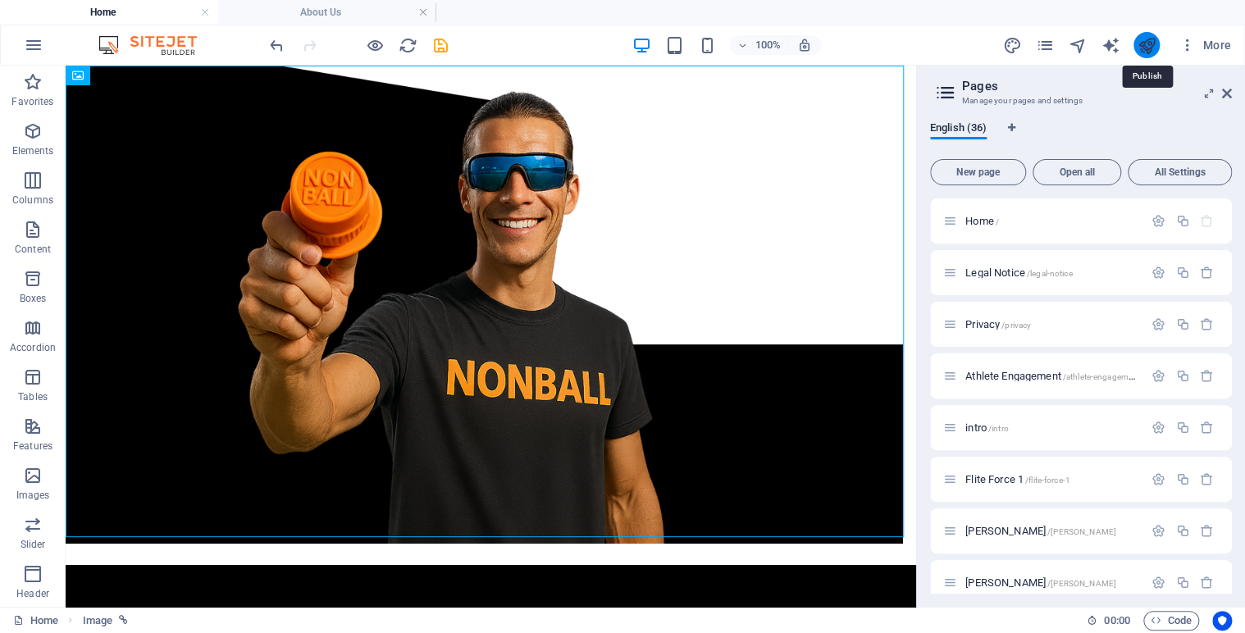
click at [1145, 46] on icon "publish" at bounding box center [1146, 45] width 19 height 19
